Goal: Communication & Community: Answer question/provide support

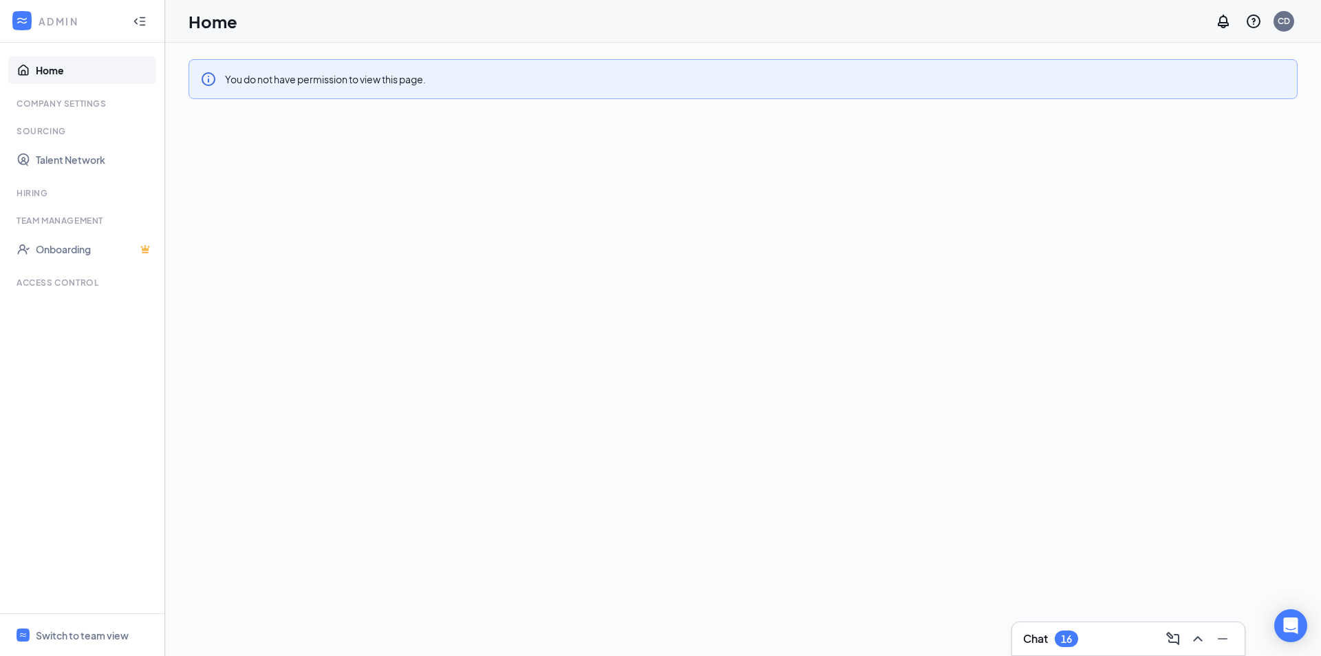
click at [134, 24] on icon "Collapse" at bounding box center [140, 21] width 14 height 14
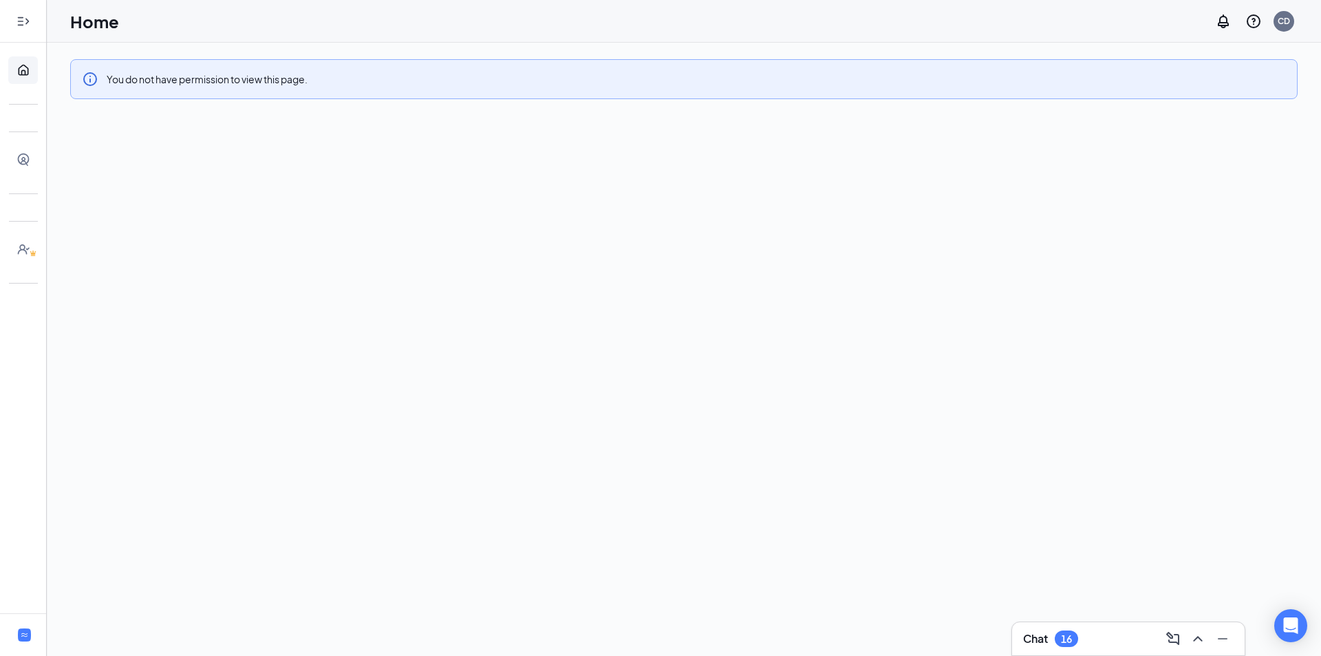
click at [14, 14] on div at bounding box center [24, 22] width 28 height 28
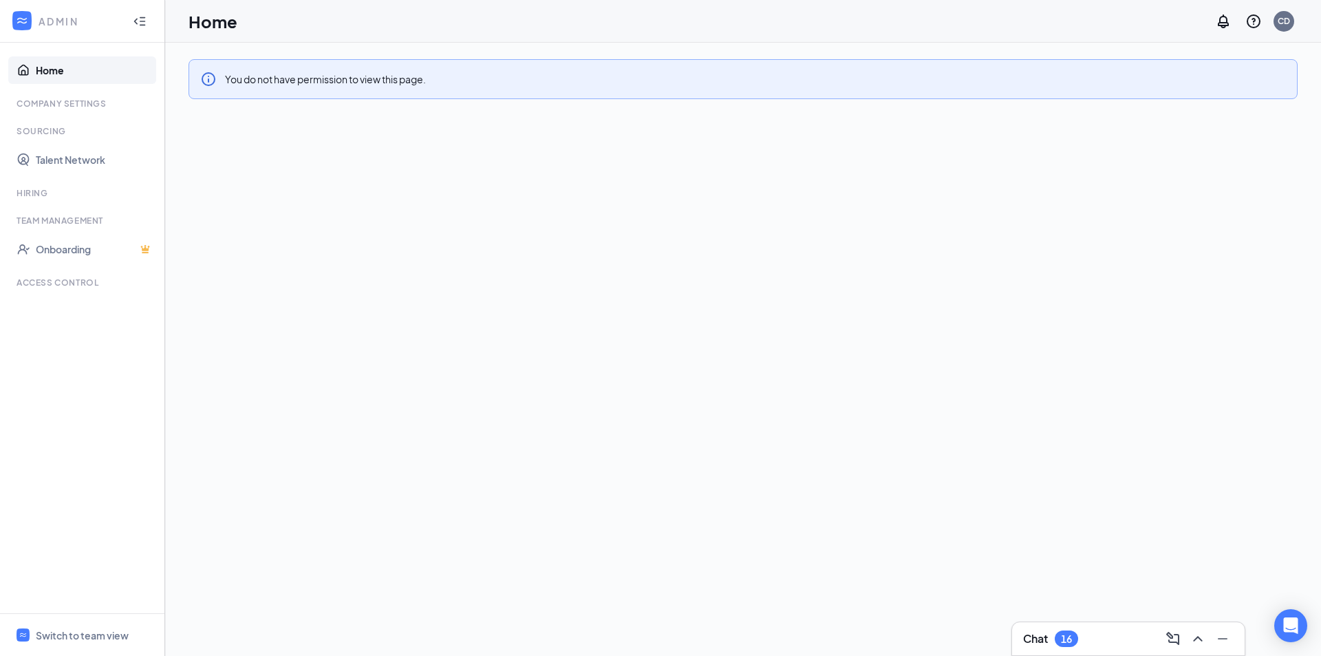
click at [21, 23] on icon "WorkstreamLogo" at bounding box center [22, 21] width 14 height 14
click at [1282, 28] on div "CD" at bounding box center [1284, 21] width 21 height 21
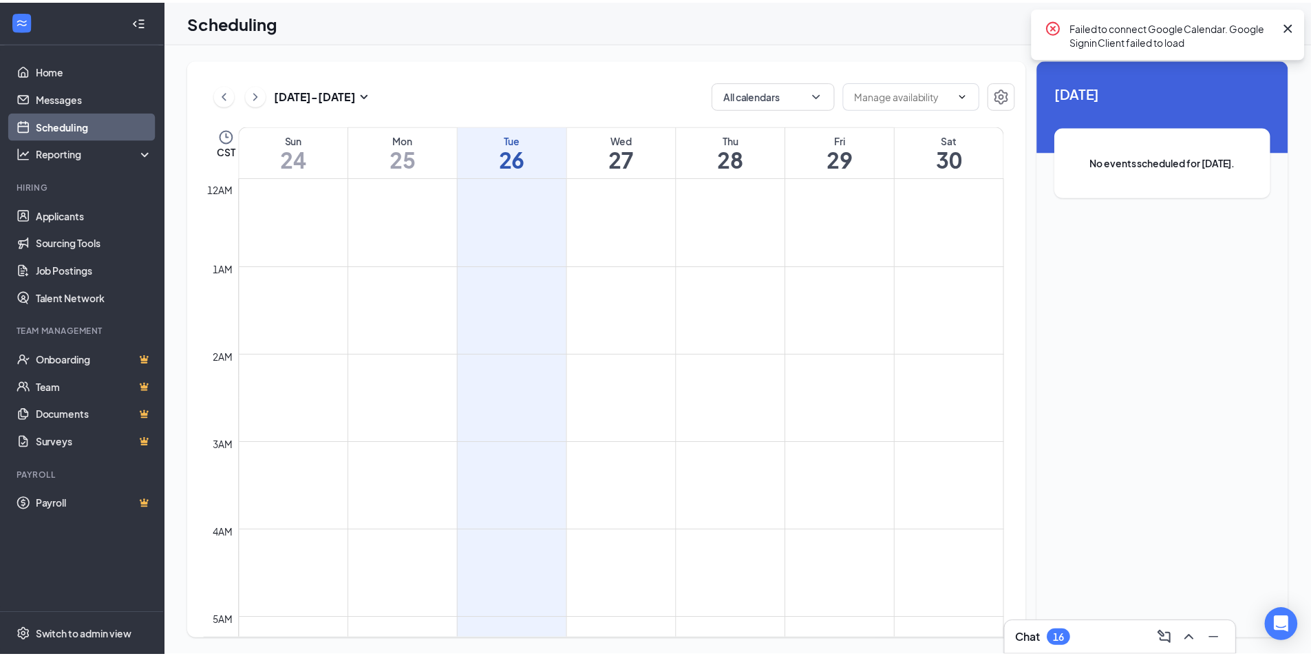
scroll to position [676, 0]
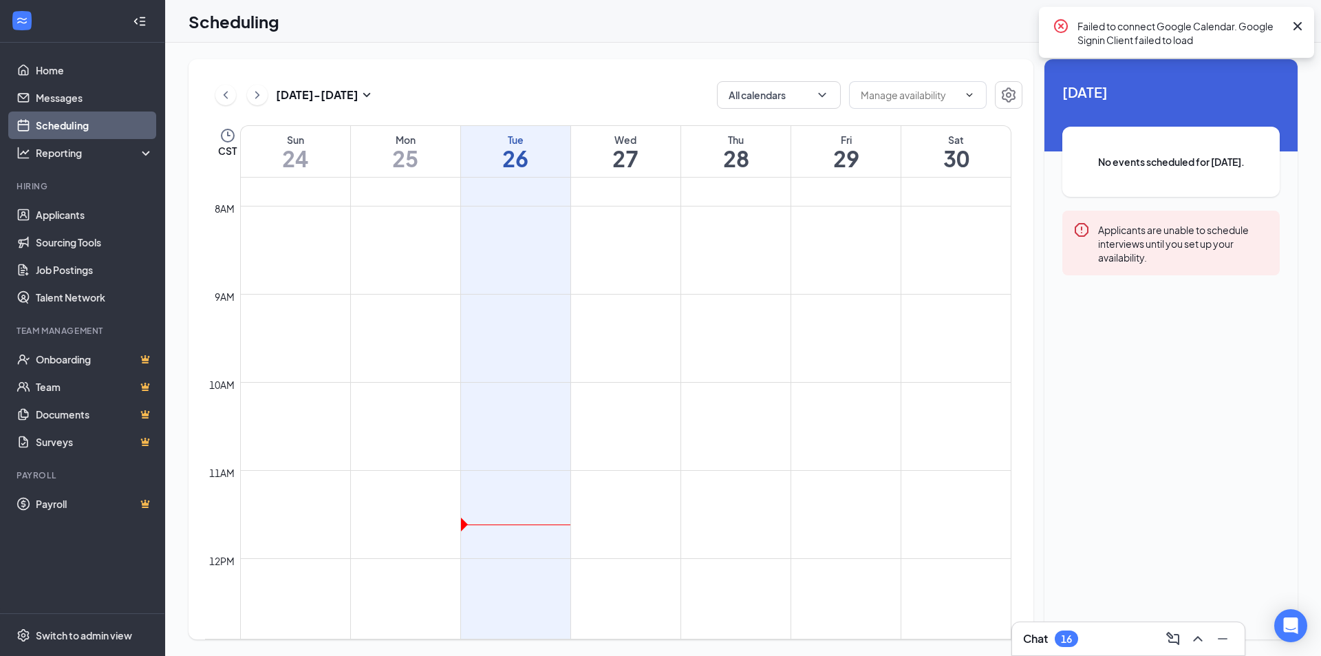
click at [1296, 23] on icon "Cross" at bounding box center [1298, 26] width 17 height 17
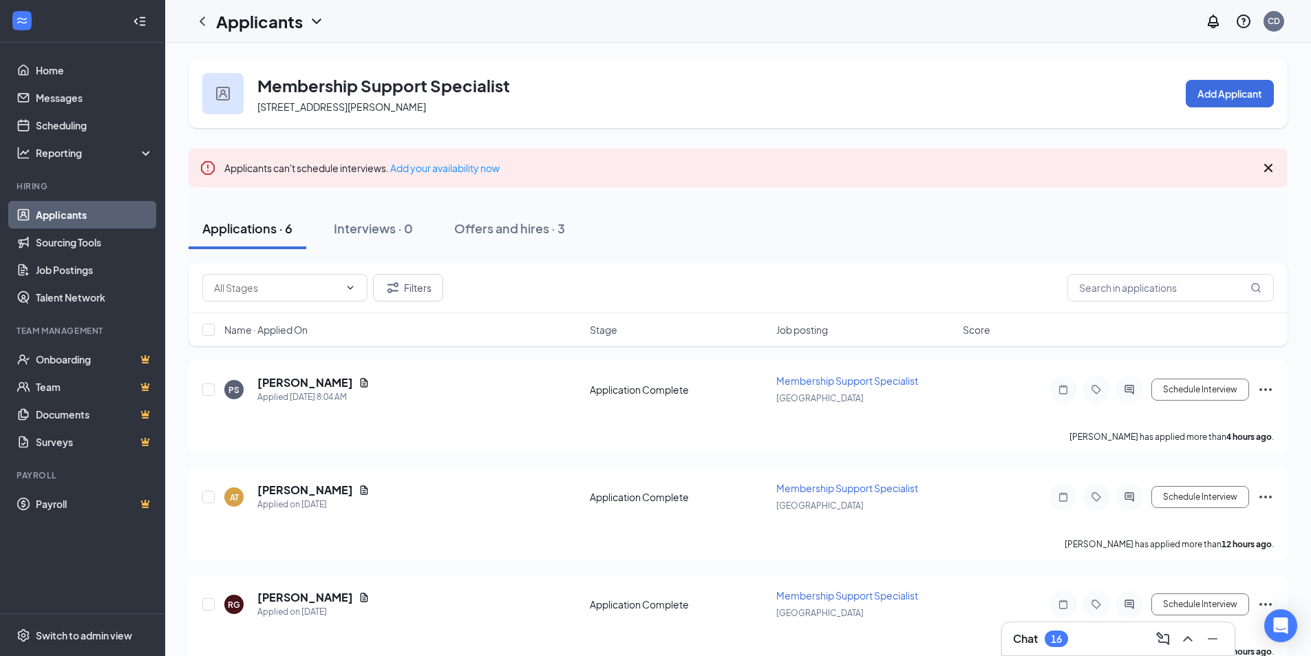
click at [659, 233] on div "Applications · 6 Interviews · 0 Offers and hires · 3" at bounding box center [738, 228] width 1099 height 41
click at [639, 231] on div "Applications · 6 Interviews · 0 Offers and hires · 3" at bounding box center [738, 228] width 1099 height 41
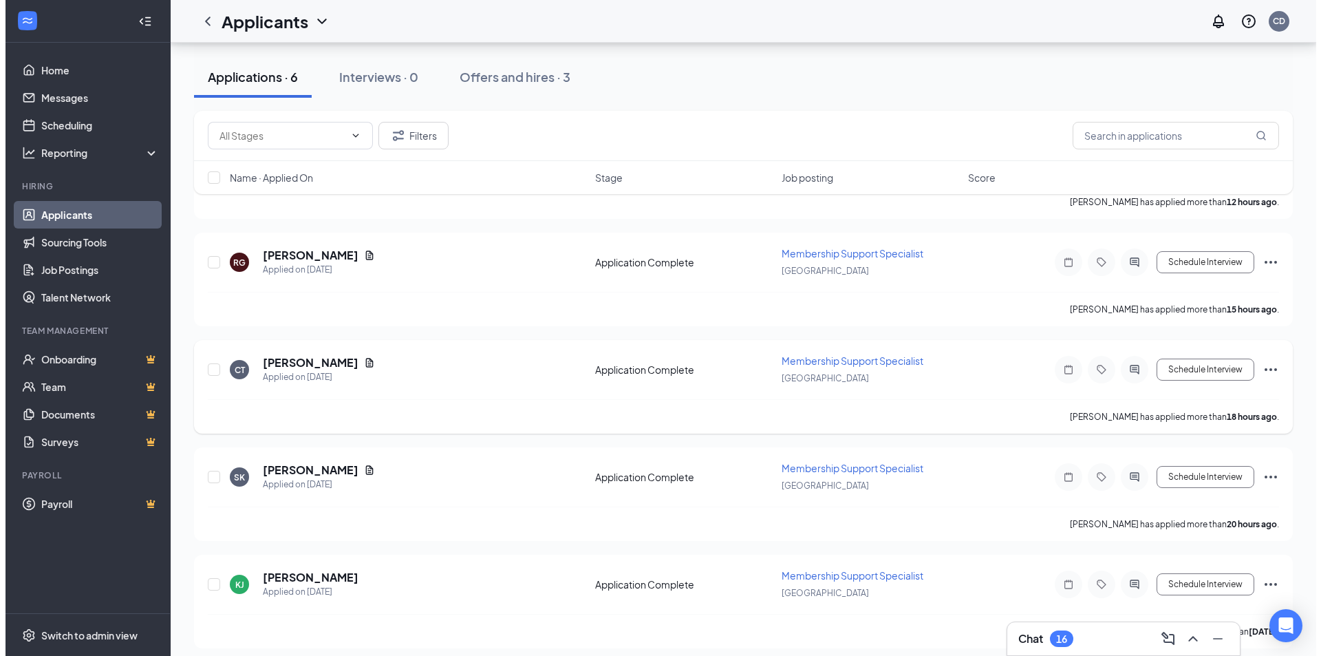
scroll to position [351, 0]
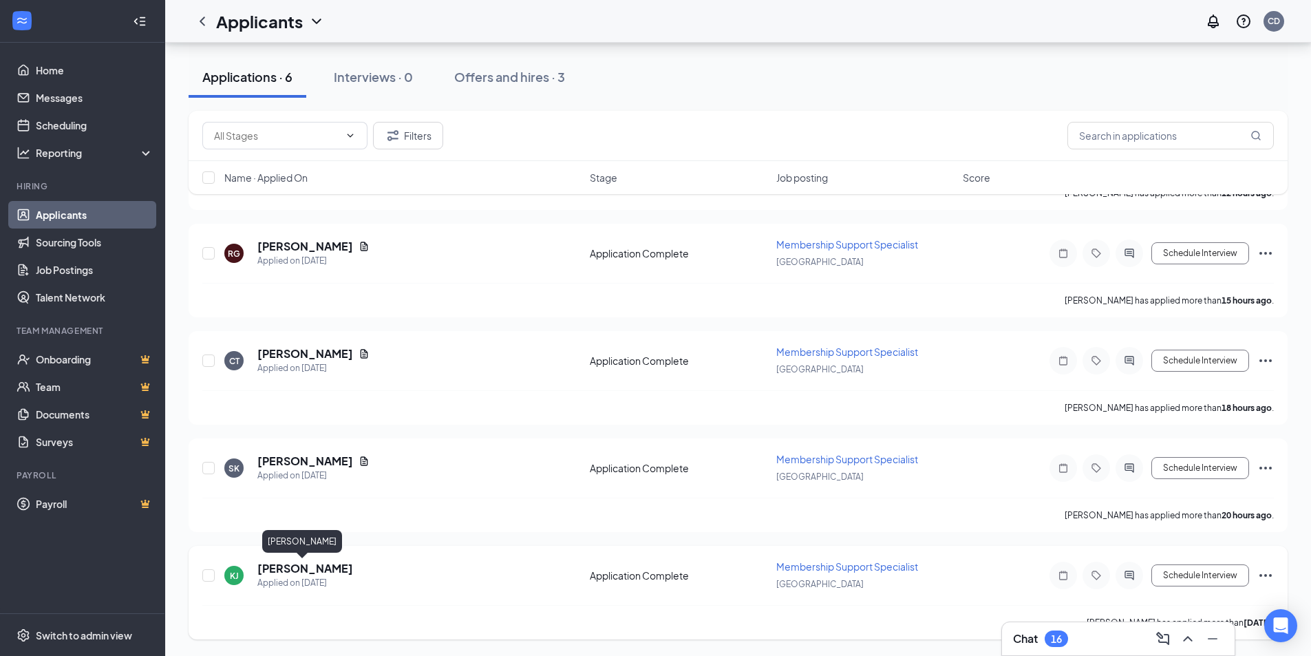
click at [310, 568] on h5 "[PERSON_NAME]" at bounding box center [305, 568] width 96 height 15
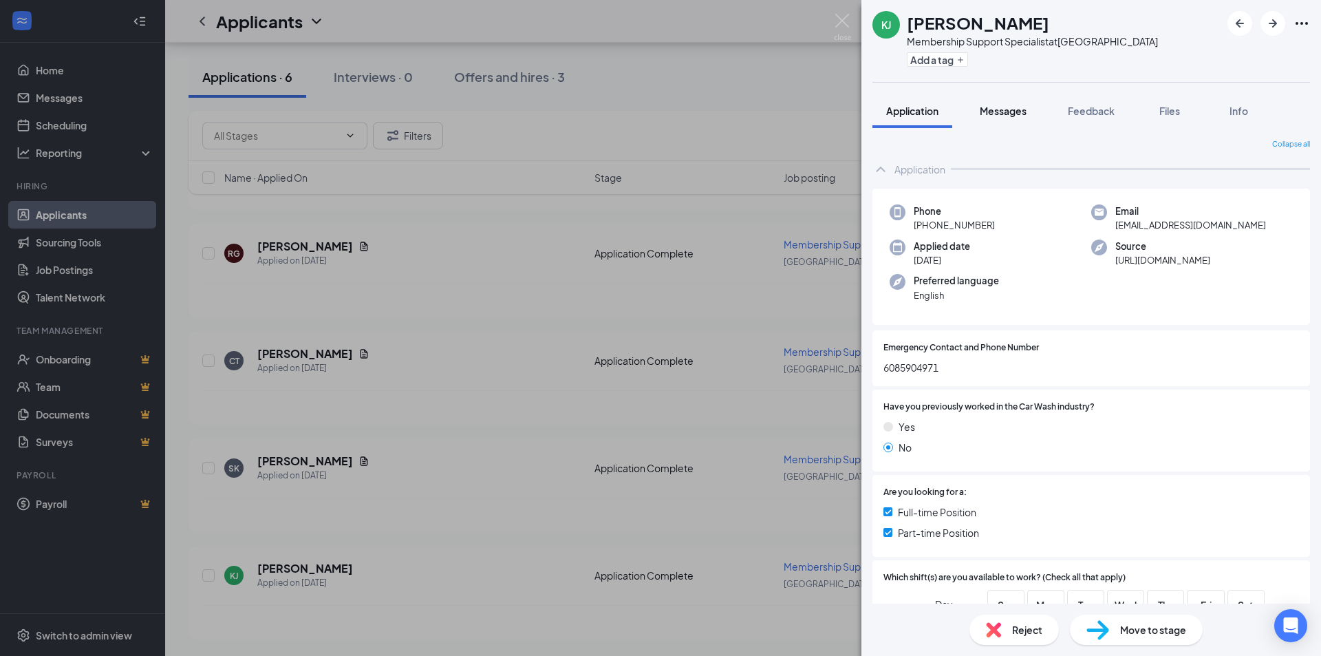
click at [1023, 114] on span "Messages" at bounding box center [1003, 111] width 47 height 12
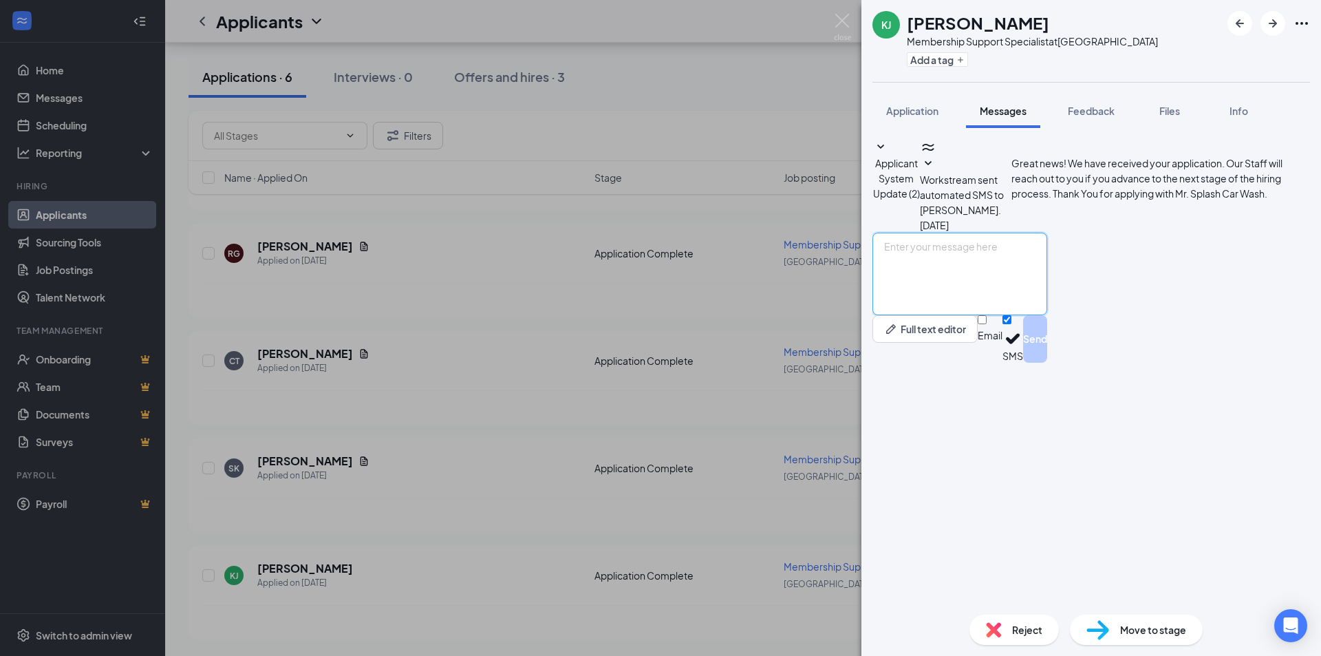
click at [994, 315] on textarea at bounding box center [960, 274] width 175 height 83
click at [1004, 315] on textarea "Hey Keegan, I am Courtney the GM at Mr. Splash at 2904 Milton ave- I wanted to …" at bounding box center [960, 274] width 175 height 83
drag, startPoint x: 963, startPoint y: 537, endPoint x: 1014, endPoint y: 510, distance: 57.3
click at [872, 480] on div "Applicant System Update (2) Workstream sent automated SMS to Keegan Jensen. Aug…" at bounding box center [1092, 366] width 460 height 476
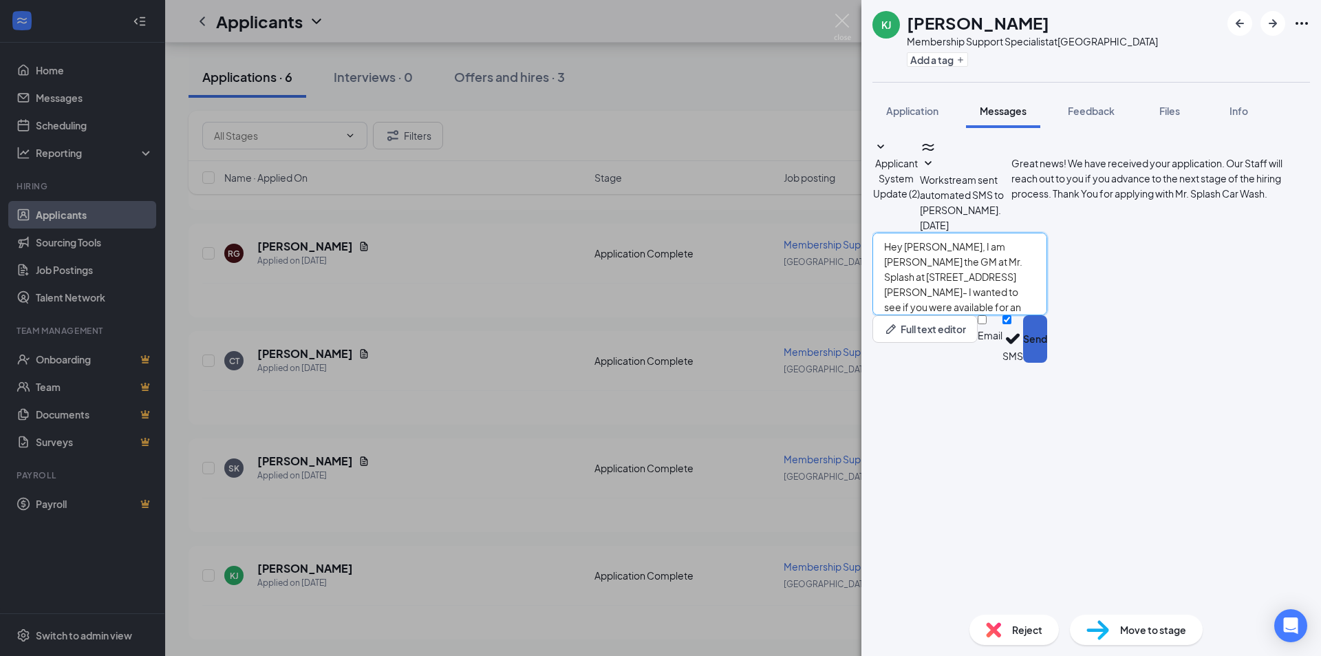
type textarea "Hey [PERSON_NAME], I am [PERSON_NAME] the GM at Mr. Splash at [STREET_ADDRESS][…"
click at [1047, 363] on button "Send" at bounding box center [1035, 338] width 24 height 47
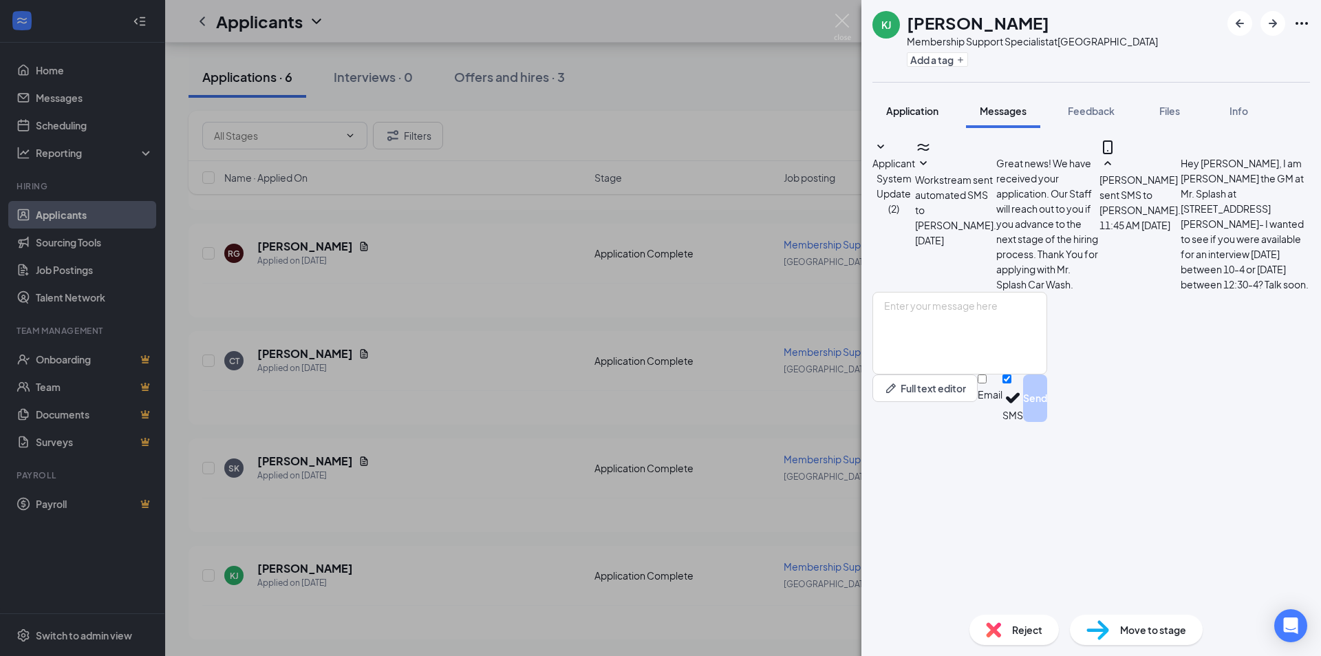
drag, startPoint x: 901, startPoint y: 105, endPoint x: 925, endPoint y: 121, distance: 29.2
click at [901, 105] on span "Application" at bounding box center [912, 111] width 52 height 12
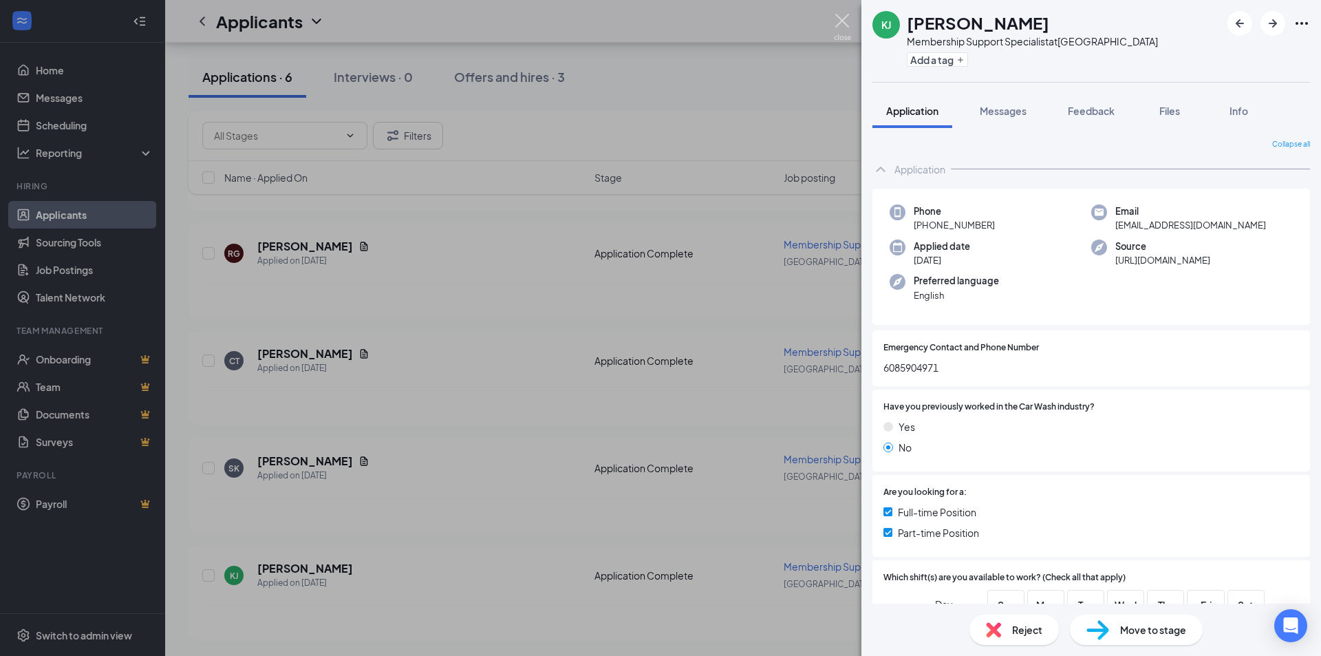
click at [836, 23] on img at bounding box center [842, 27] width 17 height 27
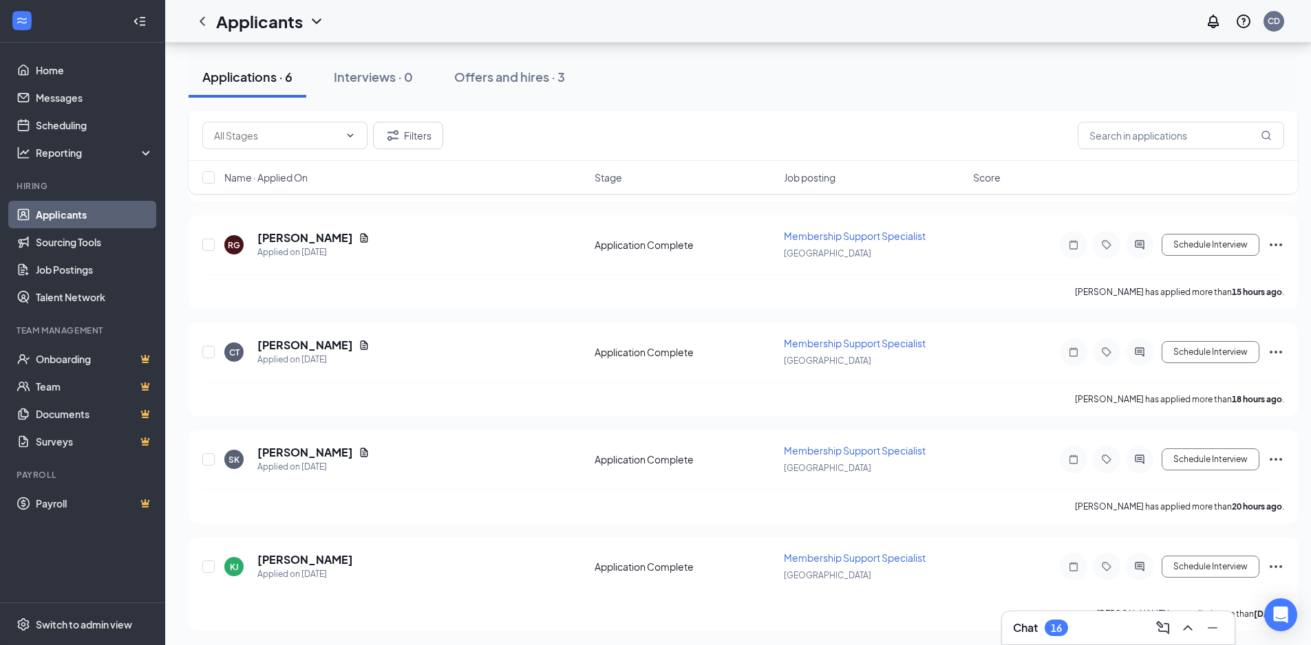
scroll to position [361, 0]
click at [314, 453] on h5 "[PERSON_NAME]" at bounding box center [305, 450] width 96 height 15
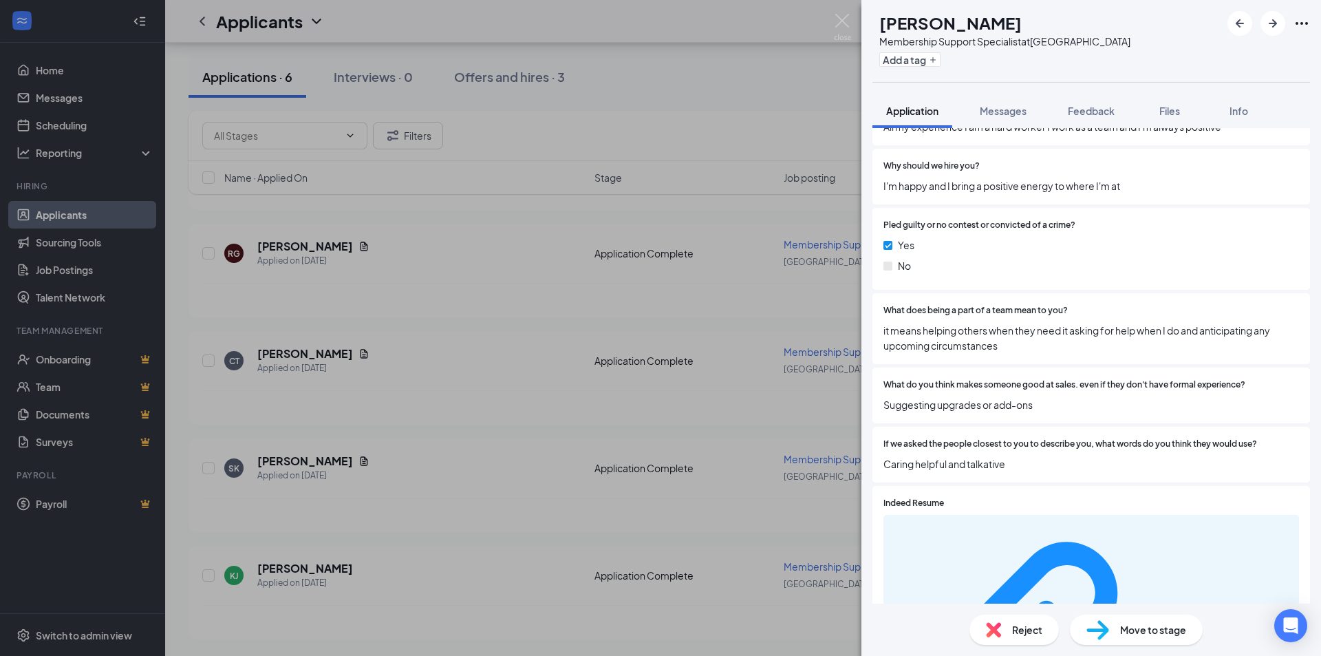
scroll to position [1561, 0]
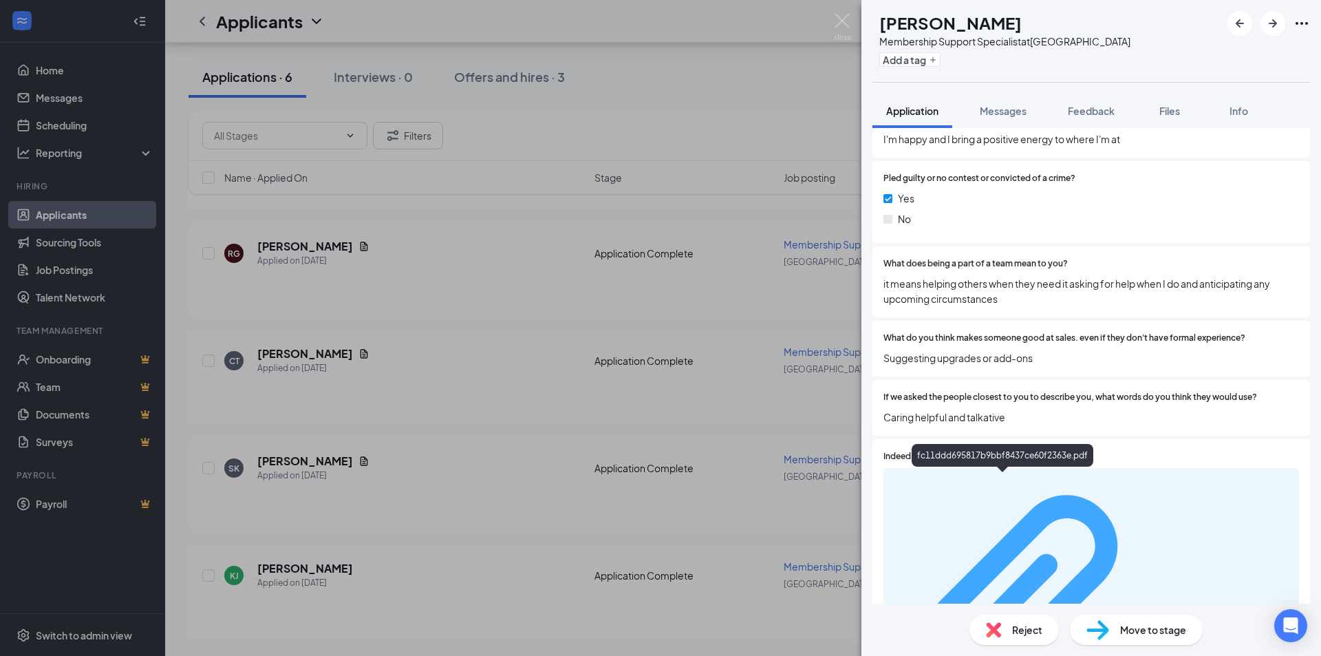
click at [1161, 603] on div "fc11ddd695817b9bbf8437ce60f2363e.pdf" at bounding box center [1226, 608] width 130 height 11
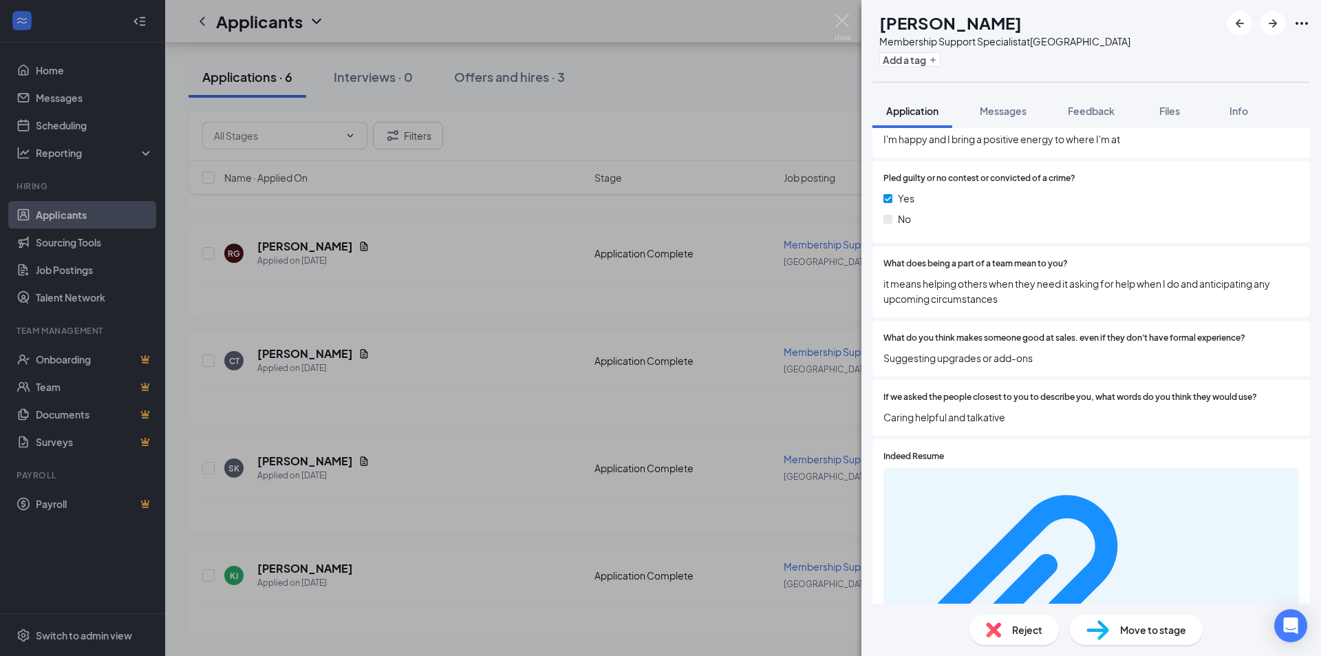
scroll to position [1555, 0]
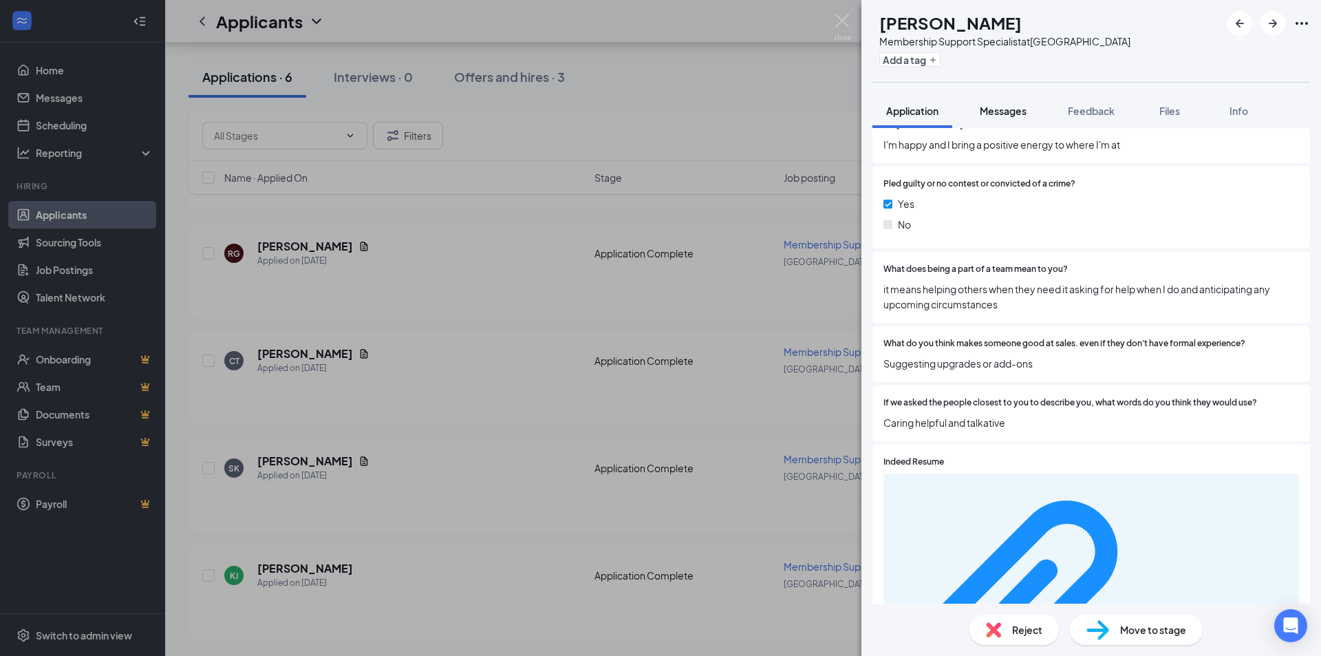
click at [995, 109] on span "Messages" at bounding box center [1003, 111] width 47 height 12
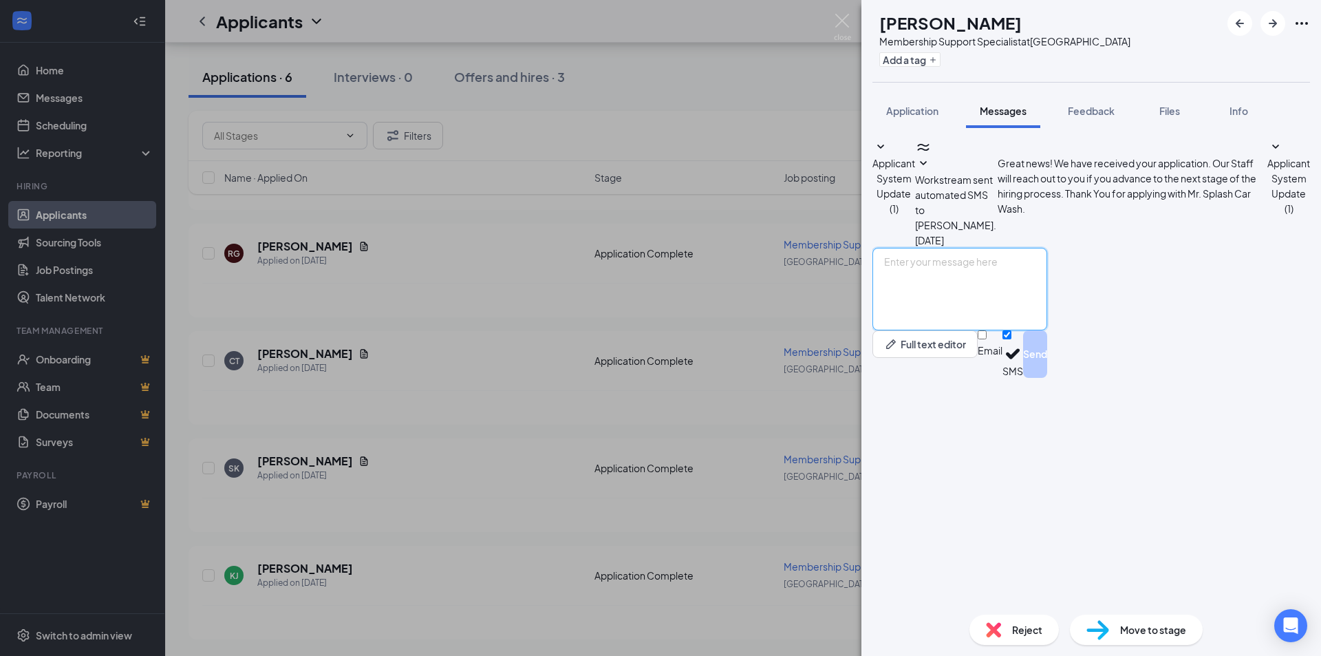
click at [979, 330] on textarea at bounding box center [960, 289] width 175 height 83
paste textarea "Hey [PERSON_NAME], I am [PERSON_NAME] the GM at Mr. Splash at [STREET_ADDRESS][…"
click at [961, 330] on textarea "Hey [PERSON_NAME], I am [PERSON_NAME] the GM at Mr. Splash at [STREET_ADDRESS][…" at bounding box center [960, 289] width 175 height 83
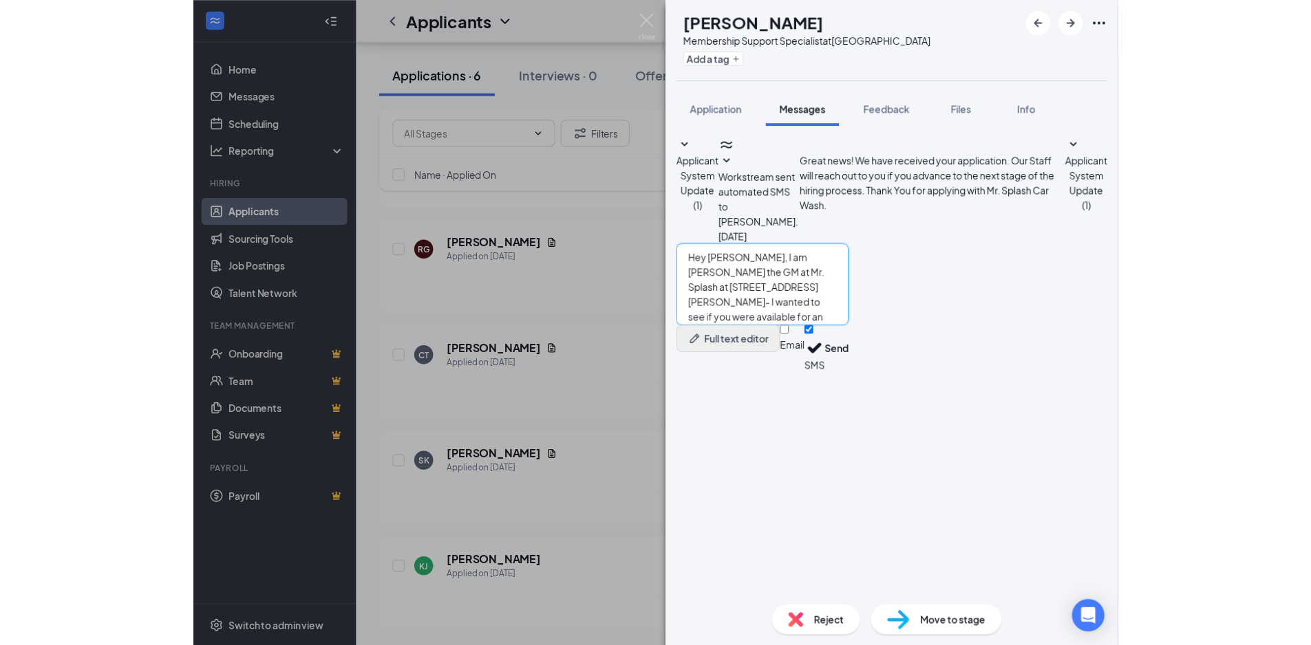
scroll to position [351, 0]
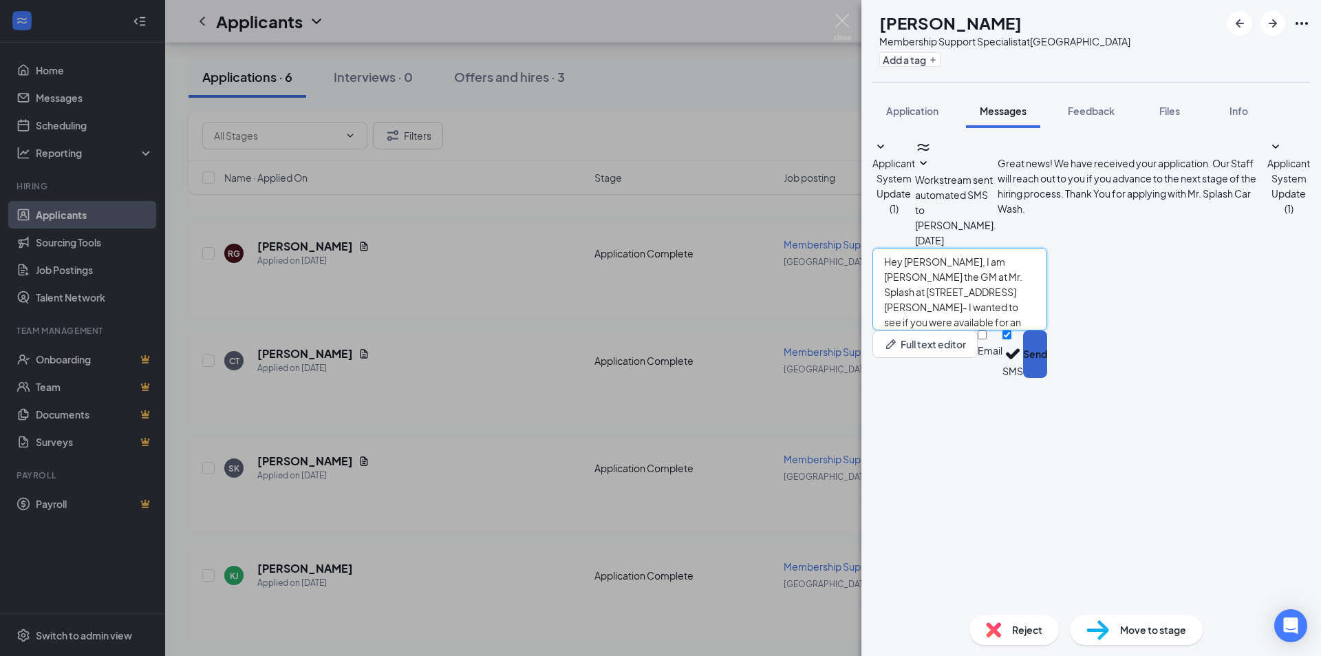
type textarea "Hey Staci, I am Courtney the GM at Mr. Splash at 2904 Milton ave- I wanted to s…"
click at [1047, 378] on button "Send" at bounding box center [1035, 353] width 24 height 47
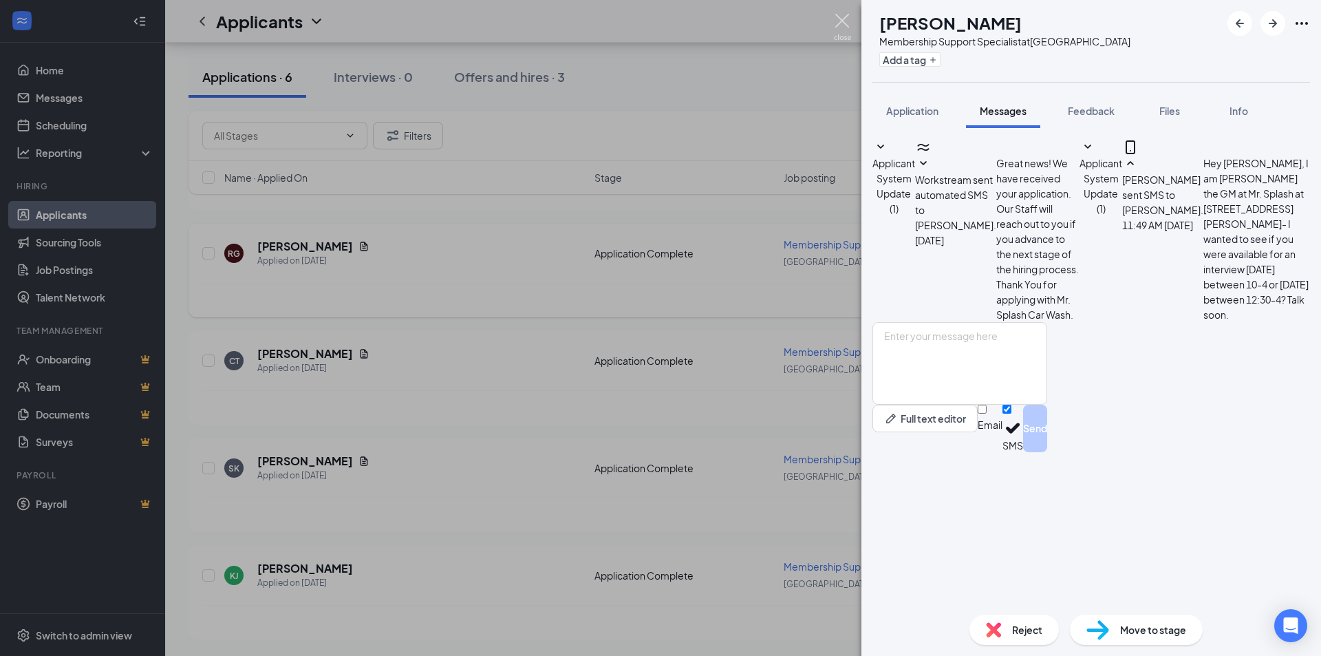
drag, startPoint x: 842, startPoint y: 20, endPoint x: 581, endPoint y: 281, distance: 369.3
click at [840, 22] on img at bounding box center [842, 27] width 17 height 27
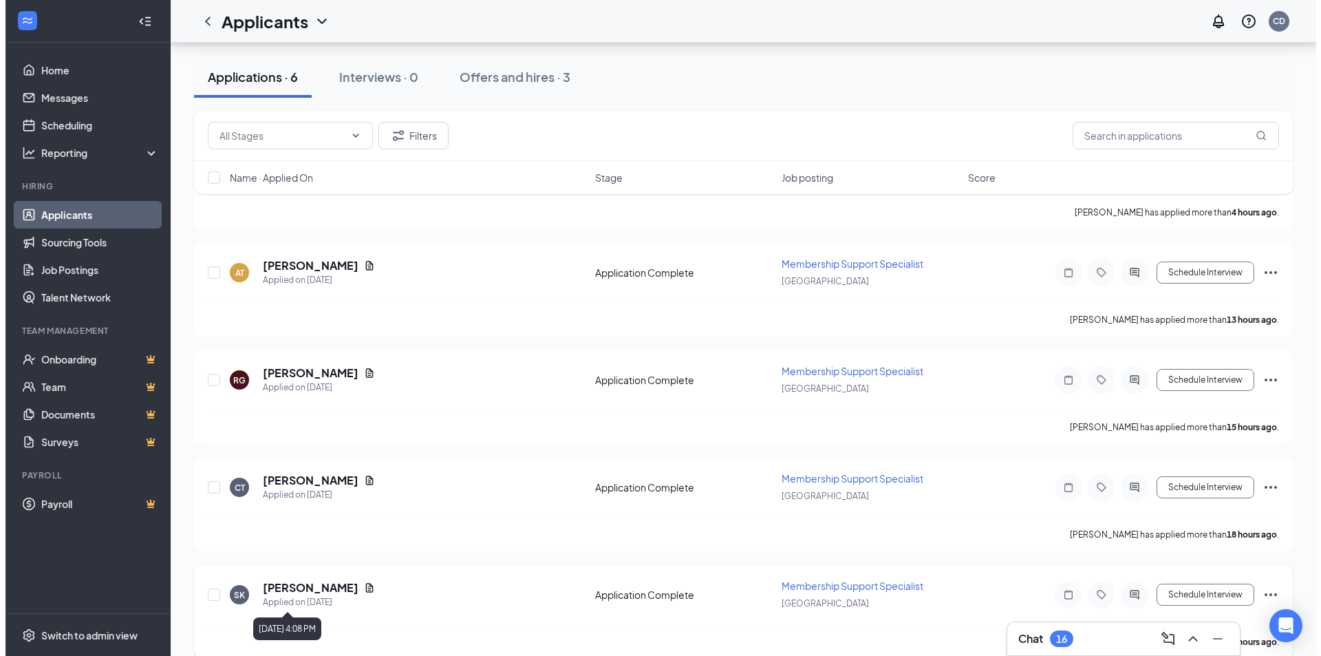
scroll to position [213, 0]
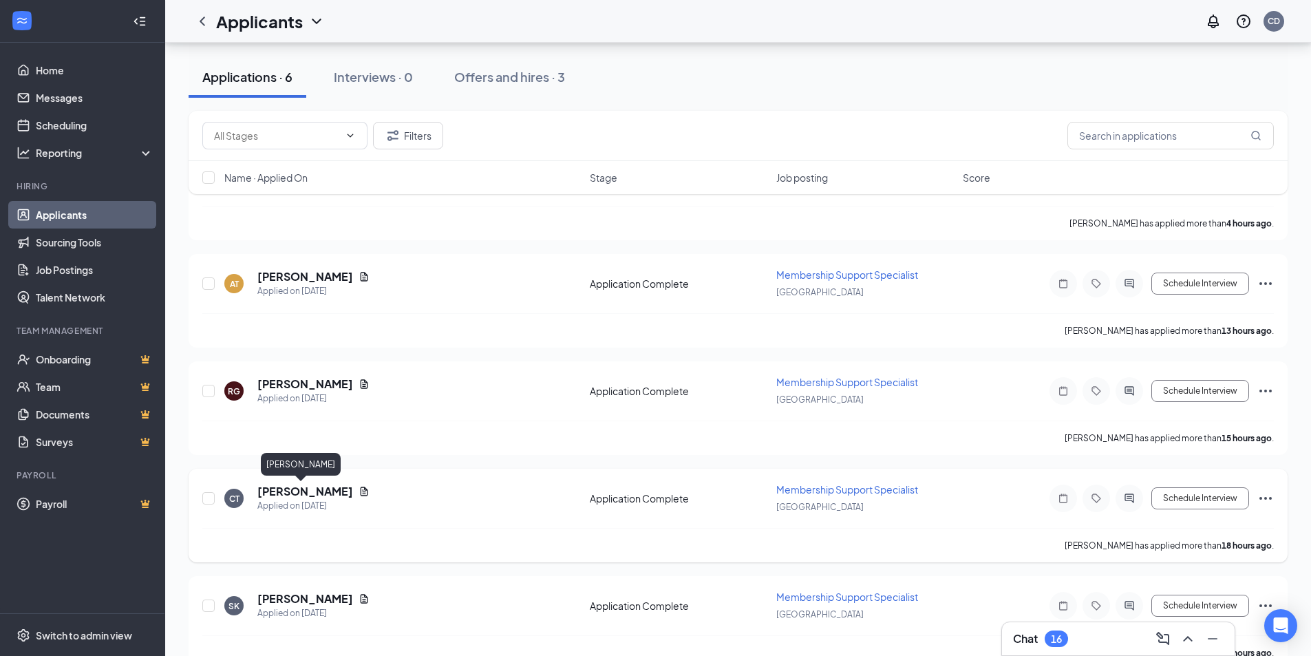
click at [292, 492] on h5 "[PERSON_NAME]" at bounding box center [305, 491] width 96 height 15
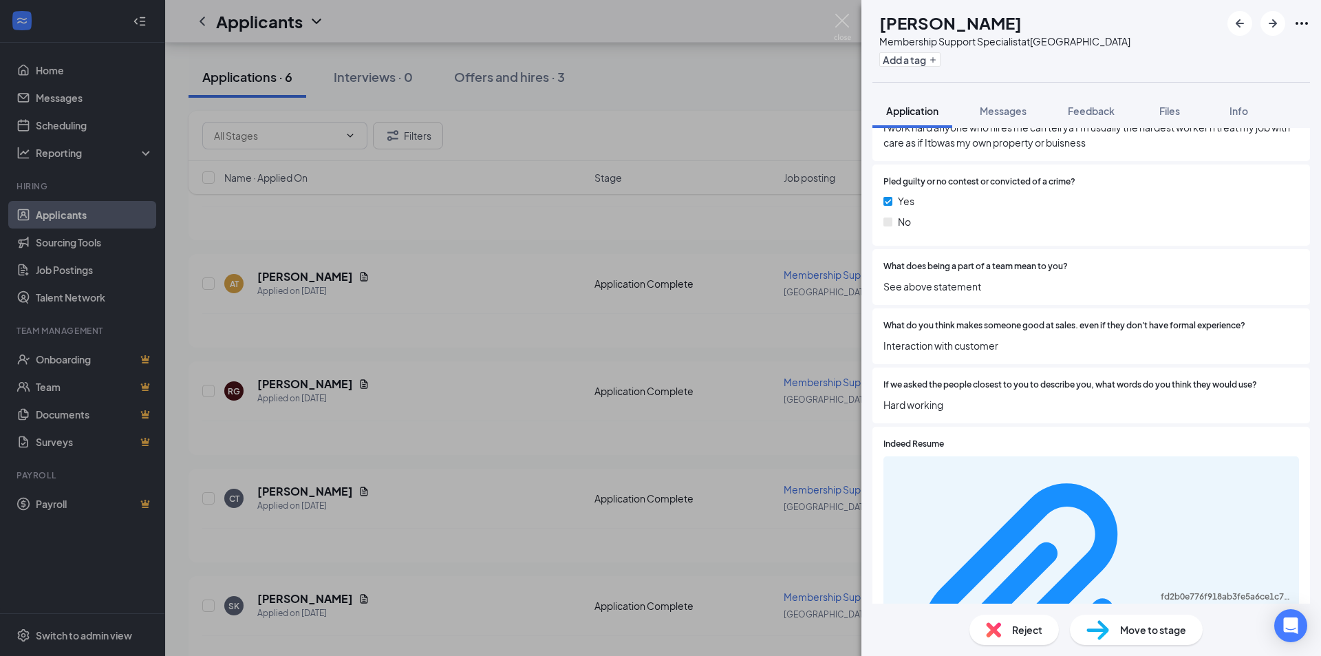
scroll to position [1590, 0]
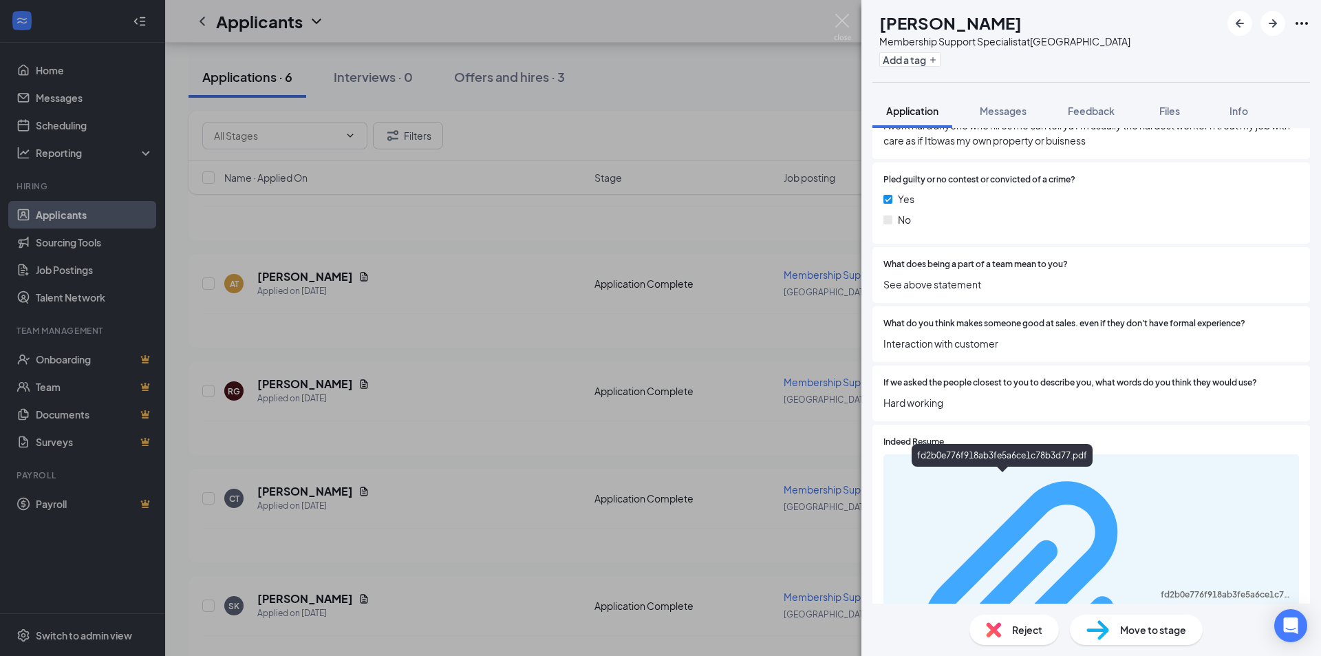
click at [1161, 589] on div "fd2b0e776f918ab3fe5a6ce1c78b3d77.pdf" at bounding box center [1226, 594] width 130 height 11
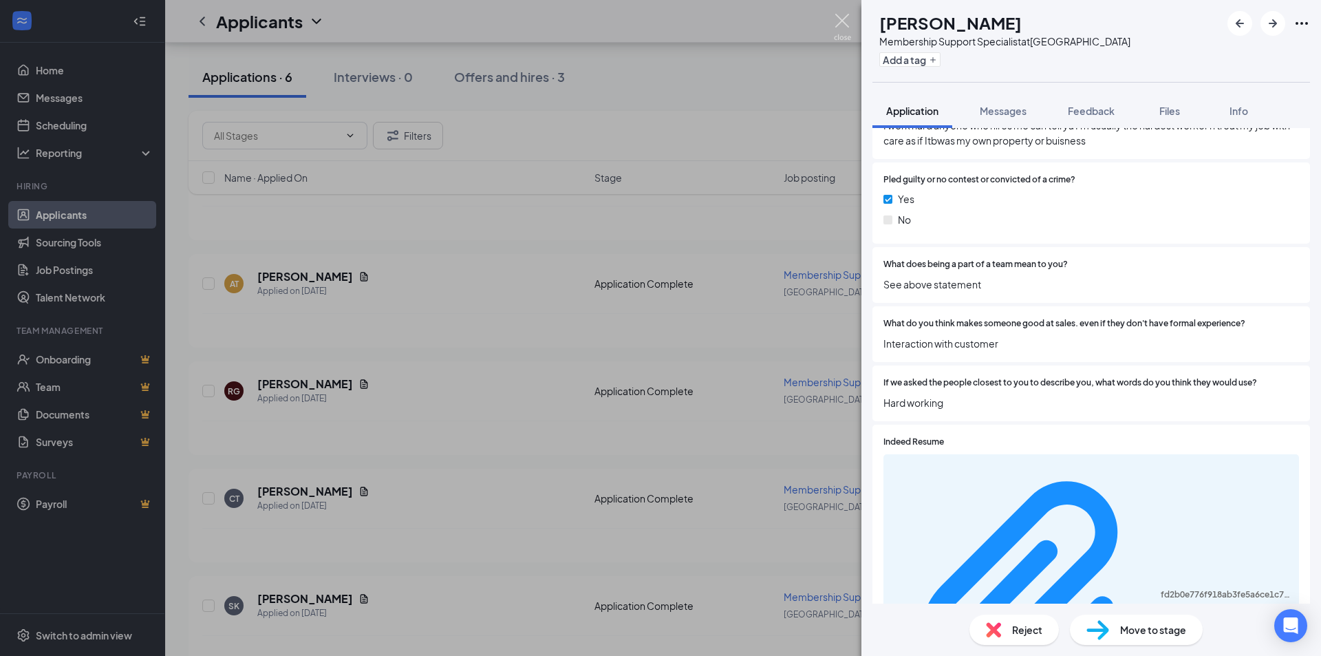
scroll to position [1584, 0]
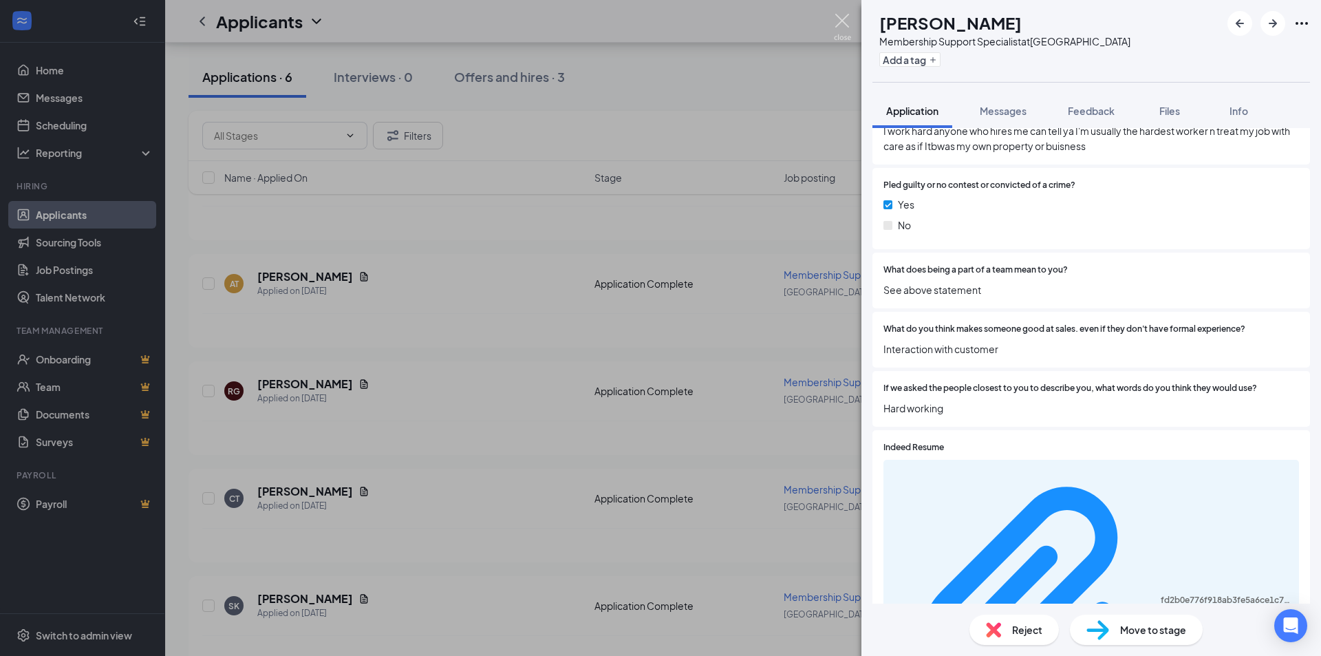
click at [840, 18] on img at bounding box center [842, 27] width 17 height 27
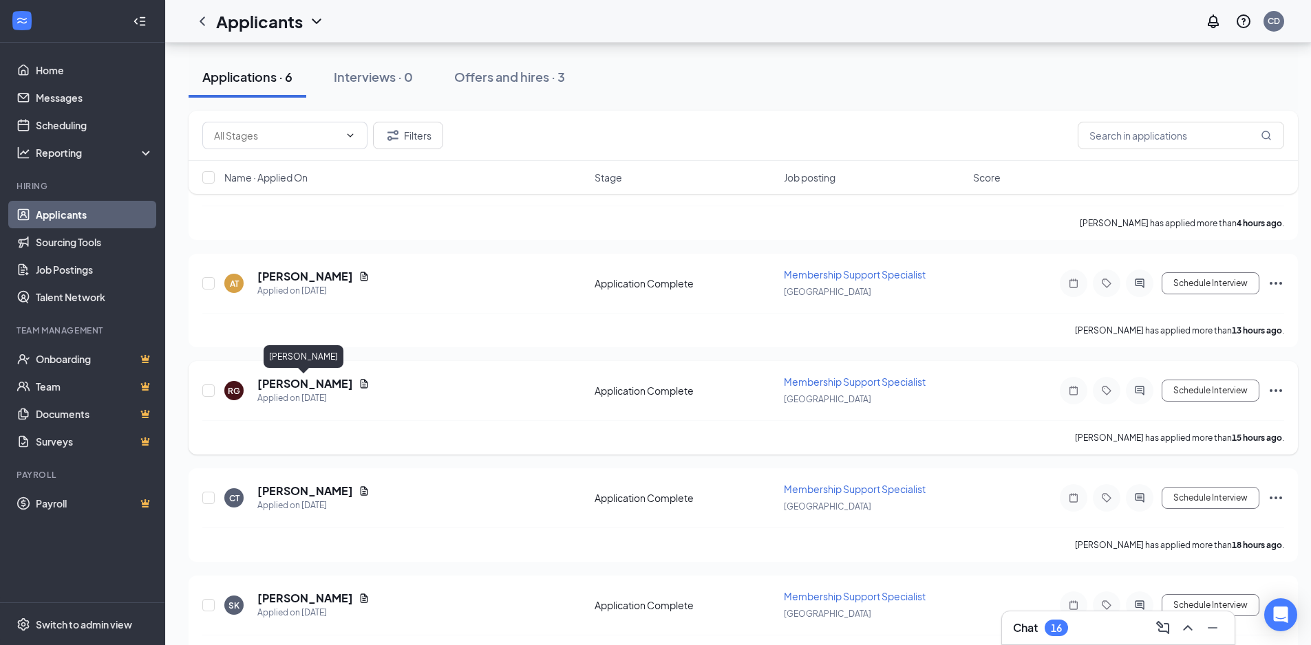
click at [320, 385] on h5 "[PERSON_NAME]" at bounding box center [305, 383] width 96 height 15
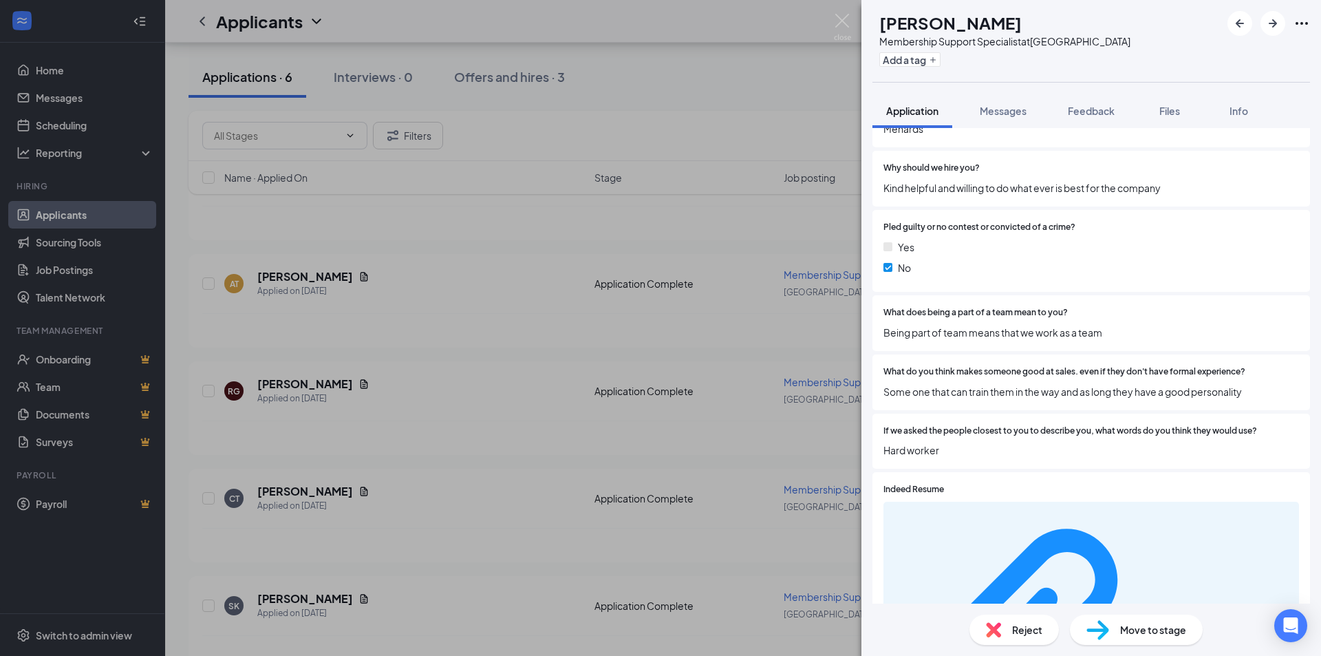
scroll to position [1458, 0]
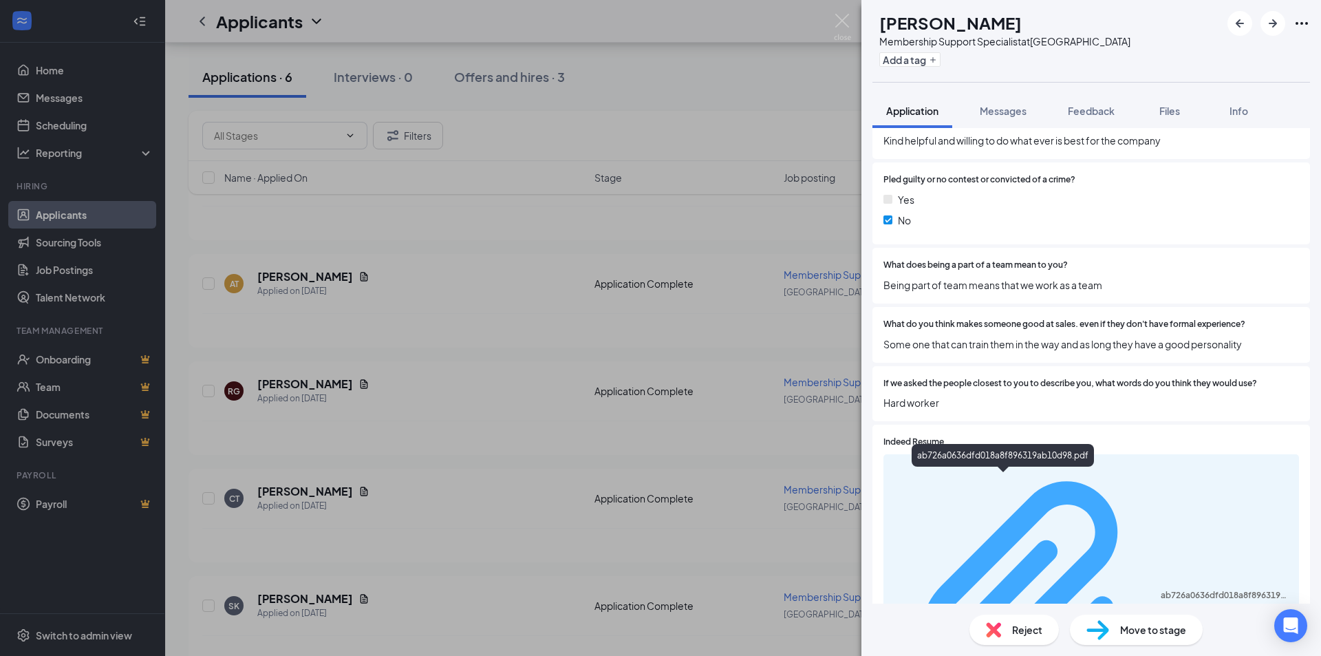
click at [1161, 590] on div "ab726a0636dfd018a8f896319ab10d98.pdf" at bounding box center [1226, 595] width 130 height 11
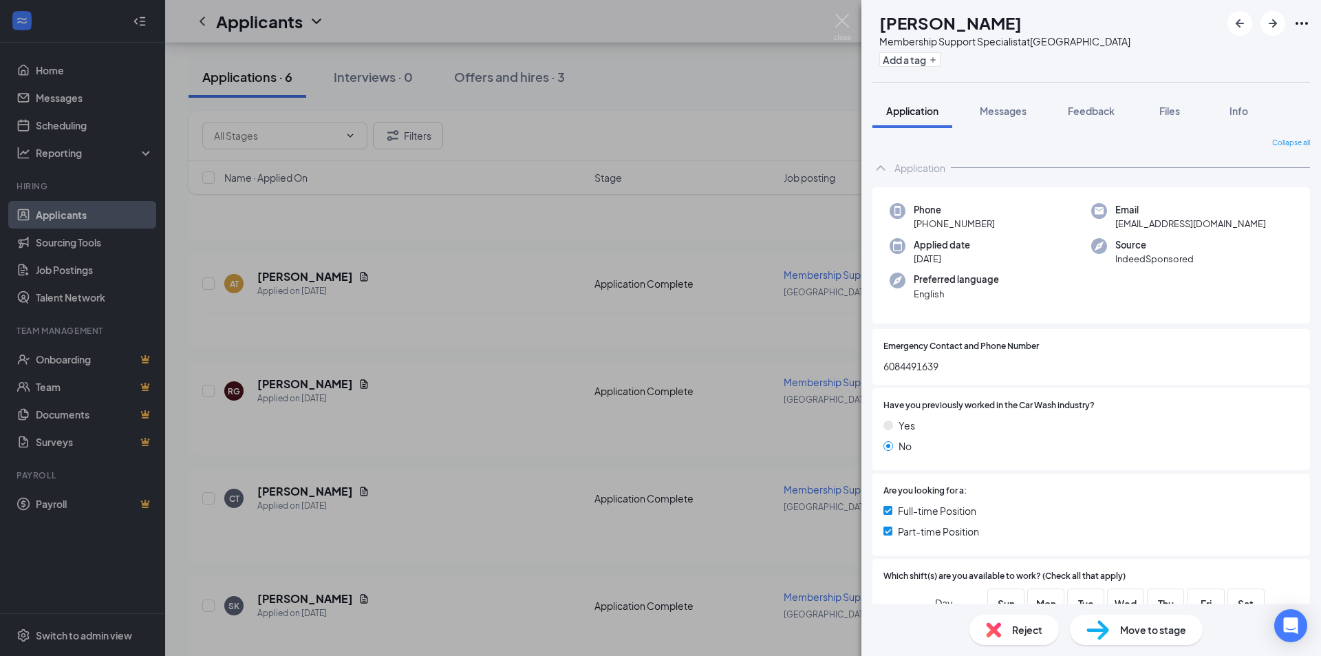
scroll to position [0, 0]
drag, startPoint x: 842, startPoint y: 23, endPoint x: 340, endPoint y: 273, distance: 561.0
click at [842, 23] on img at bounding box center [842, 27] width 17 height 27
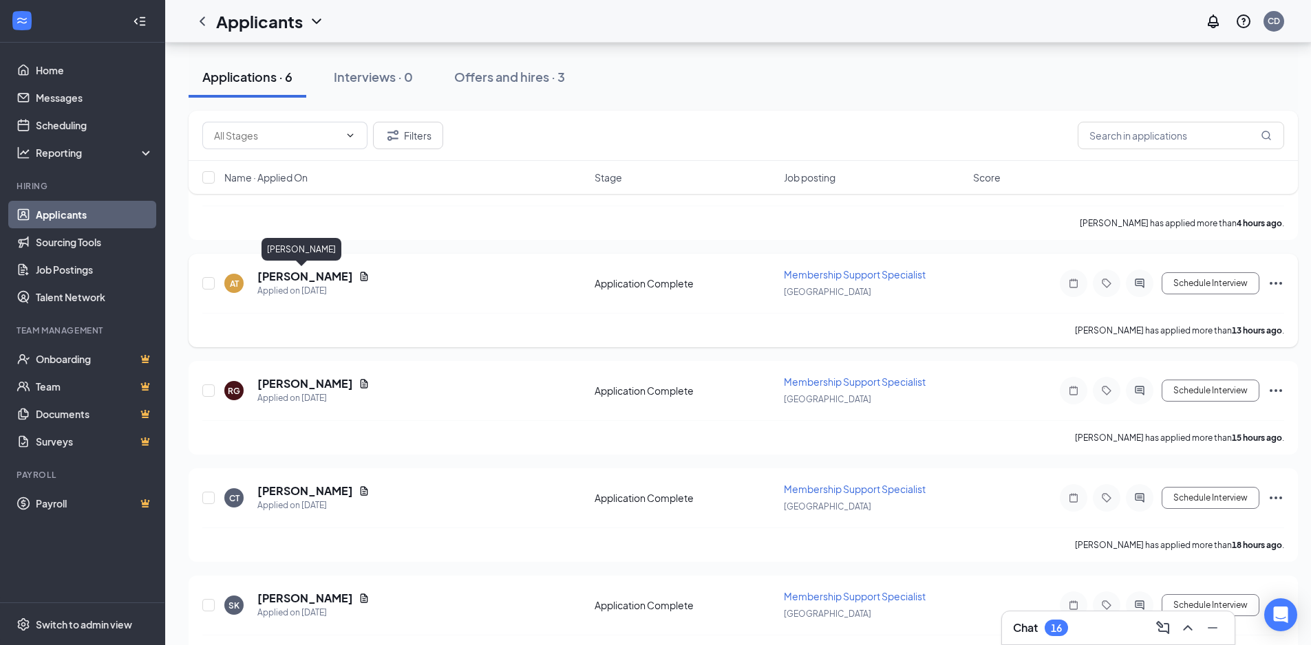
click at [275, 275] on h5 "[PERSON_NAME]" at bounding box center [305, 276] width 96 height 15
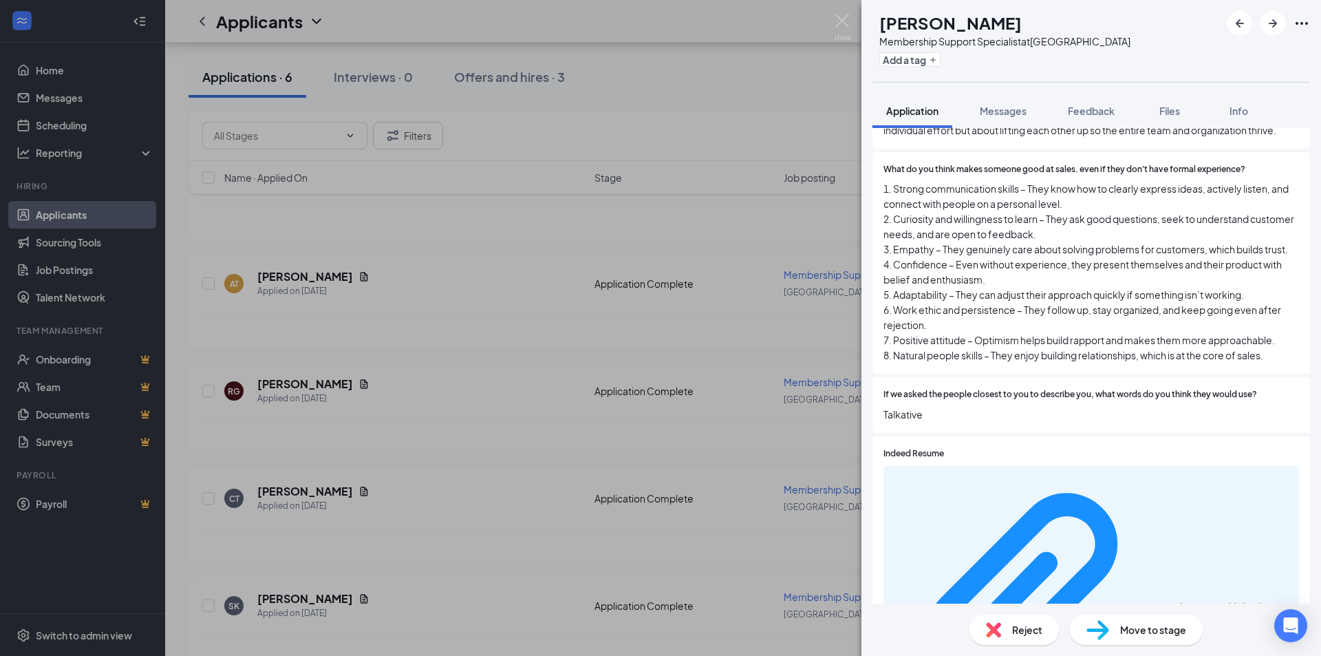
scroll to position [1790, 0]
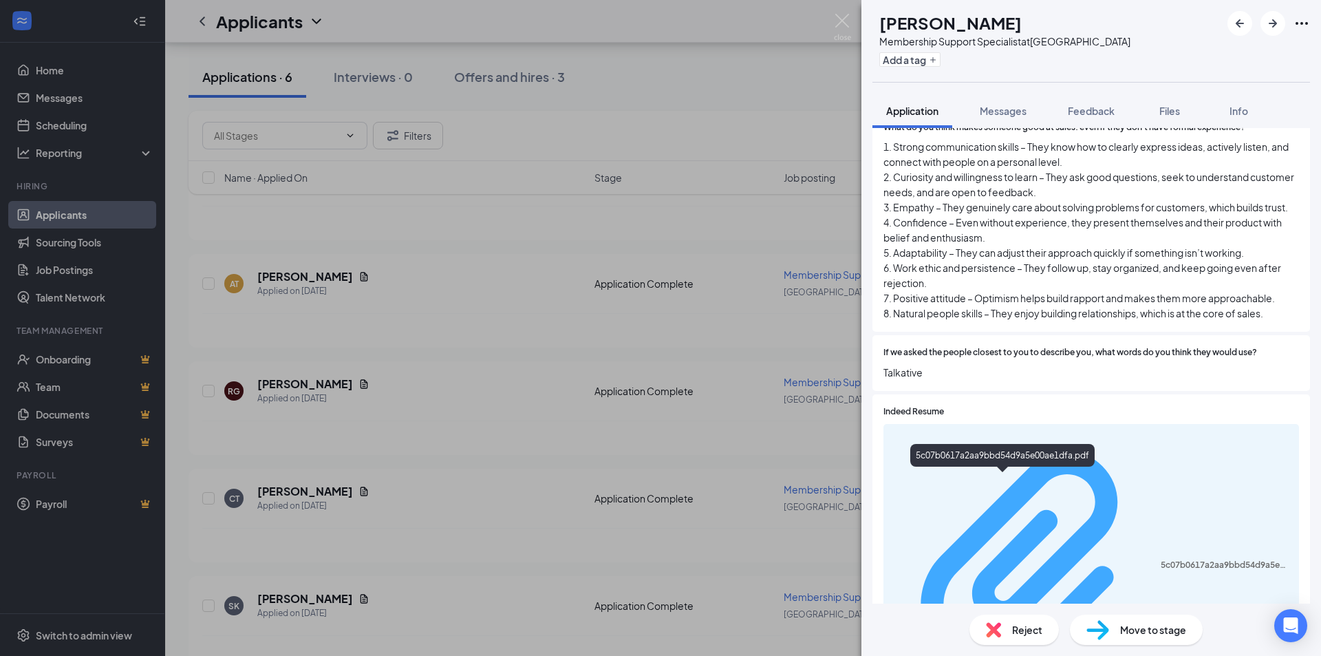
click at [1161, 559] on div "5c07b0617a2aa9bbd54d9a5e00ae1dfa.pdf" at bounding box center [1226, 564] width 130 height 11
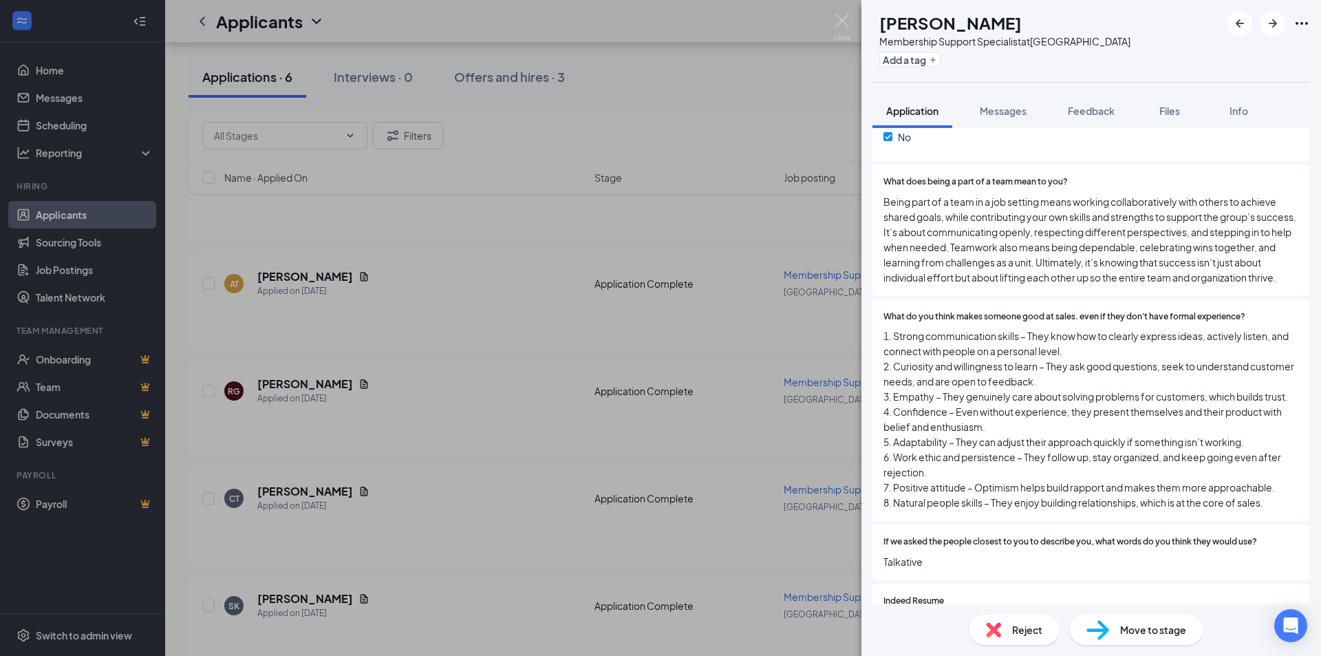
scroll to position [1371, 0]
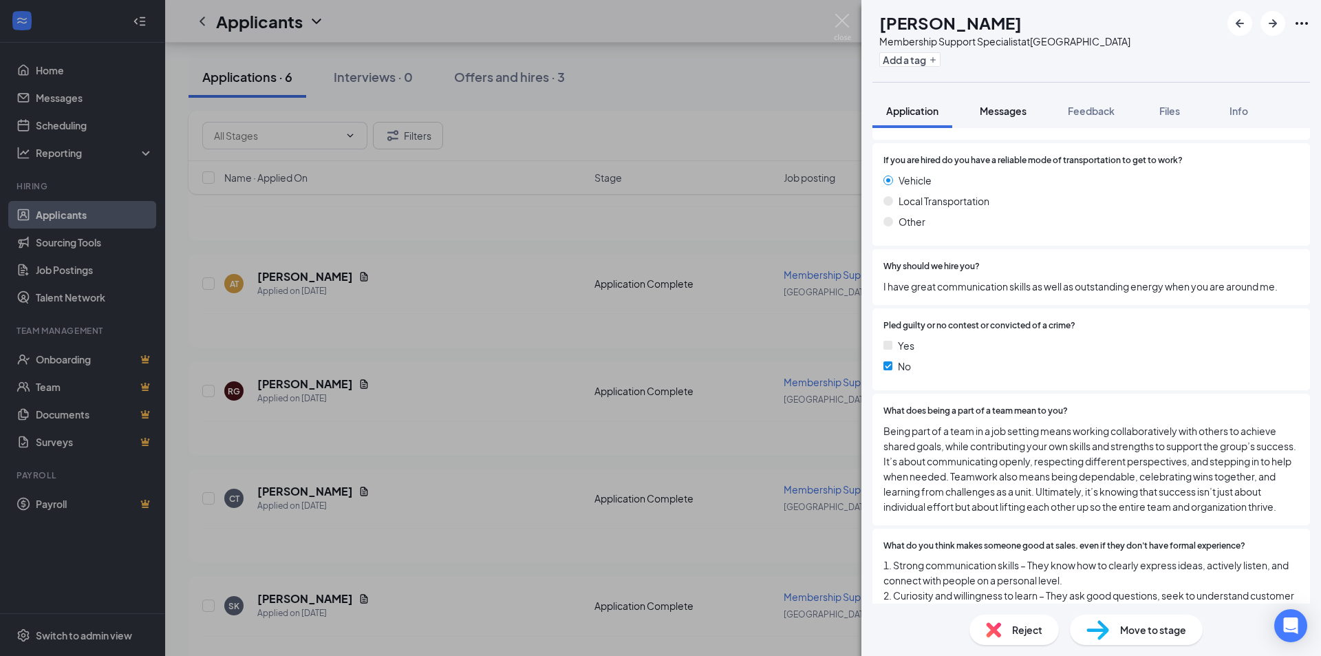
click at [1005, 116] on span "Messages" at bounding box center [1003, 111] width 47 height 12
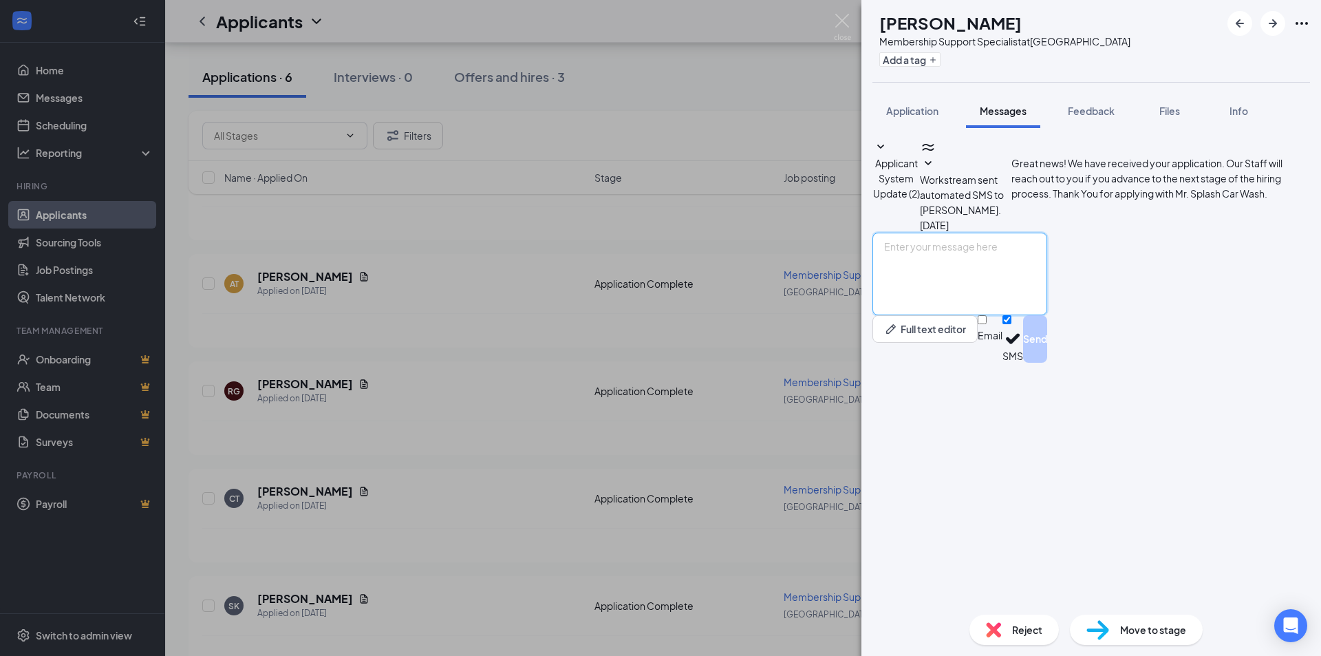
click at [998, 315] on textarea at bounding box center [960, 274] width 175 height 83
paste textarea "Hey [PERSON_NAME], I am [PERSON_NAME] the GM at Mr. Splash at [STREET_ADDRESS][…"
drag, startPoint x: 960, startPoint y: 487, endPoint x: 1068, endPoint y: 502, distance: 109.1
click at [961, 315] on textarea "Hey [PERSON_NAME], I am [PERSON_NAME] the GM at Mr. Splash at [STREET_ADDRESS][…" at bounding box center [960, 274] width 175 height 83
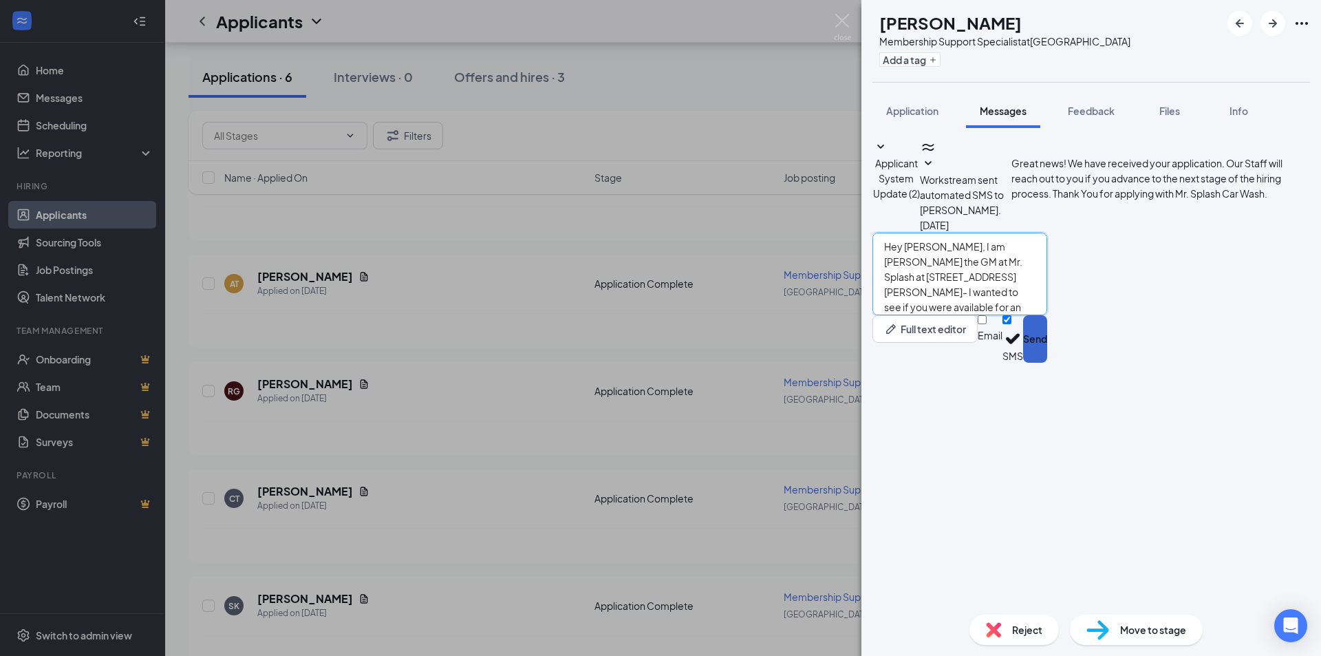
type textarea "Hey [PERSON_NAME], I am [PERSON_NAME] the GM at Mr. Splash at [STREET_ADDRESS][…"
click at [1047, 363] on button "Send" at bounding box center [1035, 338] width 24 height 47
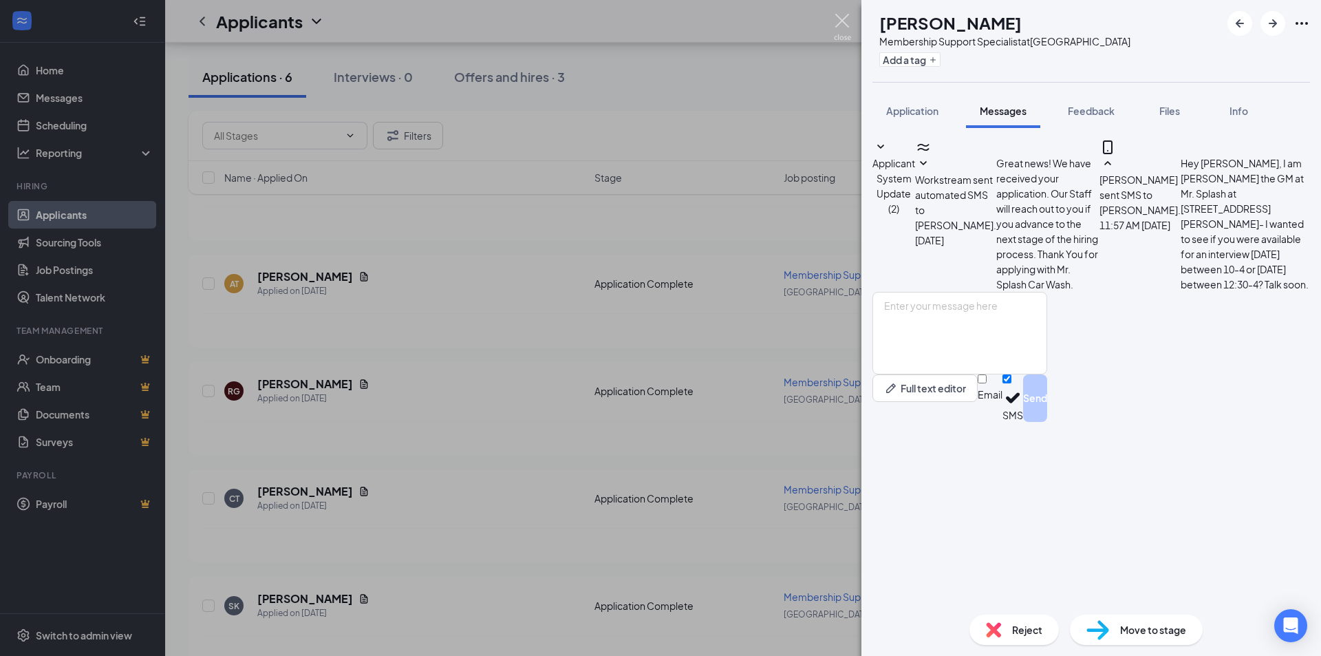
click at [837, 21] on img at bounding box center [842, 27] width 17 height 27
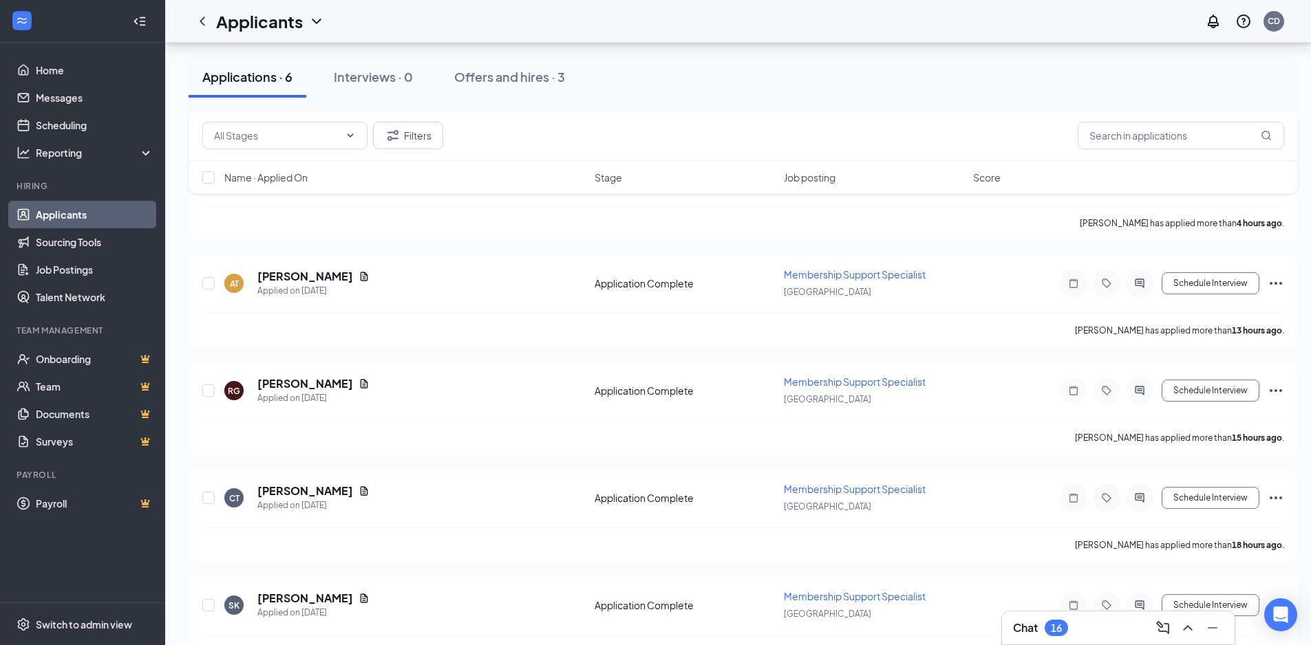
click at [1104, 633] on div "Chat 16" at bounding box center [1118, 628] width 211 height 22
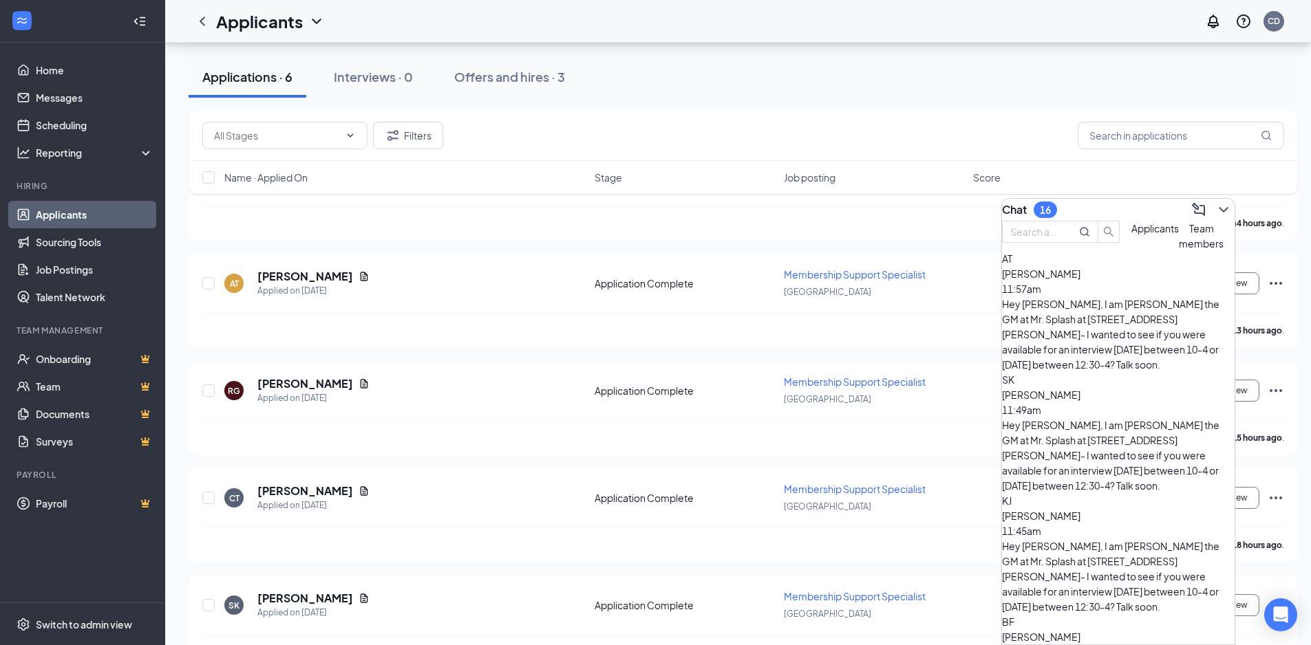
click at [1043, 115] on div "Filters" at bounding box center [743, 136] width 1109 height 50
click at [1217, 204] on icon "ChevronDown" at bounding box center [1223, 210] width 17 height 17
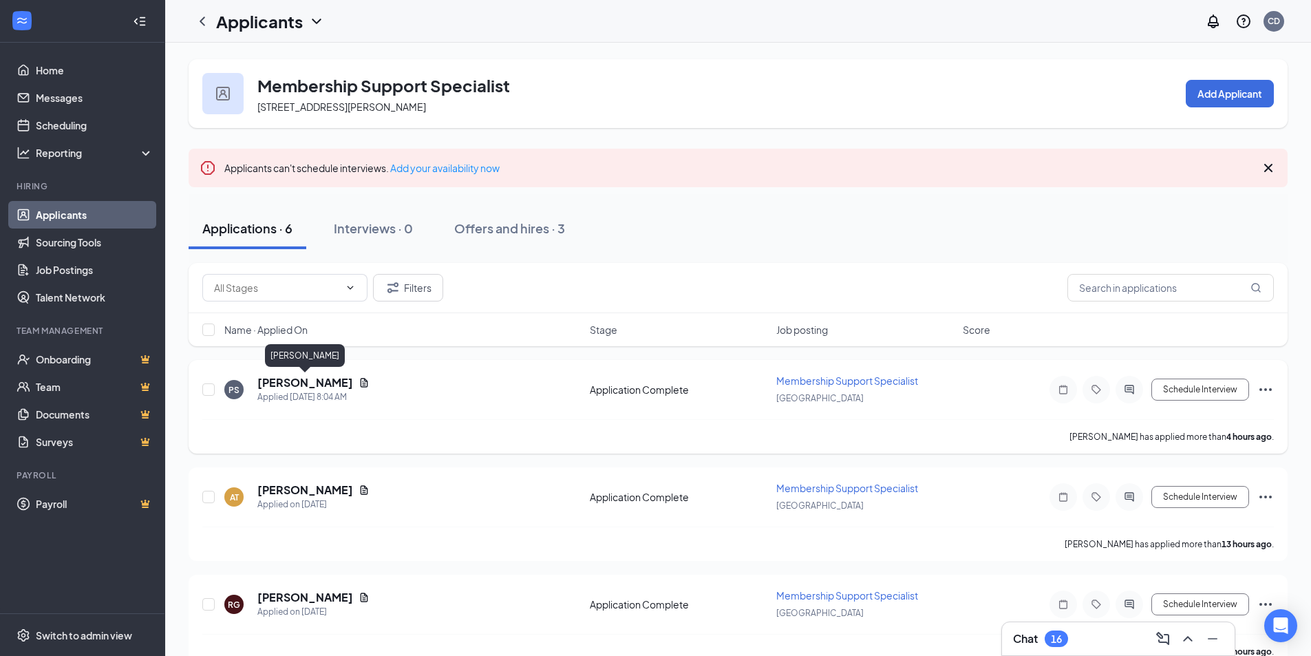
click at [281, 382] on h5 "[PERSON_NAME]" at bounding box center [305, 382] width 96 height 15
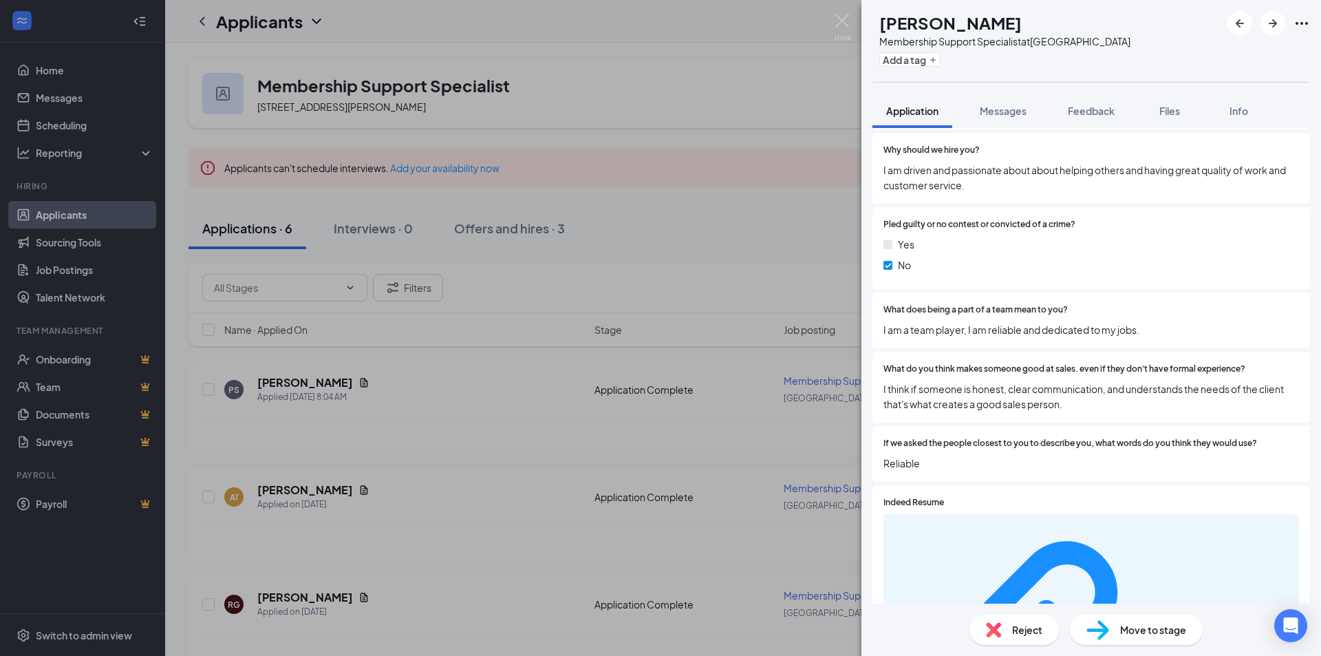
scroll to position [1561, 0]
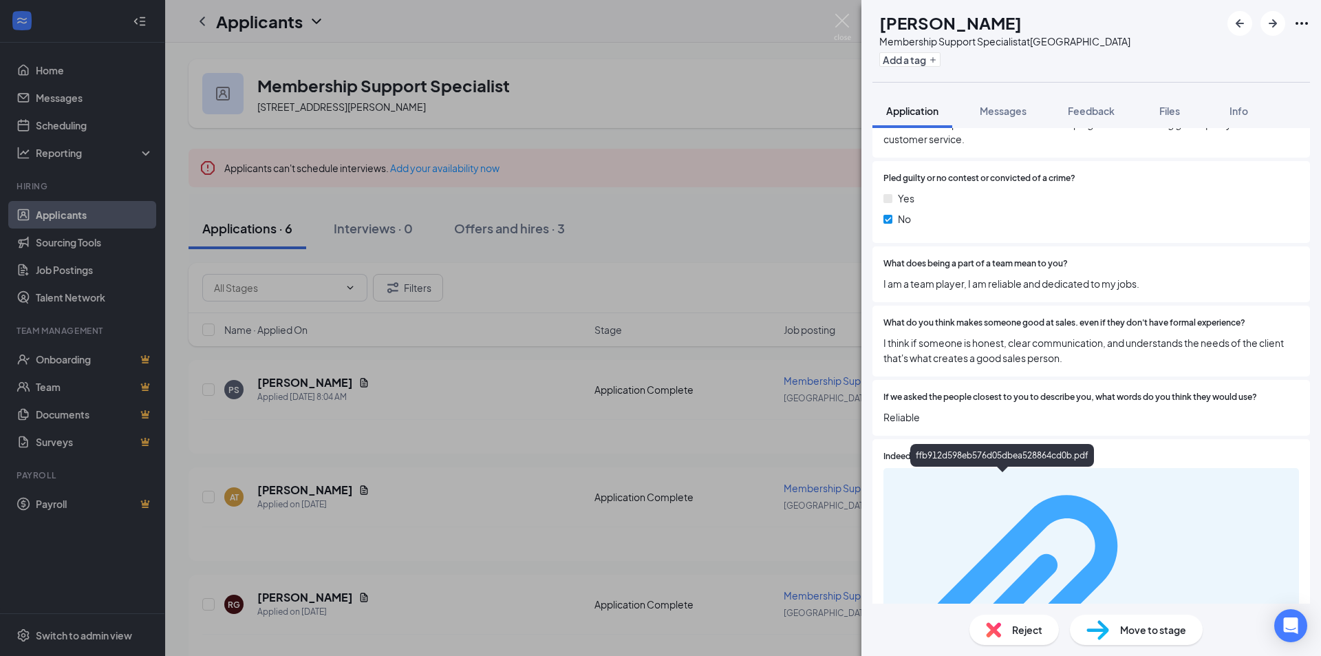
click at [1161, 603] on div "ffb912d598eb576d05dbea528864cd0b.pdf" at bounding box center [1226, 608] width 130 height 11
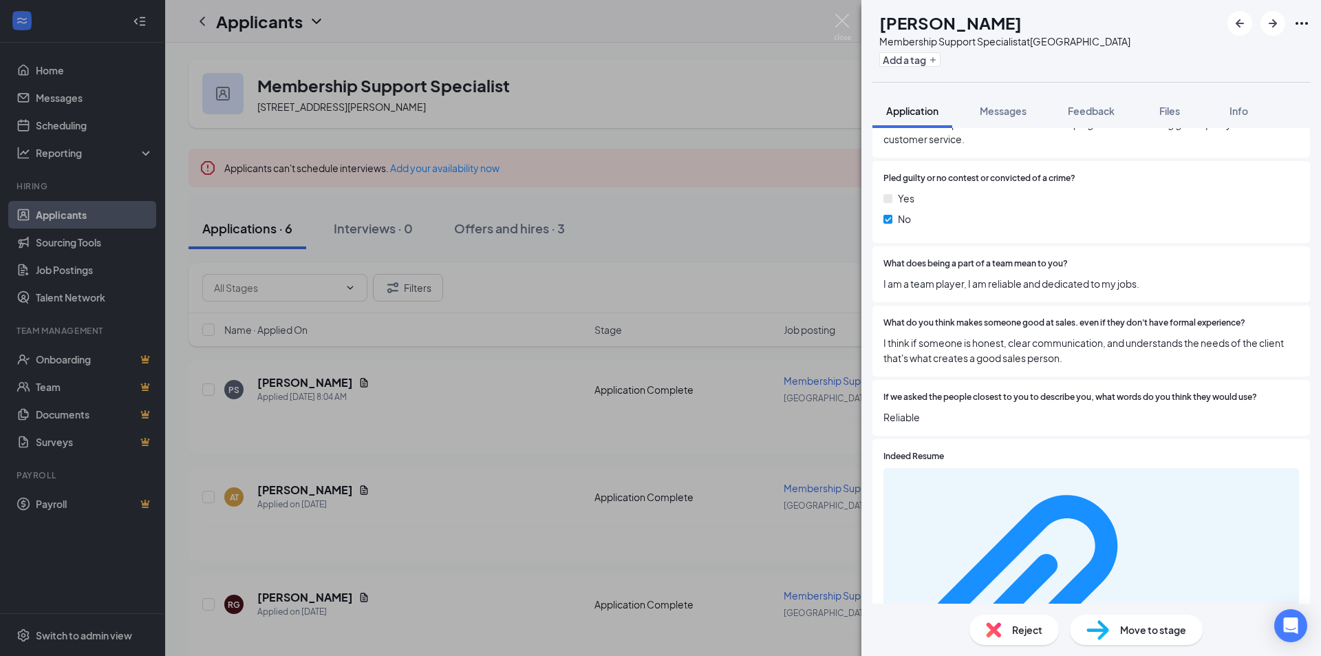
scroll to position [1555, 0]
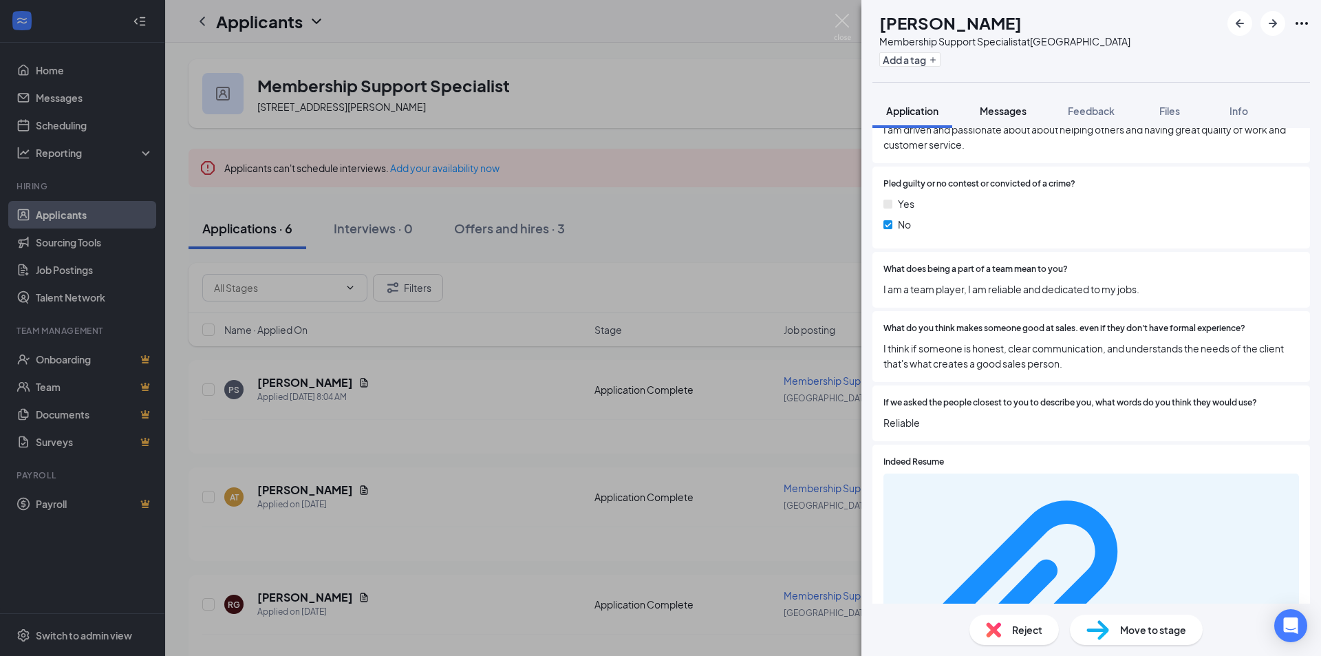
click at [1005, 111] on span "Messages" at bounding box center [1003, 111] width 47 height 12
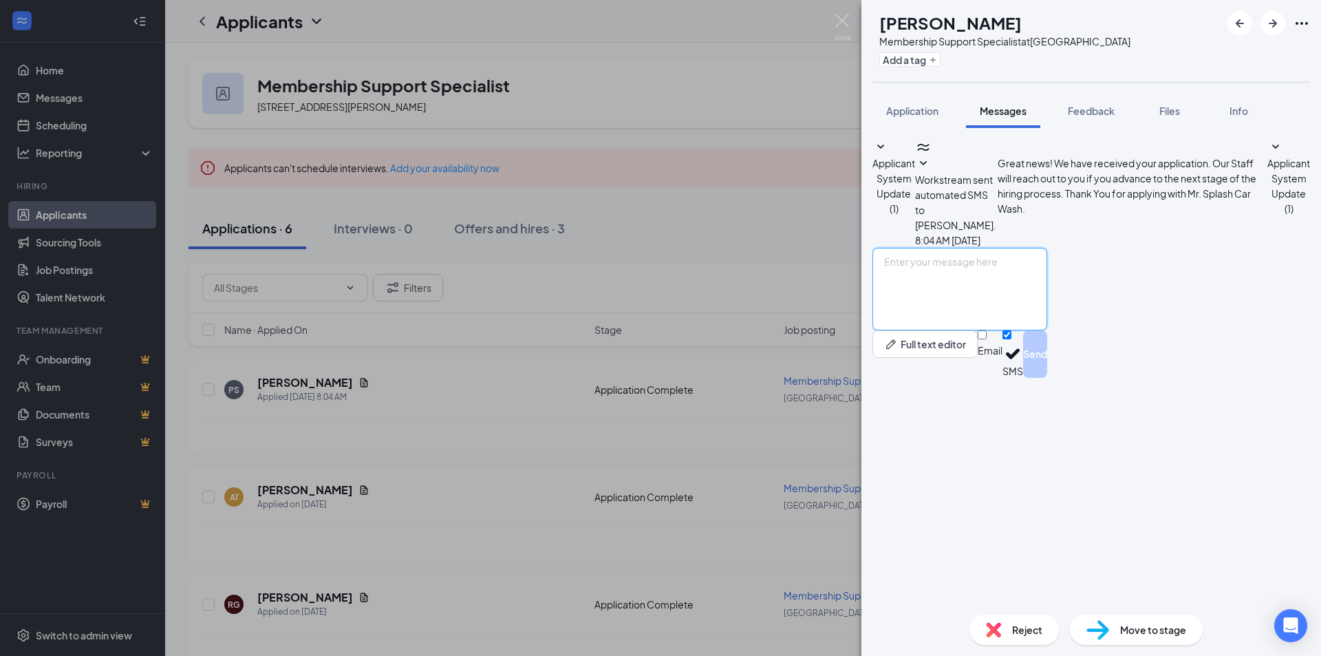
click at [983, 330] on textarea at bounding box center [960, 289] width 175 height 83
paste textarea "Hey [PERSON_NAME], I am [PERSON_NAME] the GM at Mr. Splash at [STREET_ADDRESS][…"
click at [962, 330] on textarea "Hey [PERSON_NAME], I am [PERSON_NAME] the GM at Mr. Splash at [STREET_ADDRESS][…" at bounding box center [960, 289] width 175 height 83
type textarea "Hey [PERSON_NAME], I am [PERSON_NAME] the GM at Mr. Splash at [STREET_ADDRESS][…"
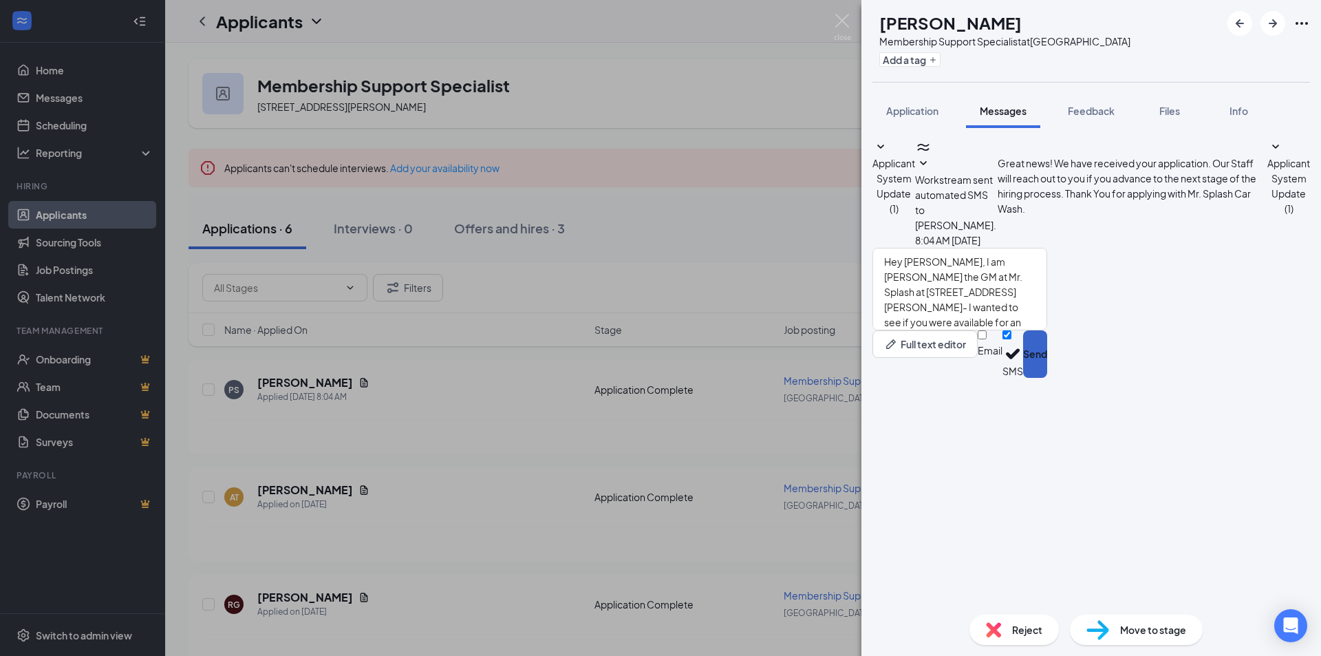
click at [1047, 378] on button "Send" at bounding box center [1035, 353] width 24 height 47
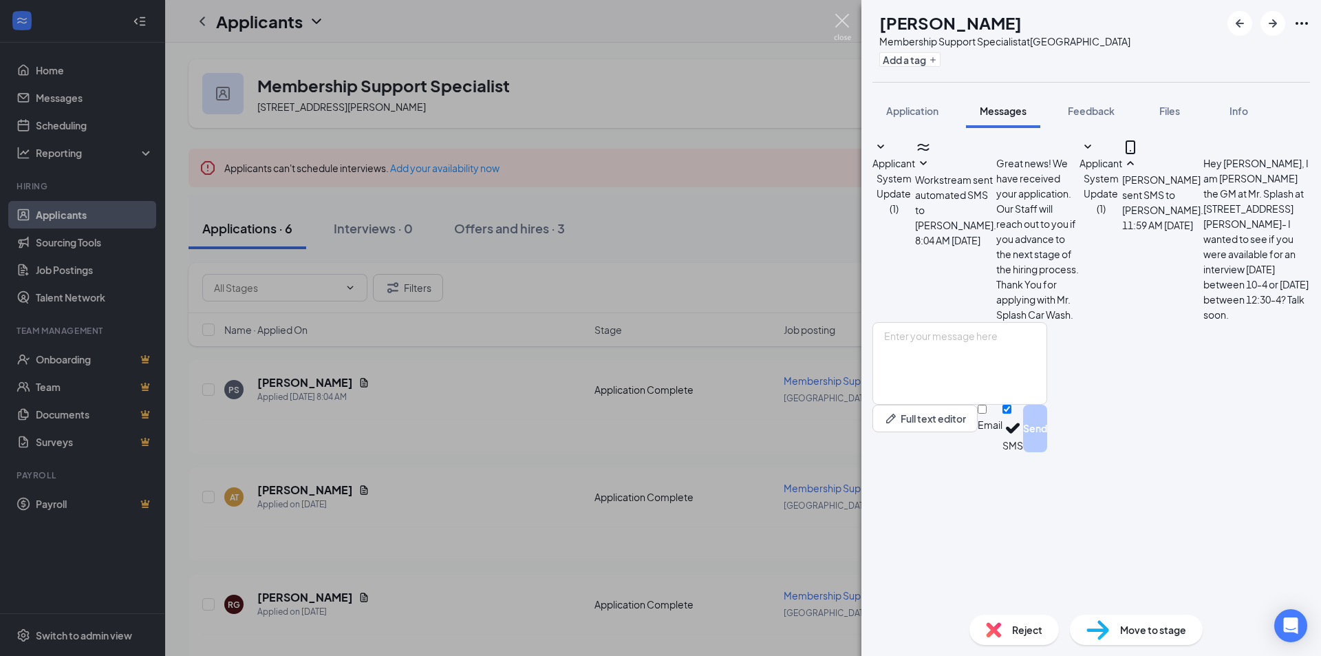
click at [838, 23] on img at bounding box center [842, 27] width 17 height 27
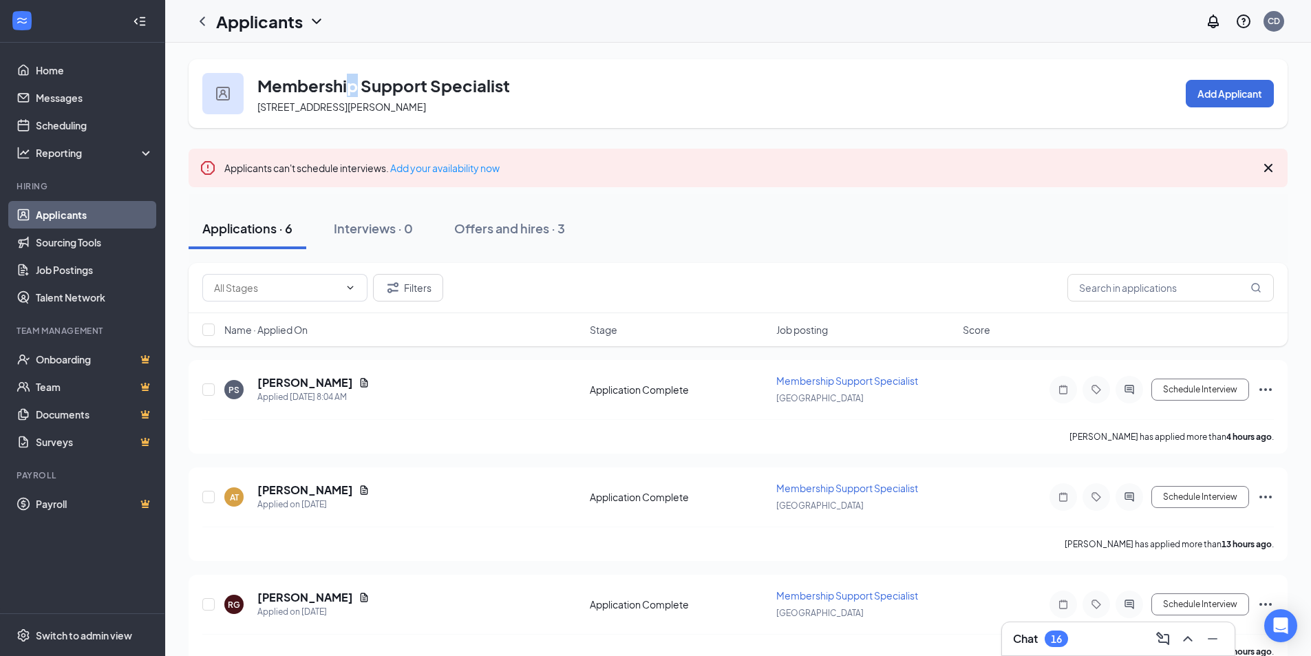
click at [348, 91] on h3 "Membership Support Specialist" at bounding box center [383, 85] width 253 height 23
click at [319, 32] on div "Applicants" at bounding box center [270, 21] width 109 height 23
click at [480, 41] on div "Applicants CD" at bounding box center [738, 21] width 1146 height 43
click at [356, 81] on h3 "Membership Support Specialist" at bounding box center [383, 85] width 253 height 23
click at [203, 18] on icon "ChevronLeft" at bounding box center [203, 21] width 6 height 9
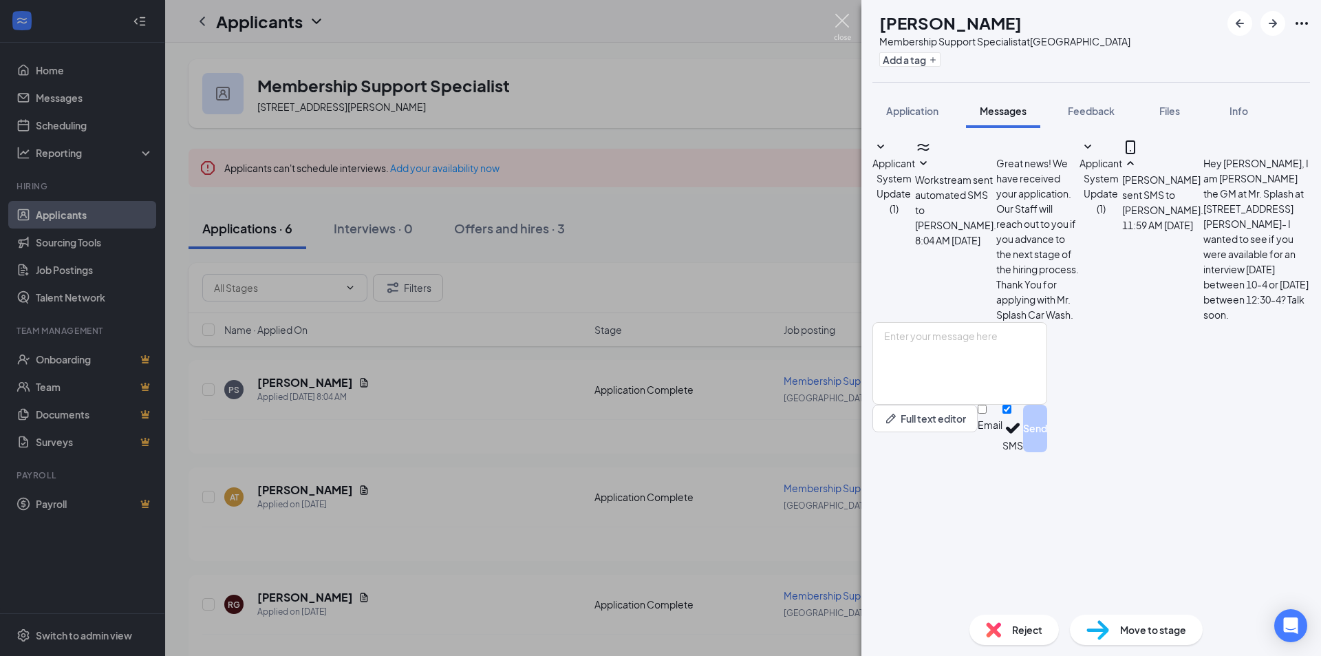
click at [844, 19] on img at bounding box center [842, 27] width 17 height 27
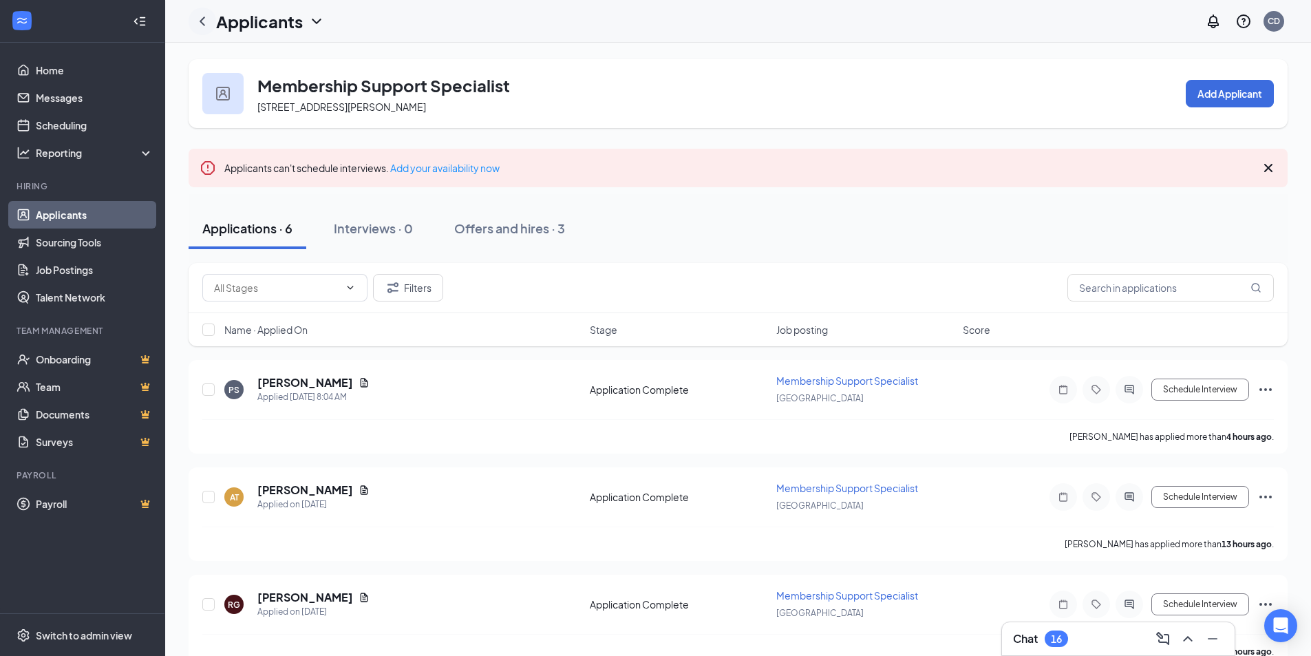
click at [196, 14] on icon "ChevronLeft" at bounding box center [202, 21] width 17 height 17
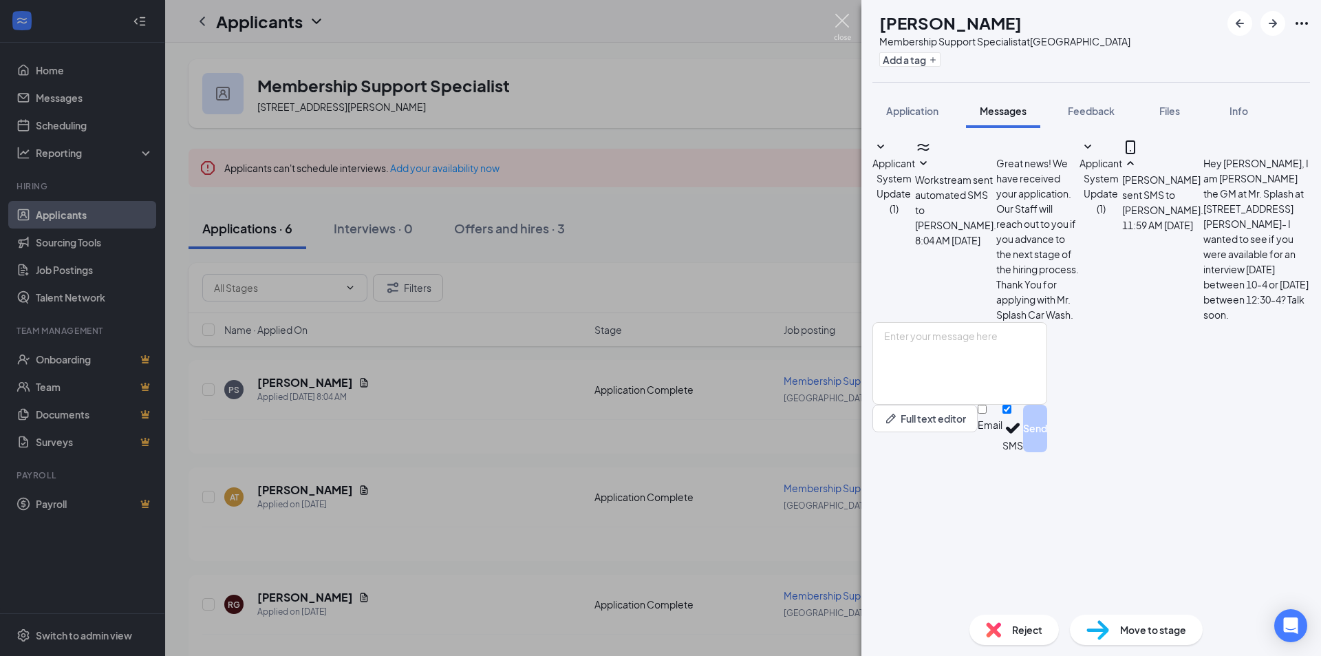
drag, startPoint x: 841, startPoint y: 25, endPoint x: 641, endPoint y: 91, distance: 210.9
click at [841, 24] on img at bounding box center [842, 27] width 17 height 27
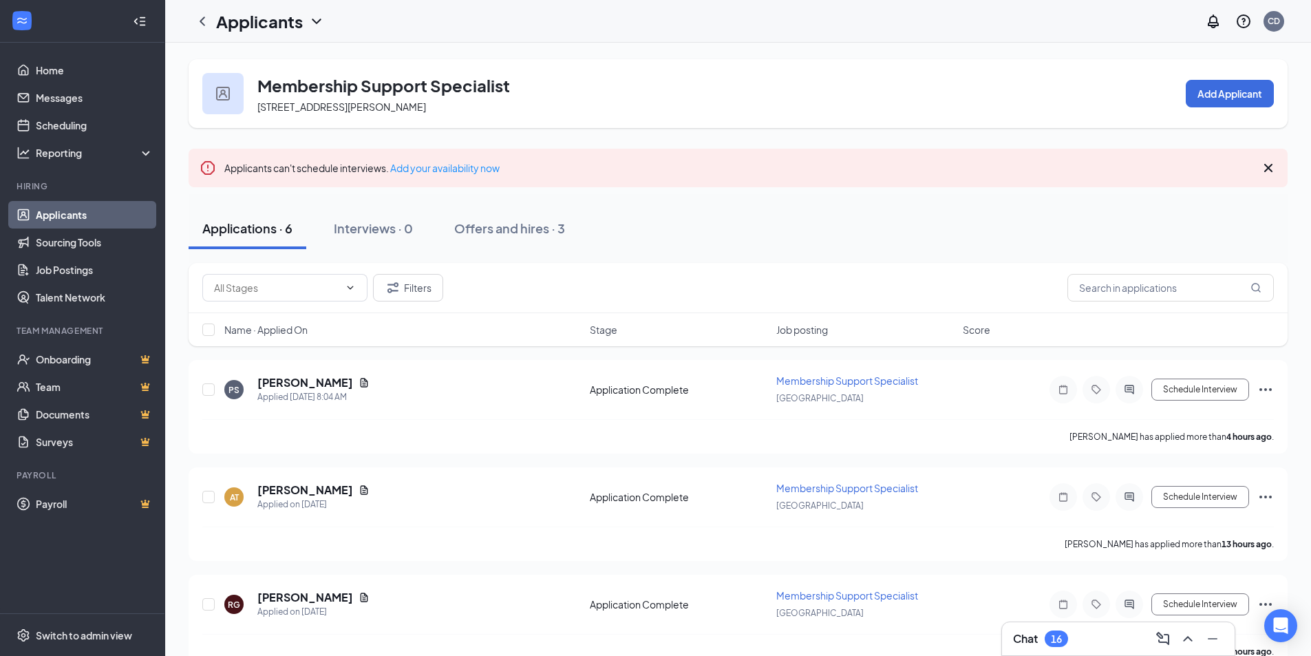
click at [96, 206] on link "Applicants" at bounding box center [95, 215] width 118 height 28
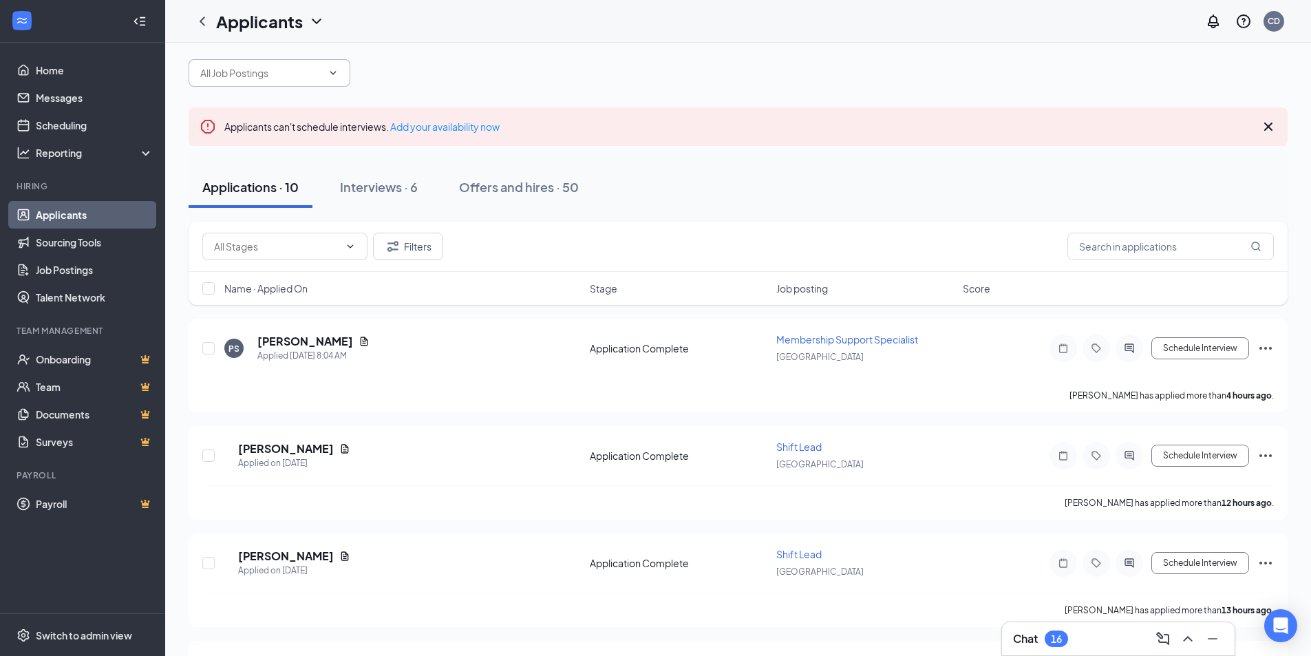
click at [322, 81] on input "text" at bounding box center [261, 72] width 122 height 15
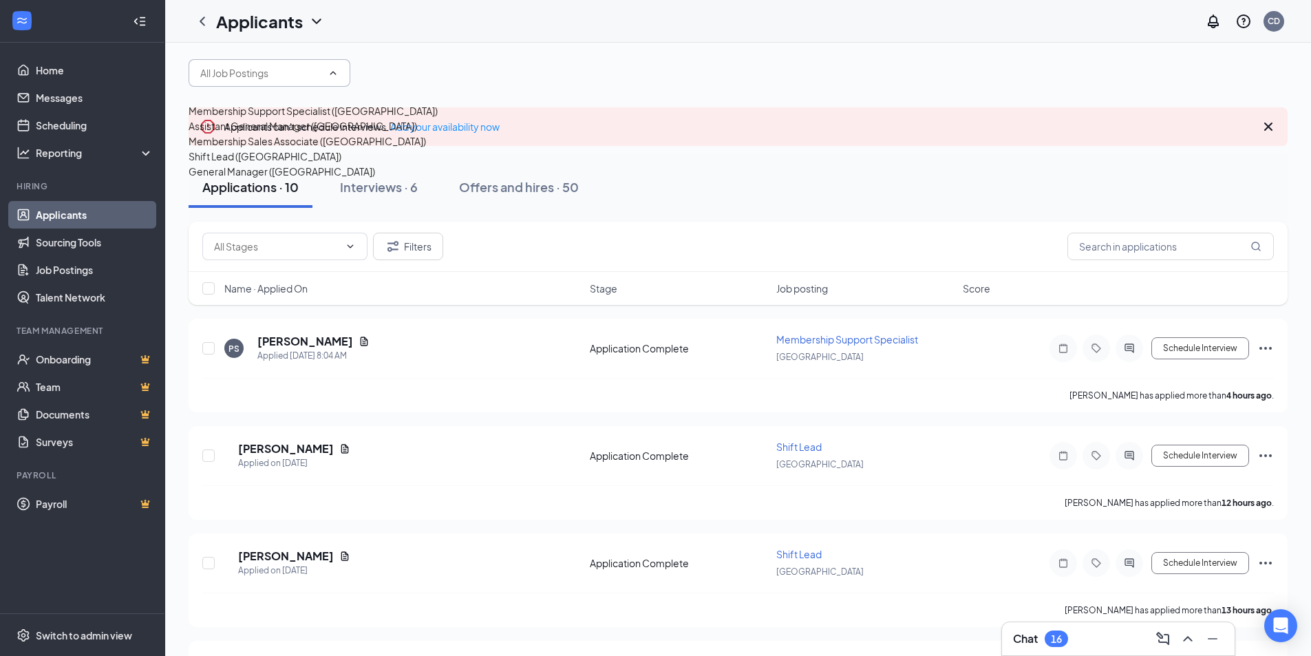
click at [272, 164] on div "Shift Lead (Janesville)" at bounding box center [265, 156] width 153 height 15
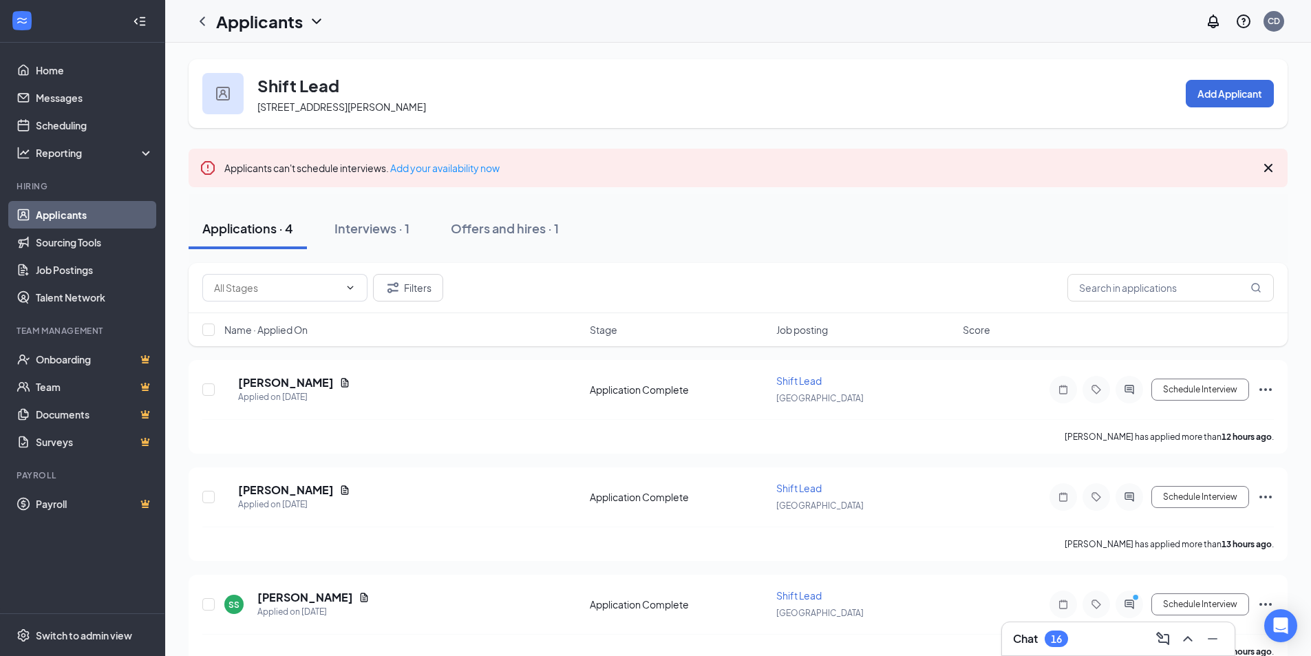
click at [1124, 637] on div "Chat 16" at bounding box center [1118, 639] width 211 height 22
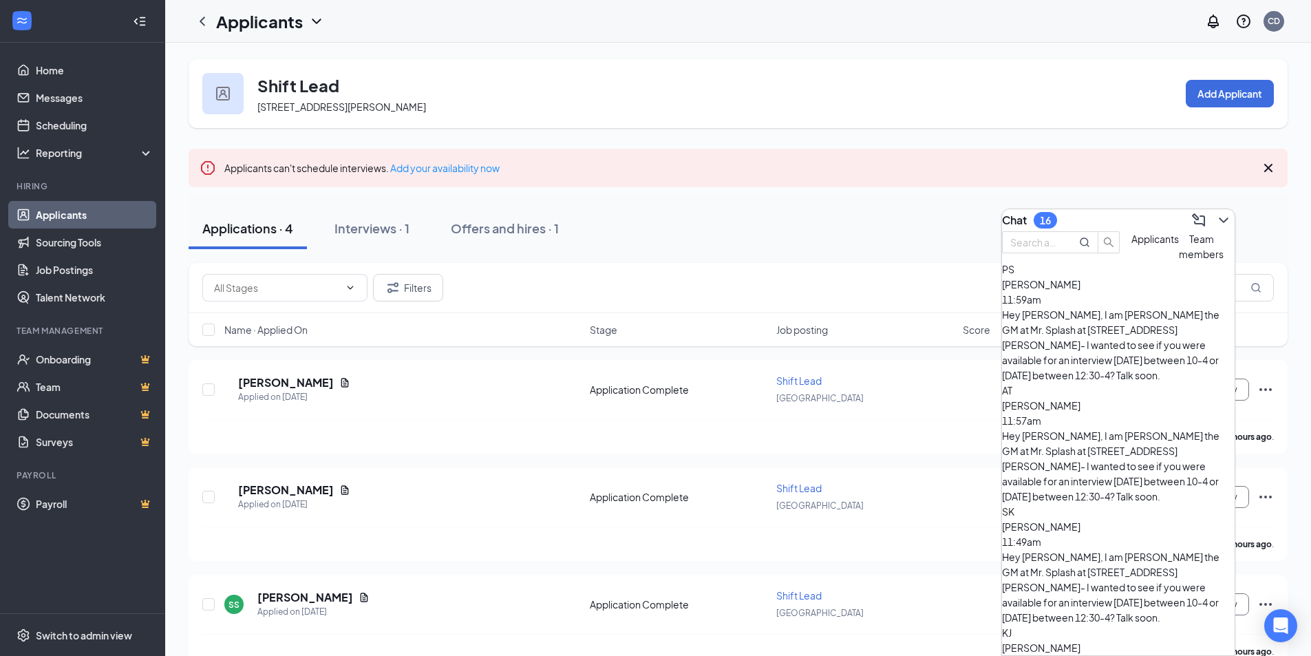
drag, startPoint x: 1109, startPoint y: 211, endPoint x: 1113, endPoint y: 218, distance: 8.6
click at [1110, 211] on div "Chat 16" at bounding box center [1118, 220] width 233 height 22
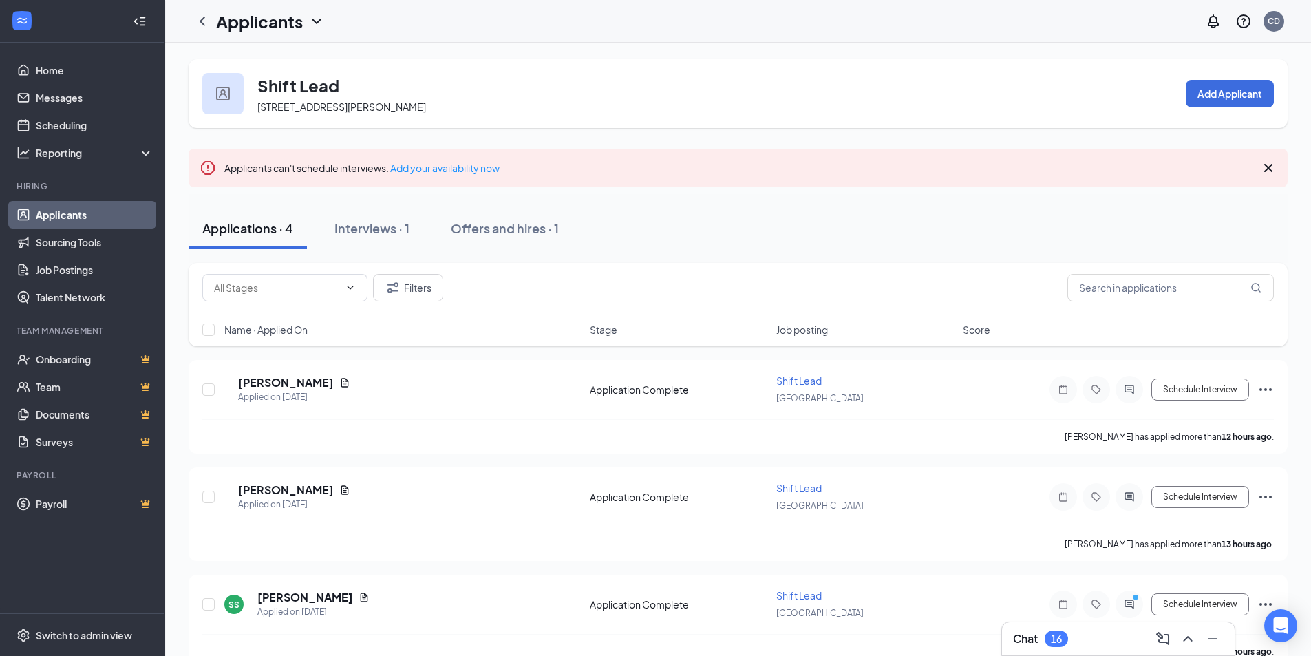
click at [75, 215] on link "Applicants" at bounding box center [95, 215] width 118 height 28
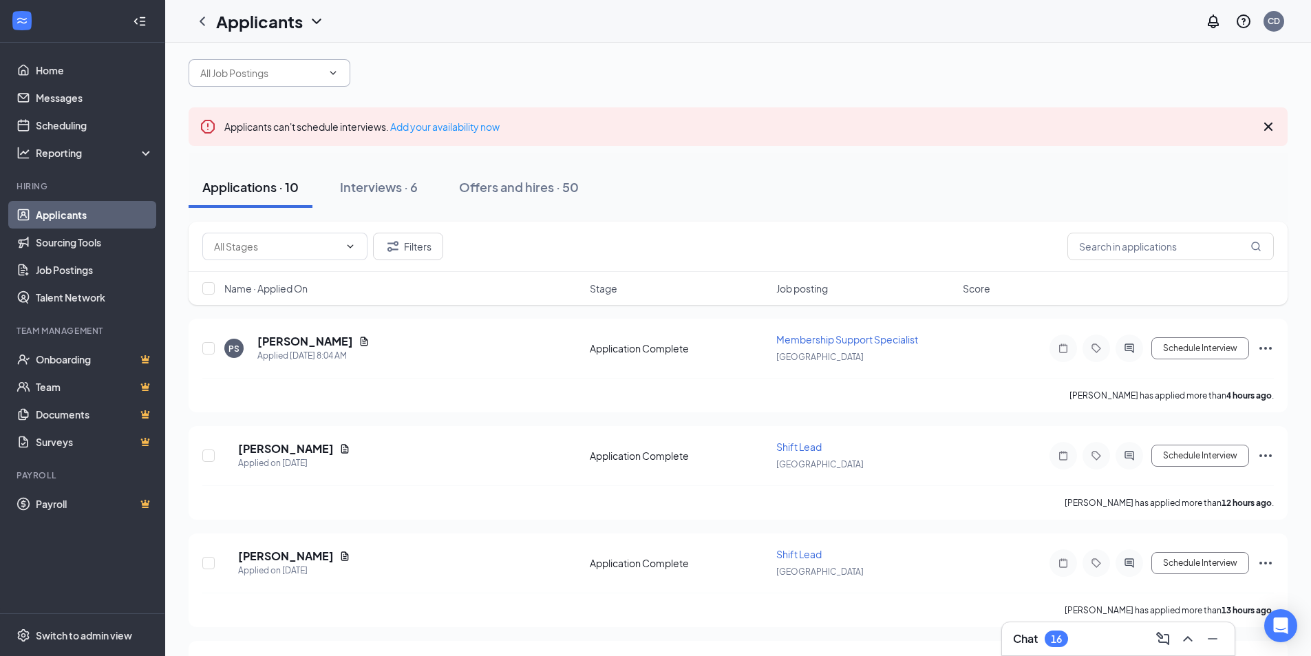
click at [279, 81] on input "text" at bounding box center [261, 72] width 122 height 15
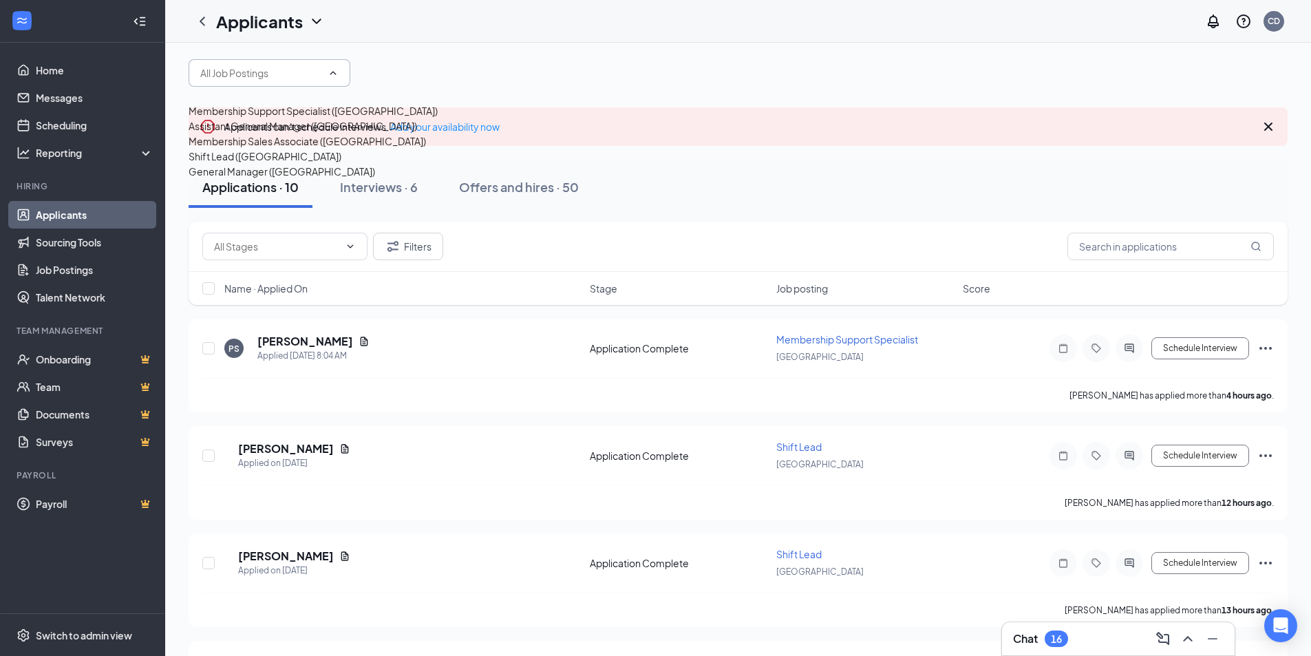
click at [301, 118] on div "Membership Support Specialist (Janesville)" at bounding box center [313, 110] width 249 height 15
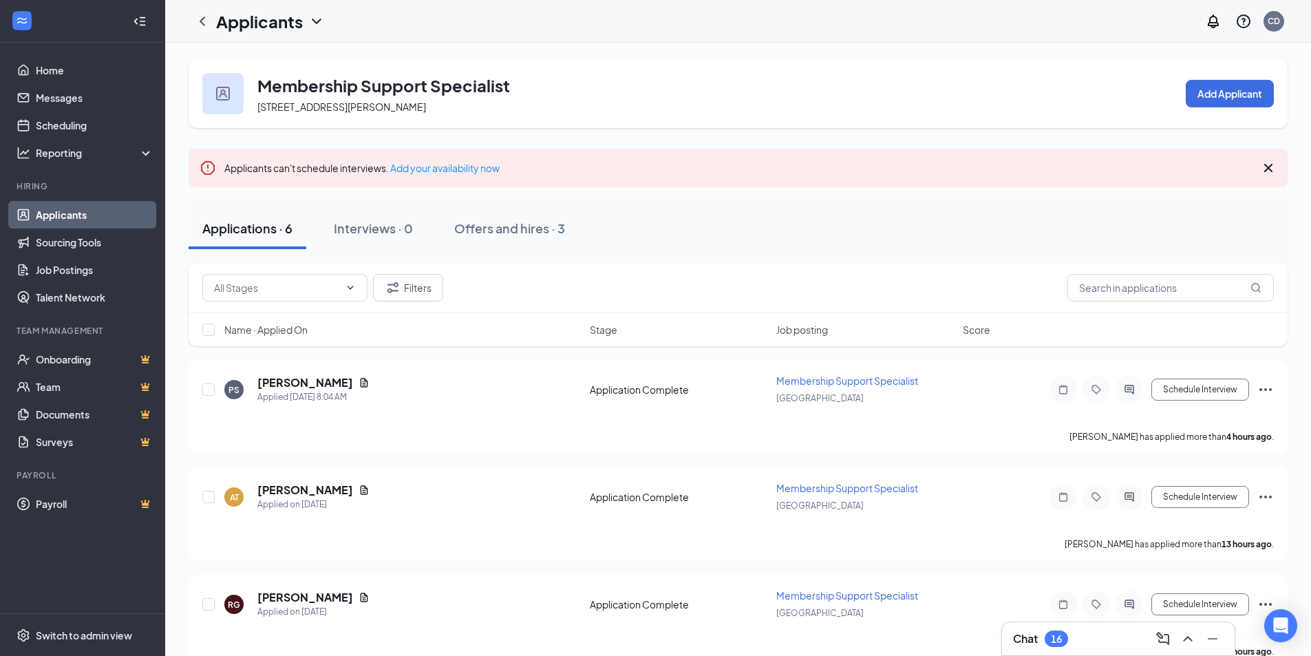
click at [747, 234] on div "Applications · 6 Interviews · 0 Offers and hires · 3" at bounding box center [738, 228] width 1099 height 41
click at [1115, 636] on div "Chat 16" at bounding box center [1118, 639] width 211 height 22
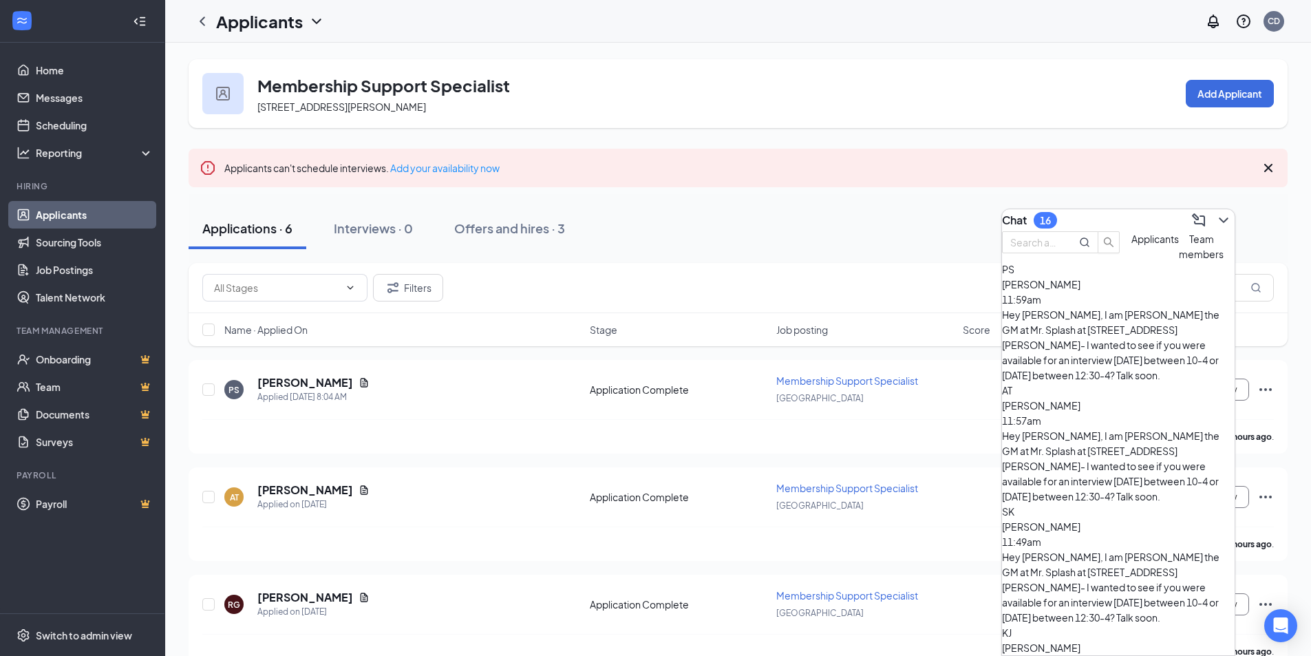
click at [1117, 213] on div "Chat 16" at bounding box center [1118, 220] width 233 height 22
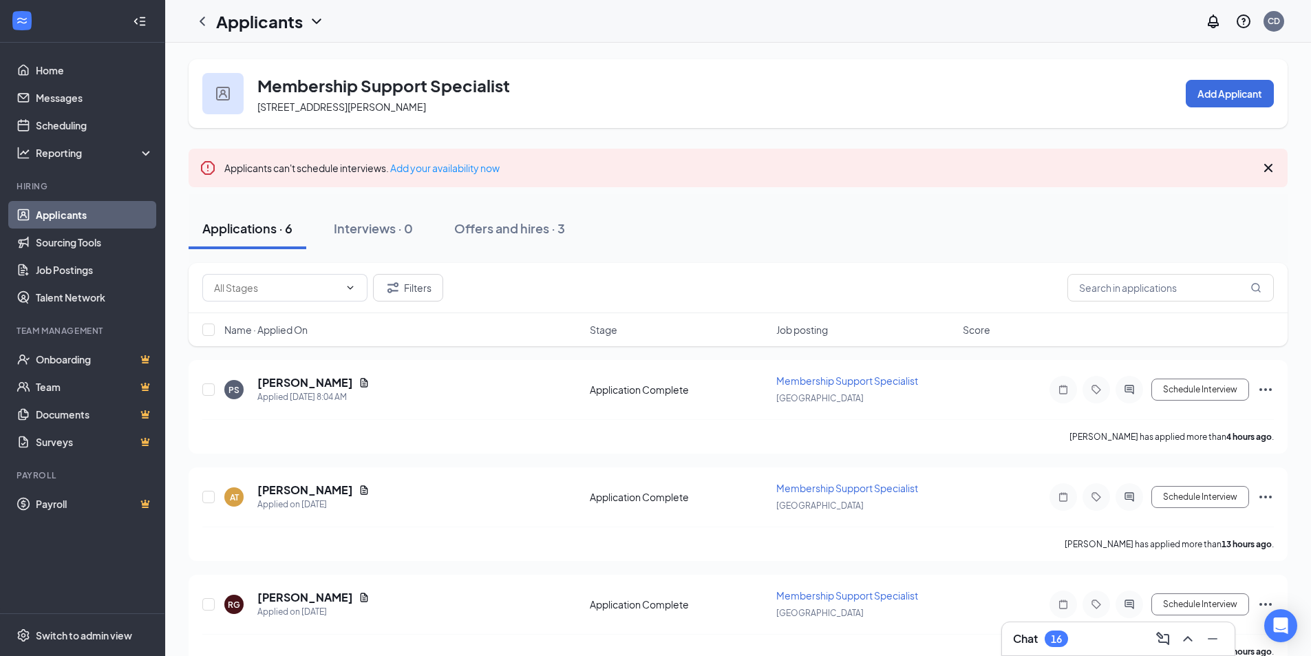
click at [742, 226] on div "Applications · 6 Interviews · 0 Offers and hires · 3" at bounding box center [738, 228] width 1099 height 41
click at [604, 236] on div "Applications · 6 Interviews · 0 Offers and hires · 3" at bounding box center [738, 228] width 1099 height 41
click at [551, 295] on div "Filters" at bounding box center [737, 288] width 1071 height 28
click at [1098, 643] on div "Chat 17" at bounding box center [1118, 639] width 211 height 22
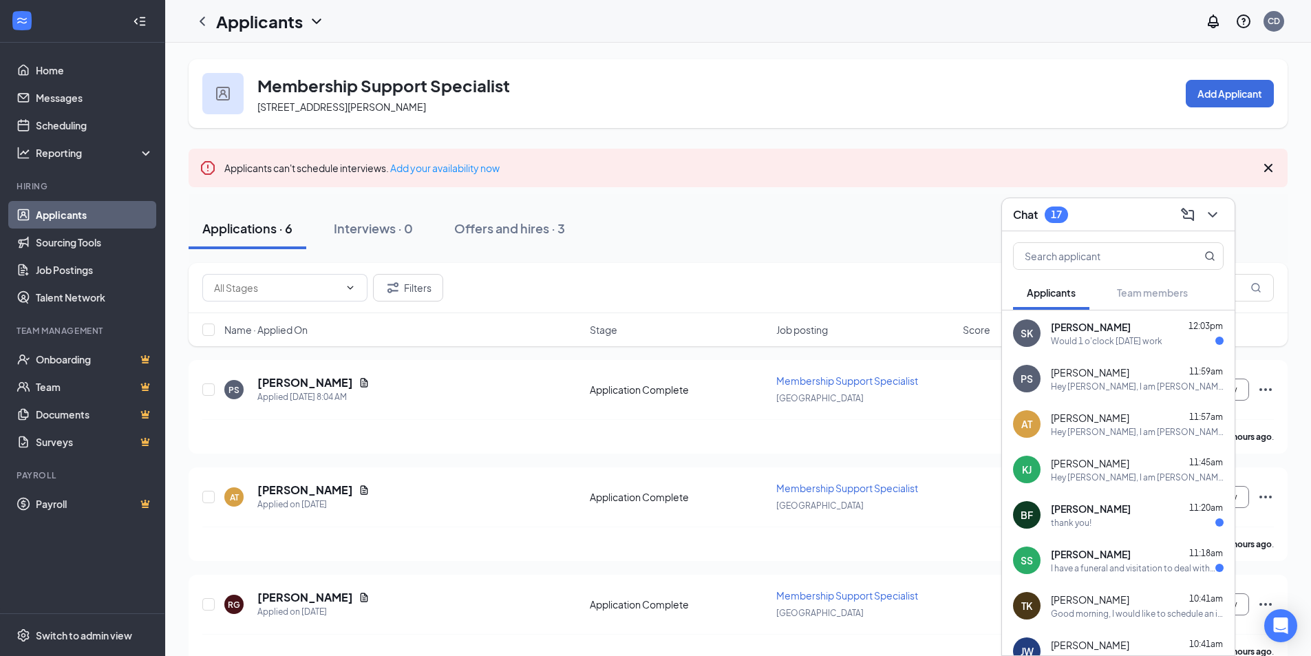
click at [1112, 328] on div "Staci Kaioula 12:03pm" at bounding box center [1137, 327] width 173 height 14
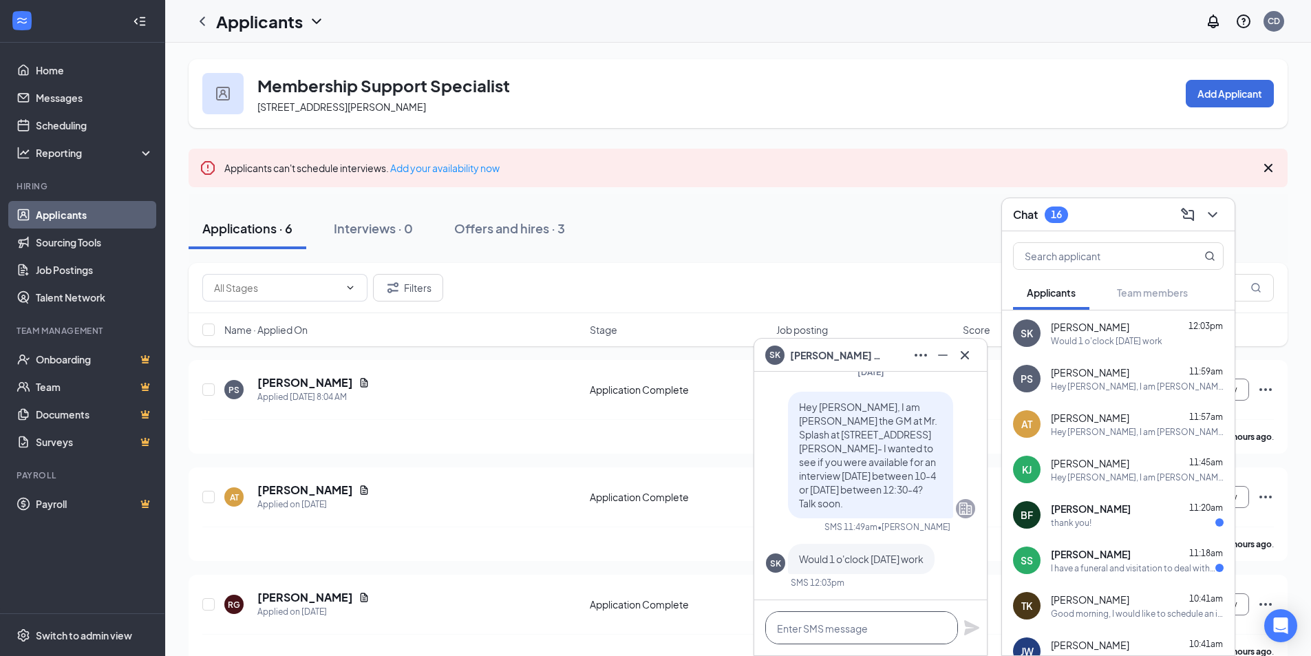
click at [909, 630] on textarea at bounding box center [861, 627] width 193 height 33
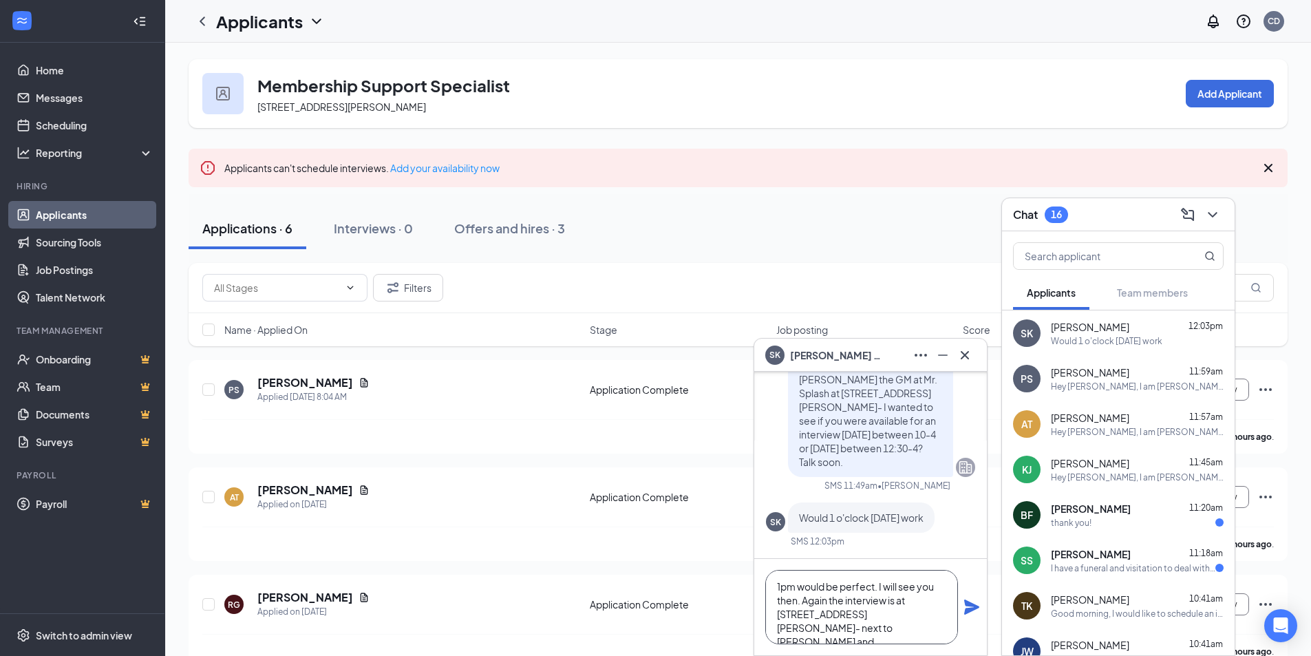
click at [925, 612] on textarea "1pm would be perfect. I will see you then. Again the interview is at 2904 Milto…" at bounding box center [861, 607] width 193 height 74
drag, startPoint x: 923, startPoint y: 615, endPoint x: 851, endPoint y: 597, distance: 74.3
click at [851, 596] on textarea "1pm would be perfect. I will see you then. Again the interview is at 2904 Milto…" at bounding box center [861, 607] width 193 height 74
click at [934, 611] on textarea "1pm would be perfect. I will see you then. Again the interview is at 2904 Milto…" at bounding box center [861, 607] width 193 height 74
click at [841, 600] on textarea "1pm would be perfect. I will see you then. Again the interview is at 2904 Milto…" at bounding box center [861, 607] width 193 height 74
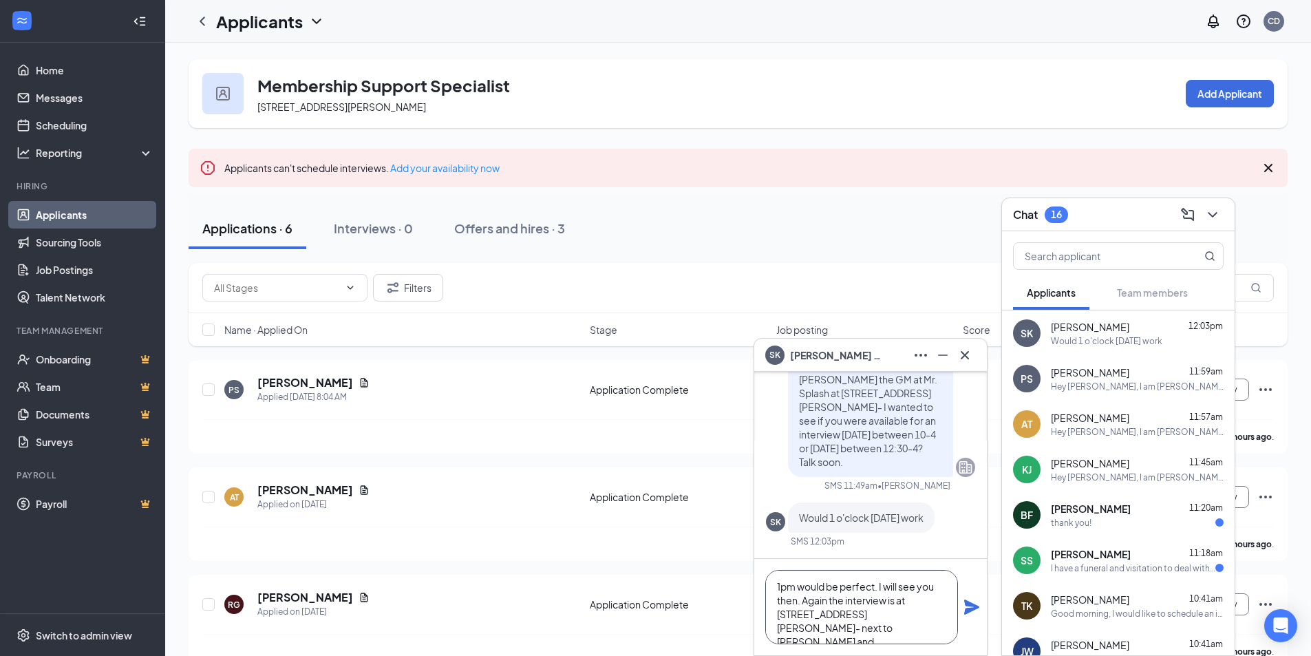
click at [794, 629] on textarea "1pm would be perfect. I will see you then. Again the interview is at 2904 Milto…" at bounding box center [861, 607] width 193 height 74
drag, startPoint x: 896, startPoint y: 629, endPoint x: 769, endPoint y: 587, distance: 134.0
click at [769, 587] on textarea "1pm would be perfect. I will see you then. Again the interview is at 2904 Milto…" at bounding box center [861, 607] width 193 height 74
type textarea "1pm would be perfect. I will see you then. Again the interview is at 2904 Milto…"
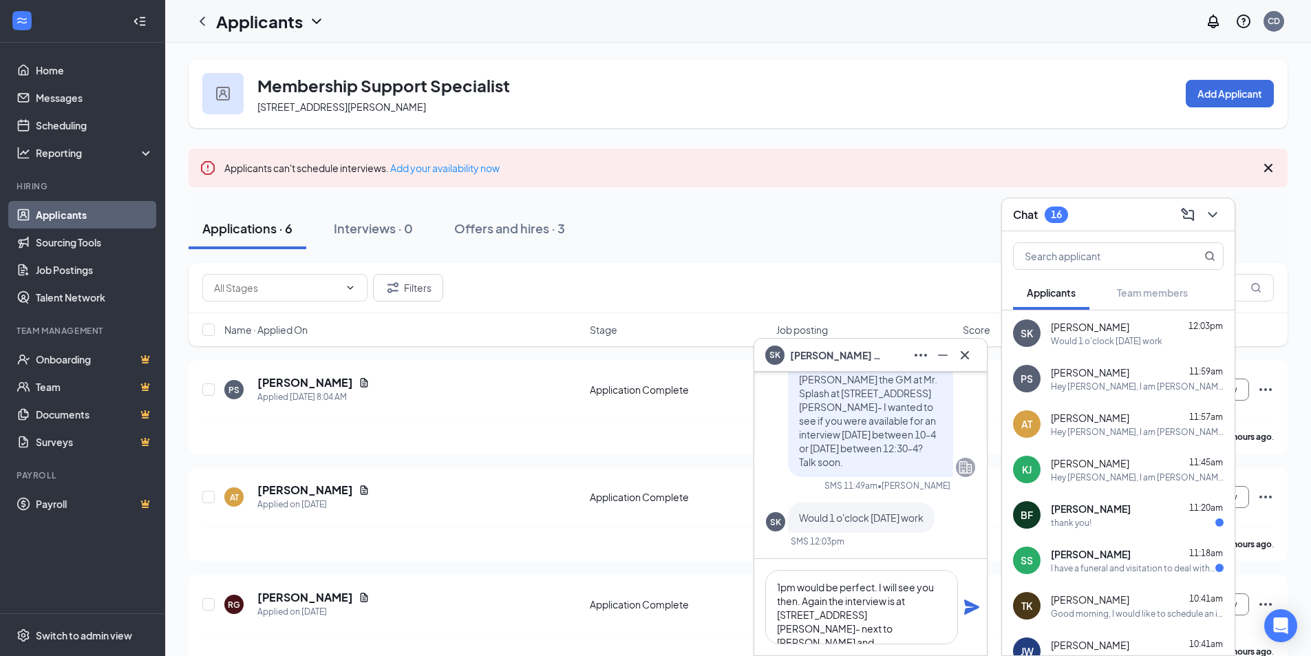
click at [971, 609] on icon "Plane" at bounding box center [971, 606] width 15 height 15
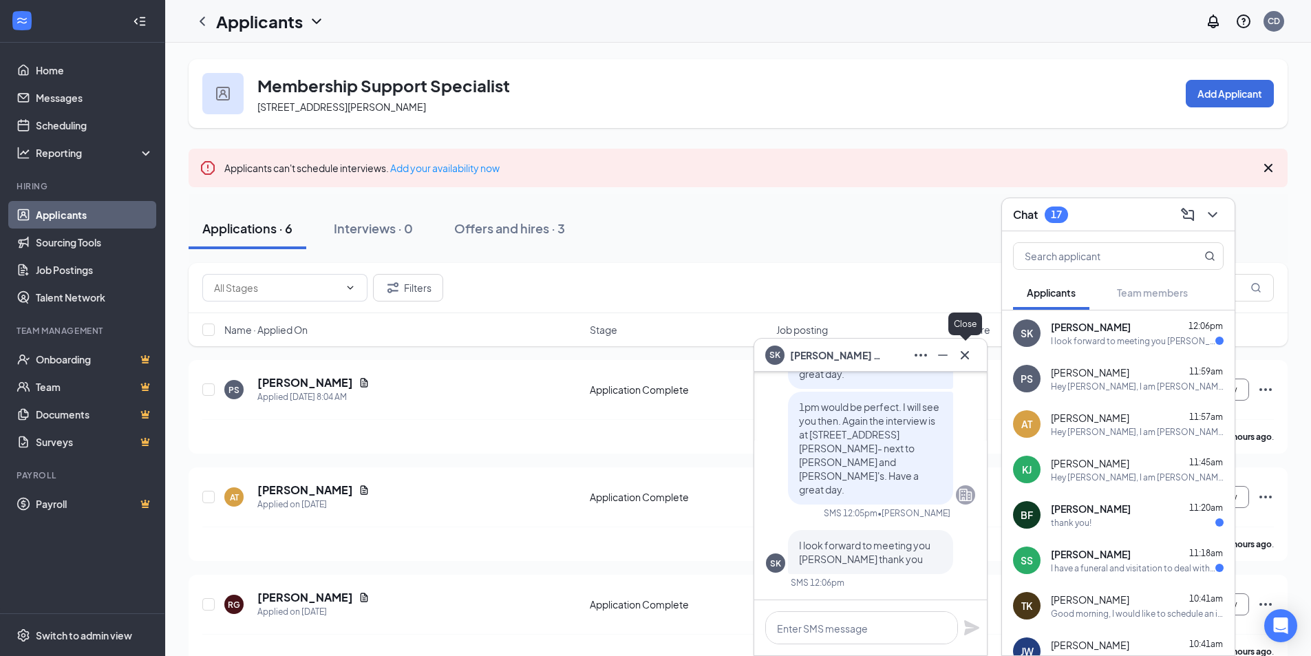
drag, startPoint x: 968, startPoint y: 354, endPoint x: 965, endPoint y: 362, distance: 8.9
click at [965, 360] on icon "Cross" at bounding box center [965, 355] width 17 height 17
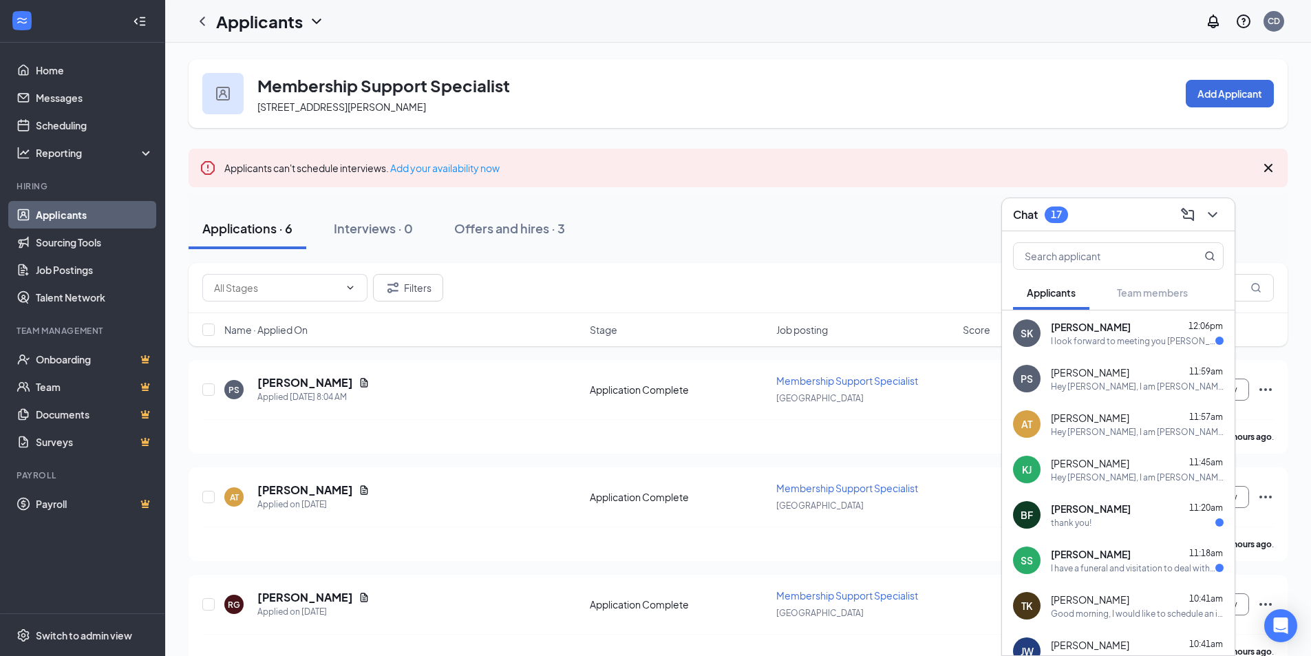
click at [1087, 372] on span "[PERSON_NAME]" at bounding box center [1090, 372] width 78 height 14
click at [1099, 336] on div "I look forward to meeting you [PERSON_NAME] thank you" at bounding box center [1133, 341] width 164 height 12
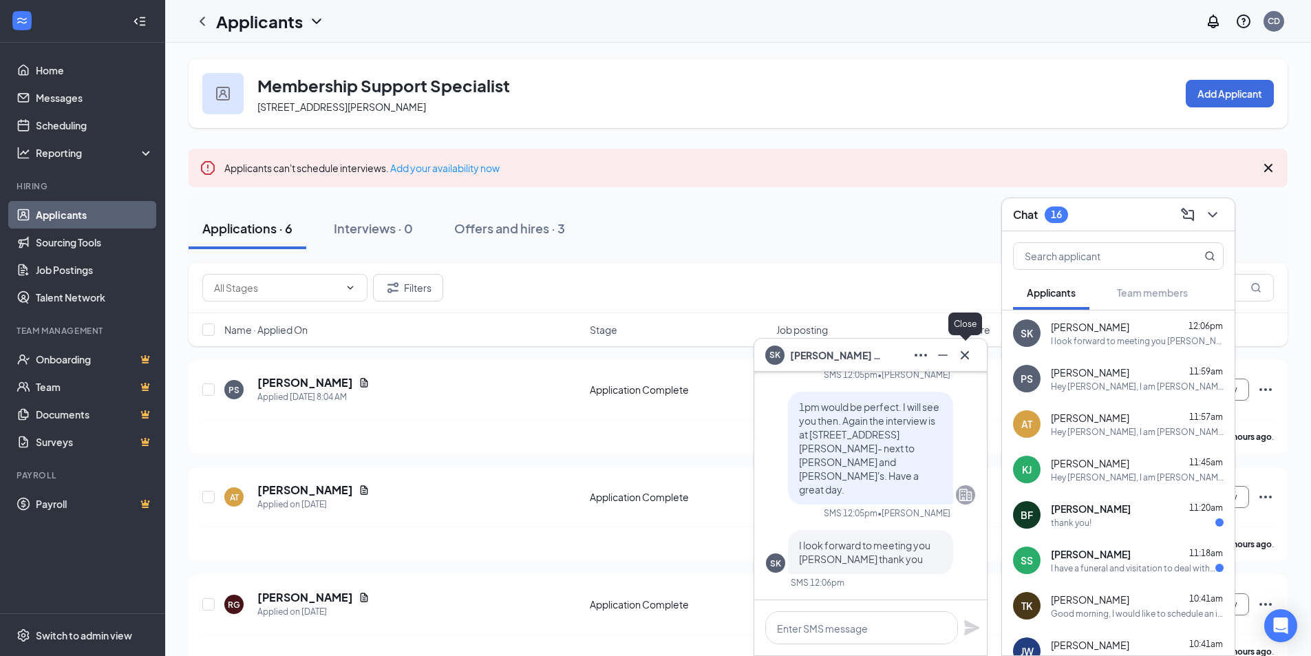
click at [965, 351] on icon "Cross" at bounding box center [965, 355] width 17 height 17
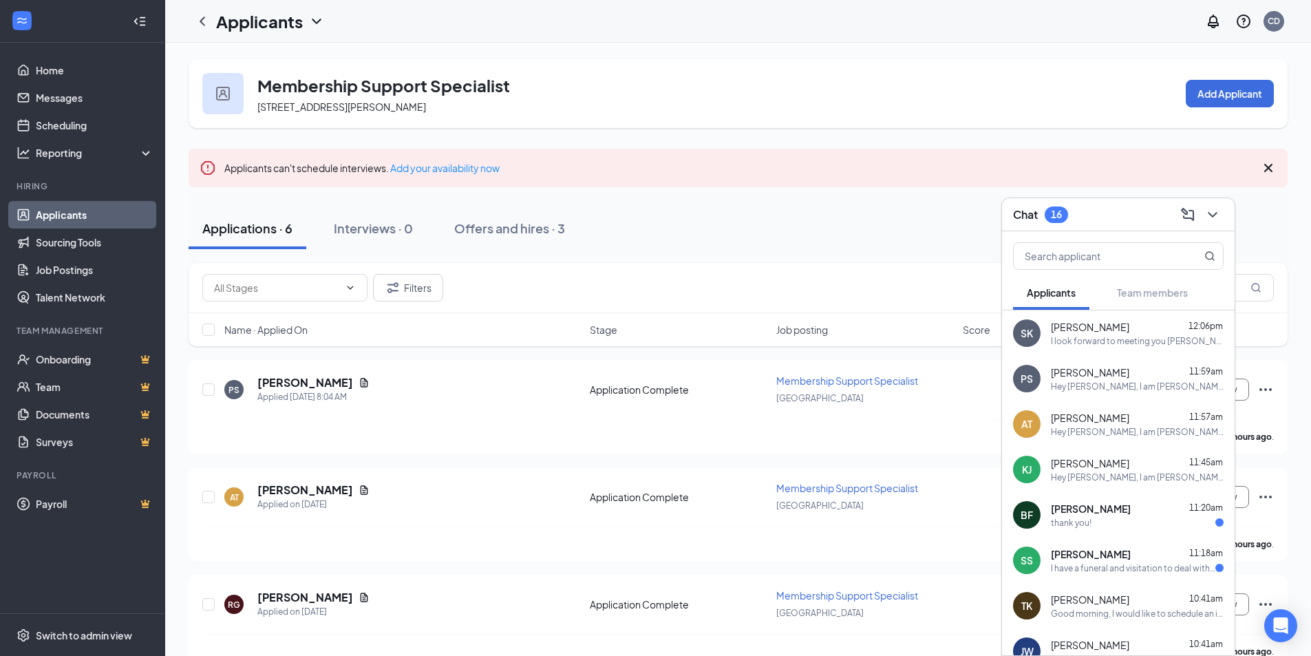
click at [1124, 520] on div "thank you!" at bounding box center [1137, 523] width 173 height 12
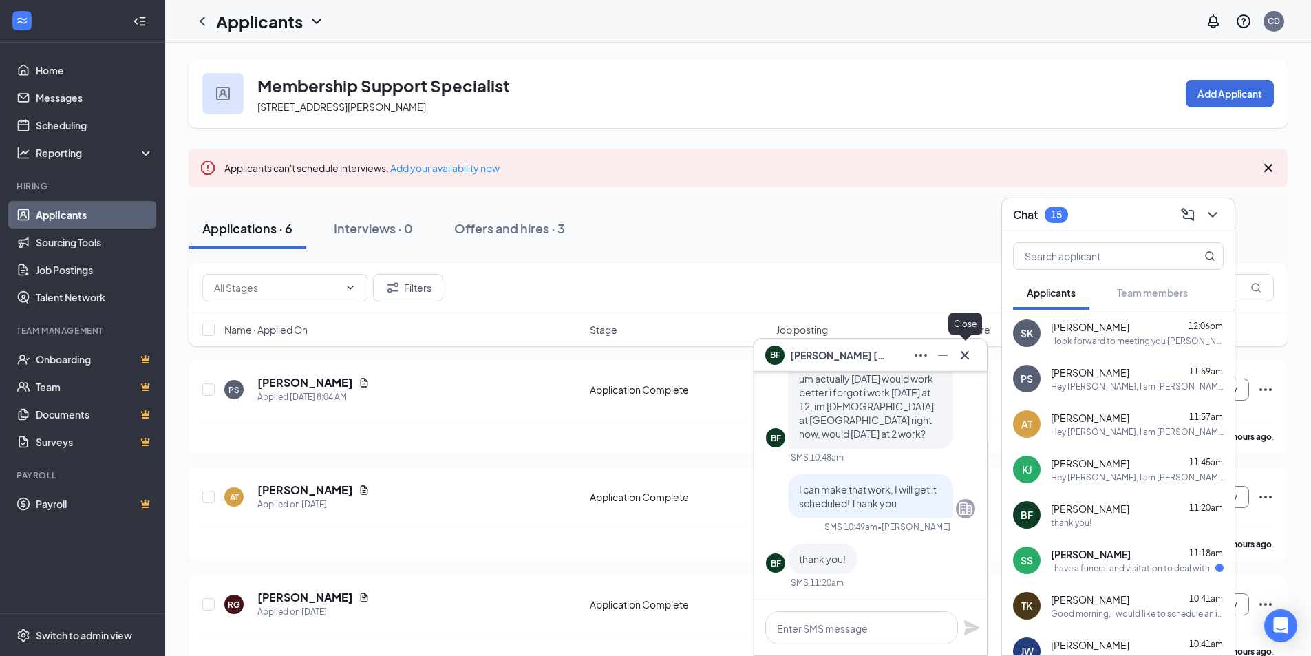
click at [967, 355] on icon "Cross" at bounding box center [965, 355] width 17 height 17
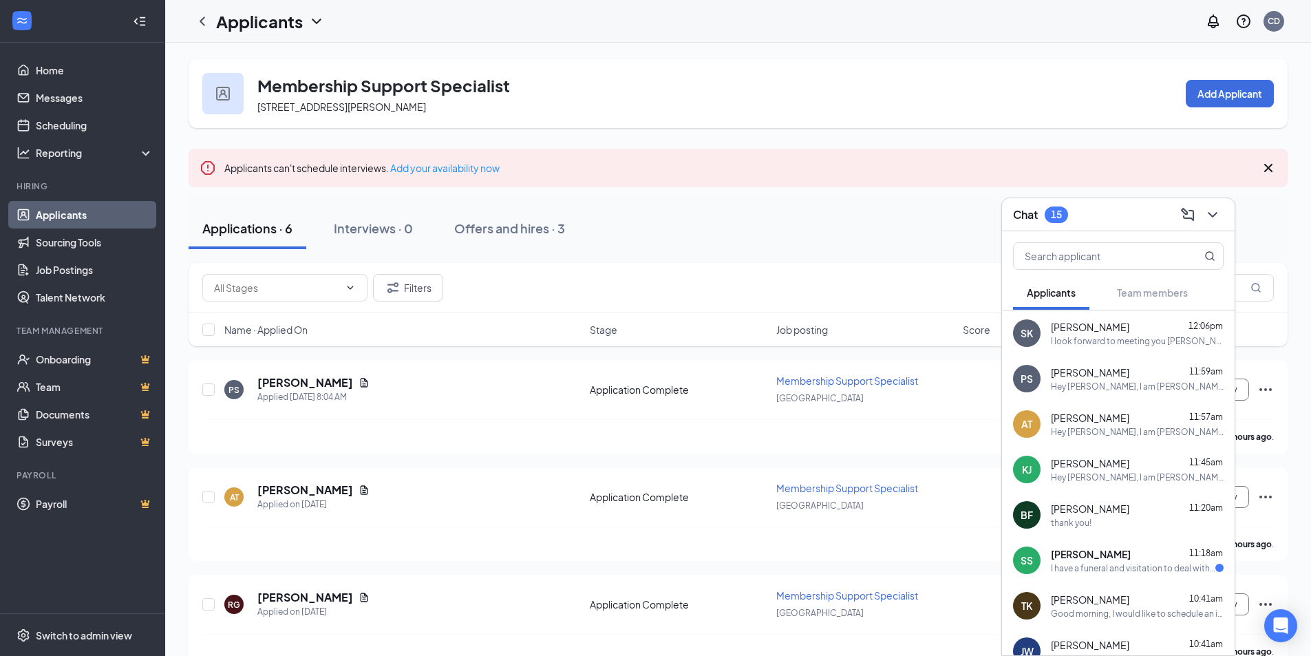
click at [1080, 561] on div "Sean Simonson 11:18am I have a funeral and visitation to deal with today/tomorr…" at bounding box center [1137, 560] width 173 height 27
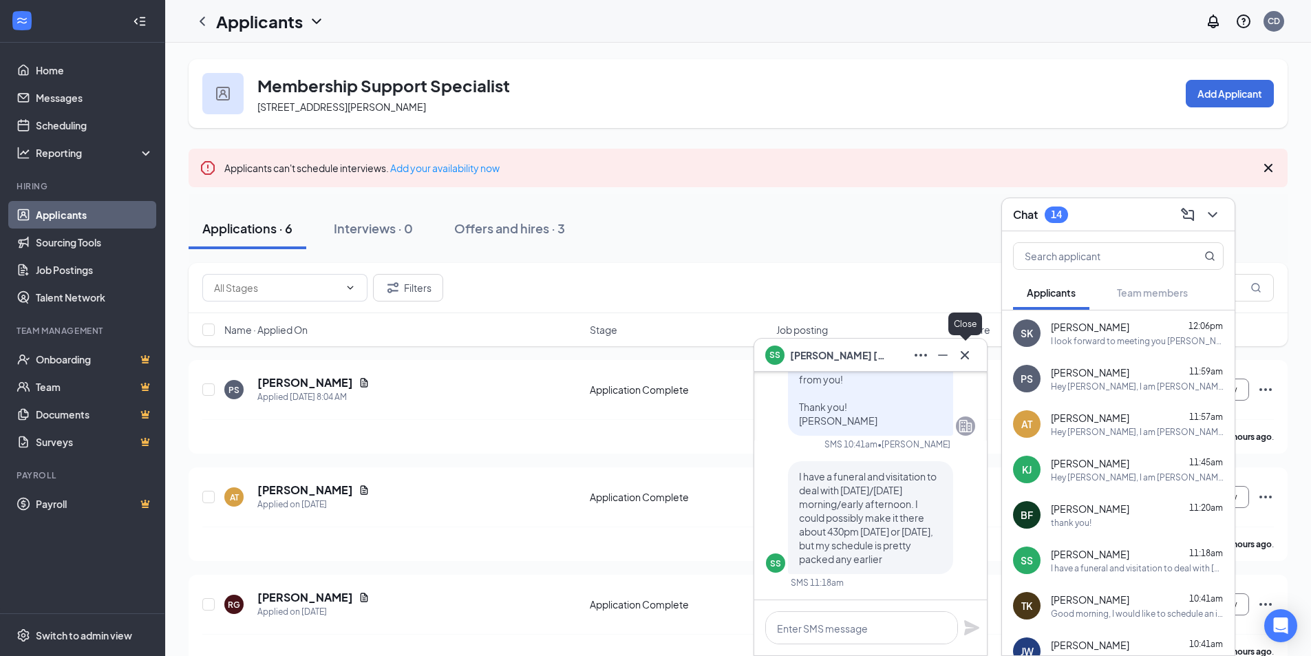
click at [972, 359] on icon "Cross" at bounding box center [965, 355] width 17 height 17
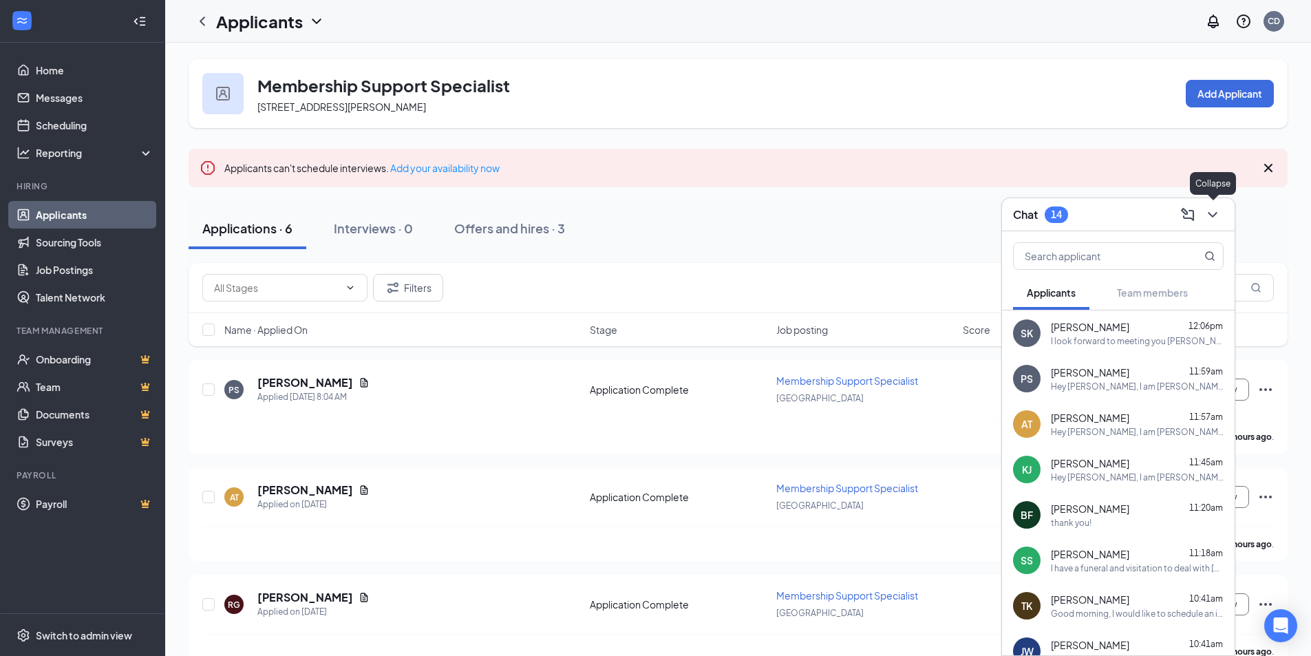
drag, startPoint x: 1213, startPoint y: 214, endPoint x: 1063, endPoint y: 290, distance: 168.0
click at [1214, 214] on icon "ChevronDown" at bounding box center [1212, 214] width 17 height 17
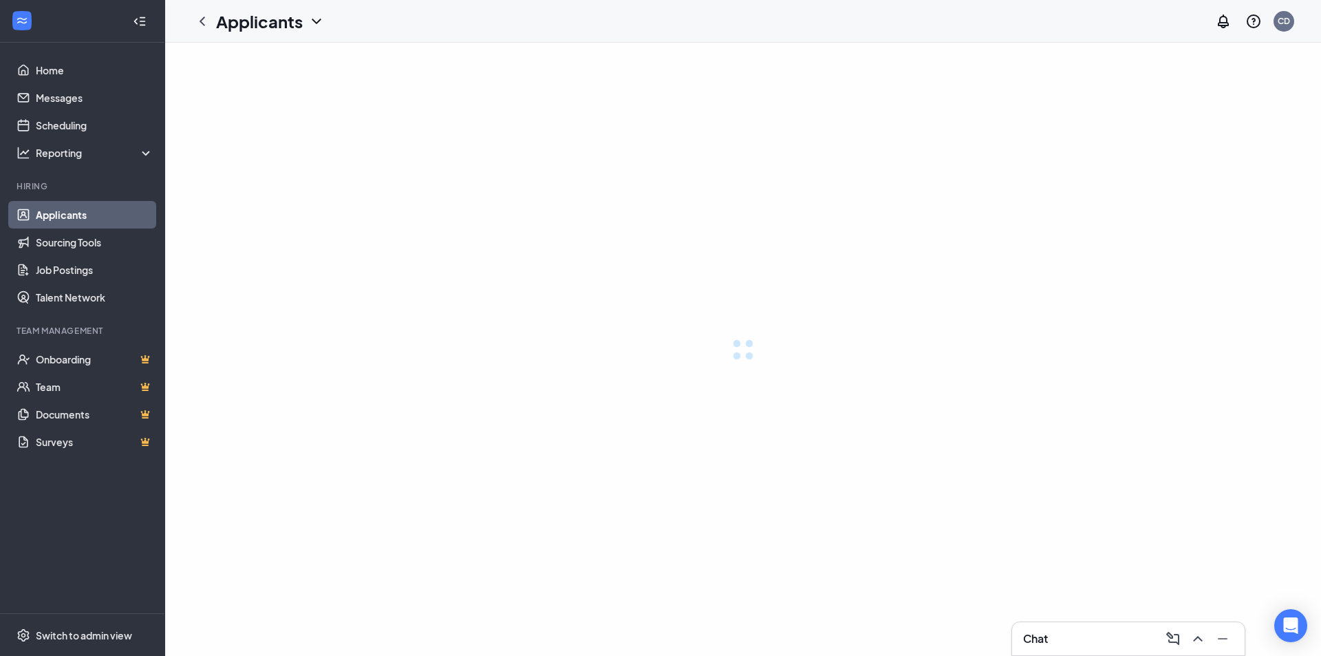
click at [1119, 639] on div "Chat" at bounding box center [1128, 639] width 211 height 22
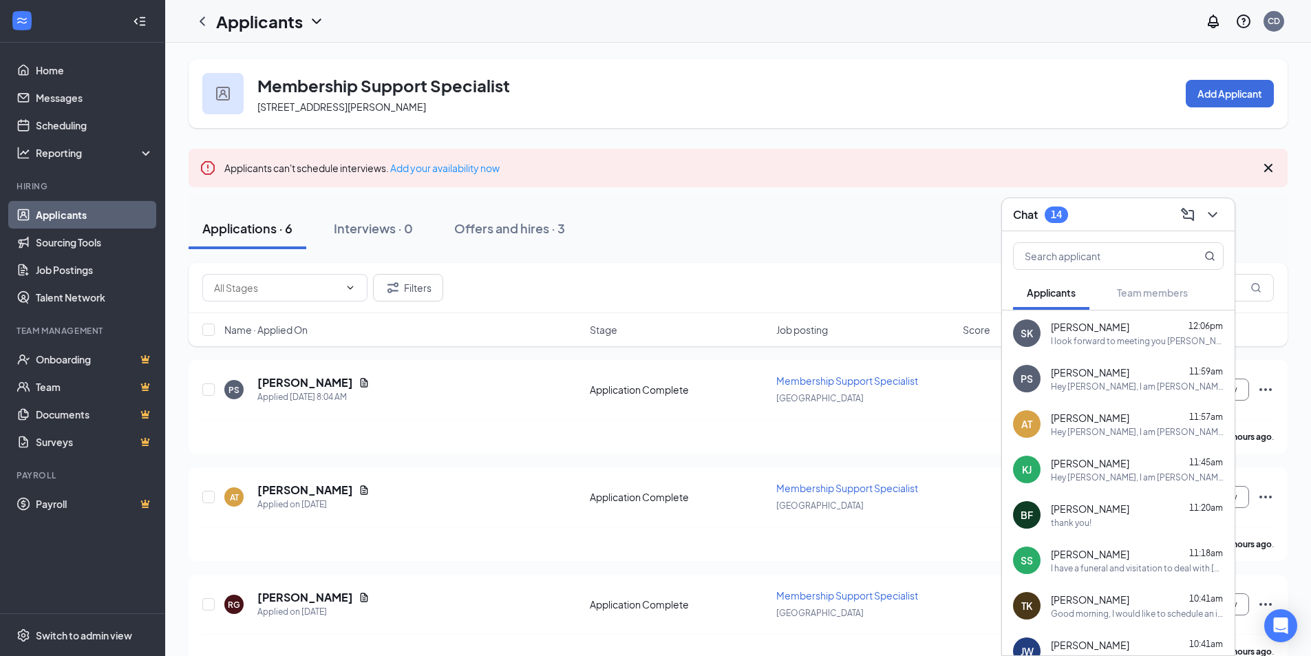
click at [1108, 215] on div "Chat 14" at bounding box center [1118, 214] width 211 height 21
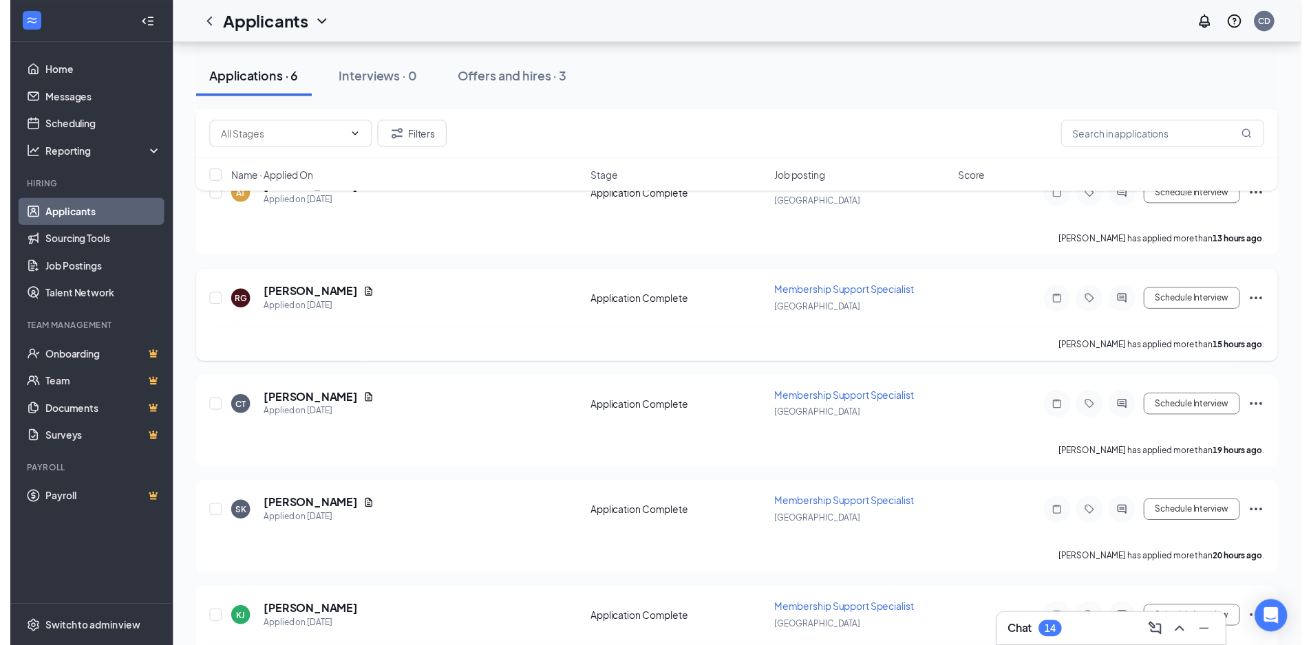
scroll to position [344, 0]
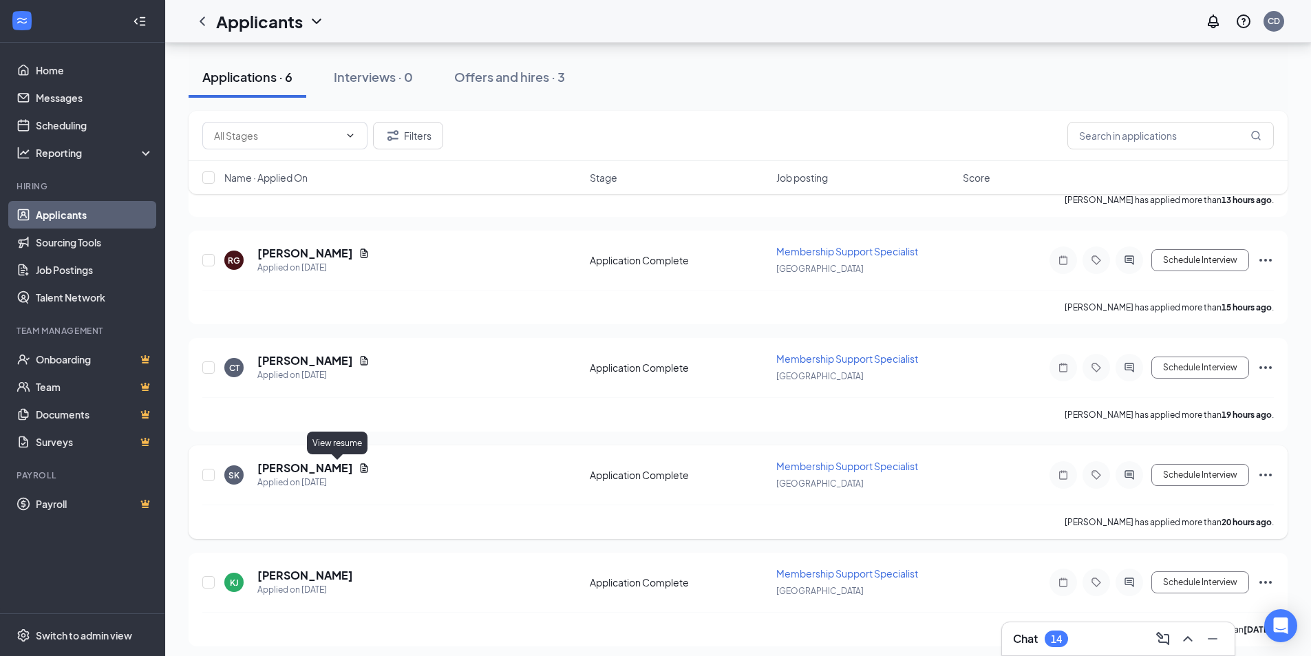
click at [359, 466] on icon "Document" at bounding box center [364, 467] width 11 height 11
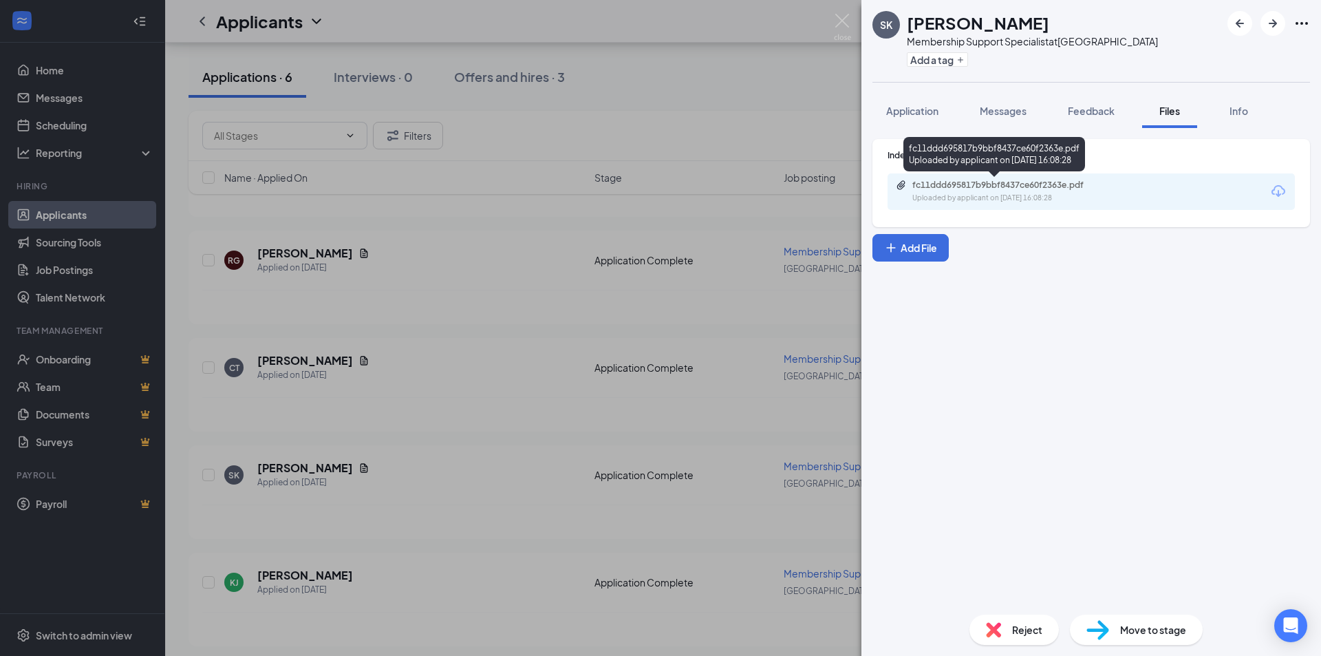
click at [984, 174] on div "fc11ddd695817b9bbf8437ce60f2363e.pdf Uploaded by applicant on Aug 25, 2025 at 1…" at bounding box center [995, 157] width 182 height 40
click at [977, 193] on div "Uploaded by applicant on Aug 25, 2025 at 16:08:28" at bounding box center [1015, 198] width 206 height 11
click at [832, 21] on div "SK Staci Kaioula Membership Support Specialist at Janesville Add a tag Applicat…" at bounding box center [660, 328] width 1321 height 656
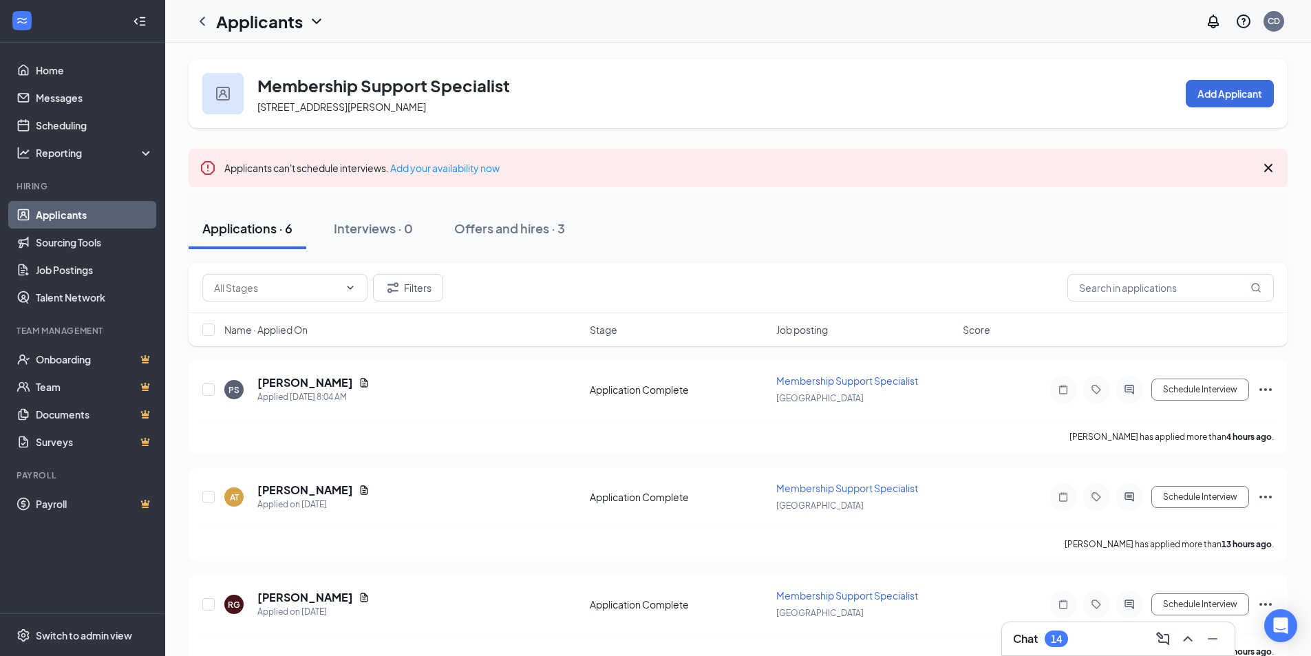
click at [1109, 643] on div "Chat 14" at bounding box center [1118, 639] width 211 height 22
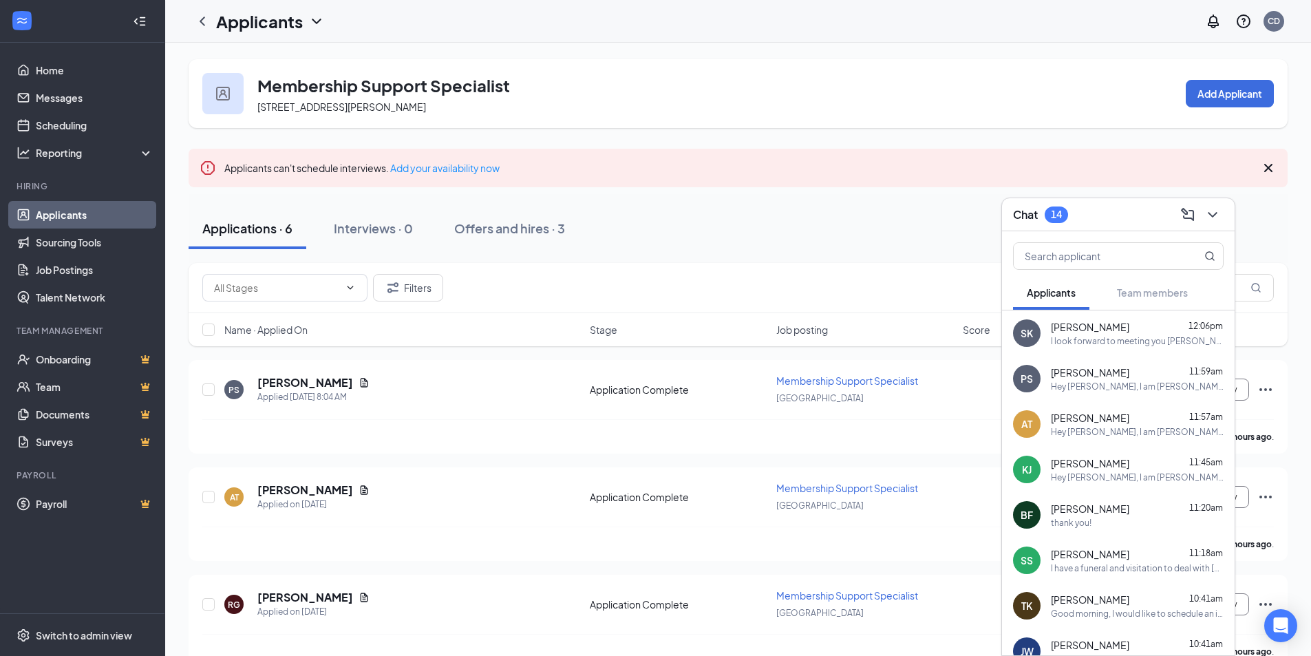
click at [1098, 568] on div "I have a funeral and visitation to deal with [DATE]/[DATE] morning/early aftern…" at bounding box center [1137, 568] width 173 height 12
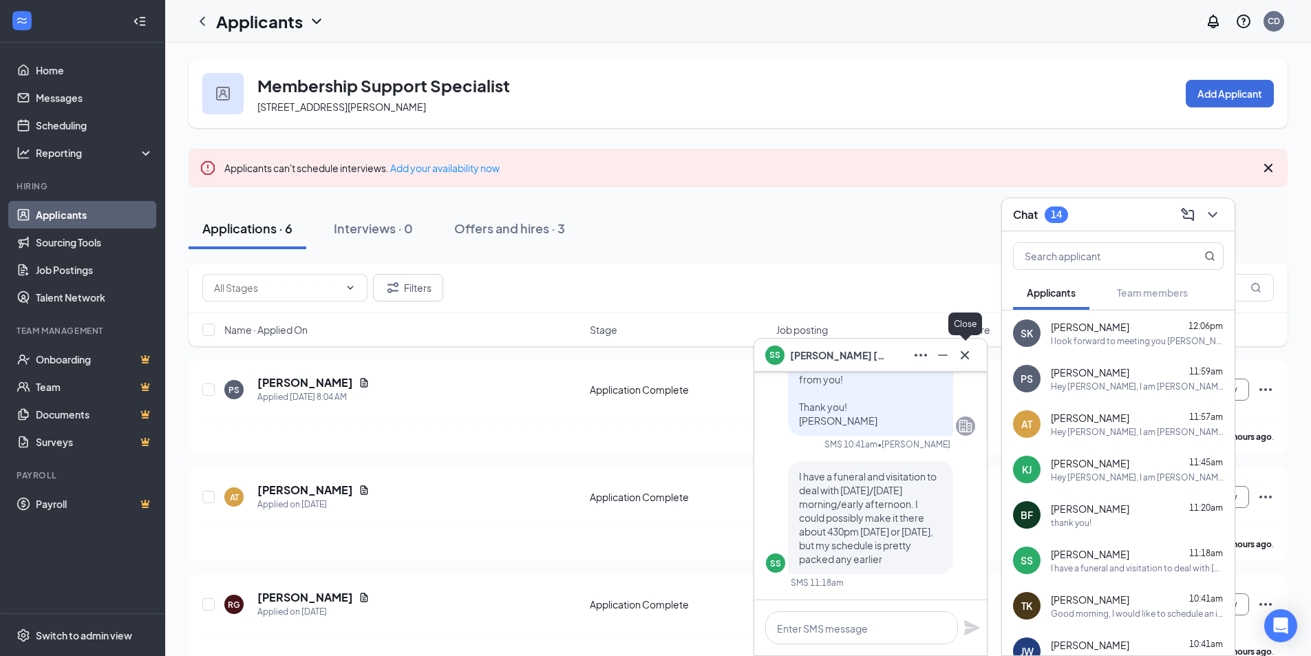
click at [970, 361] on icon "Cross" at bounding box center [965, 355] width 17 height 17
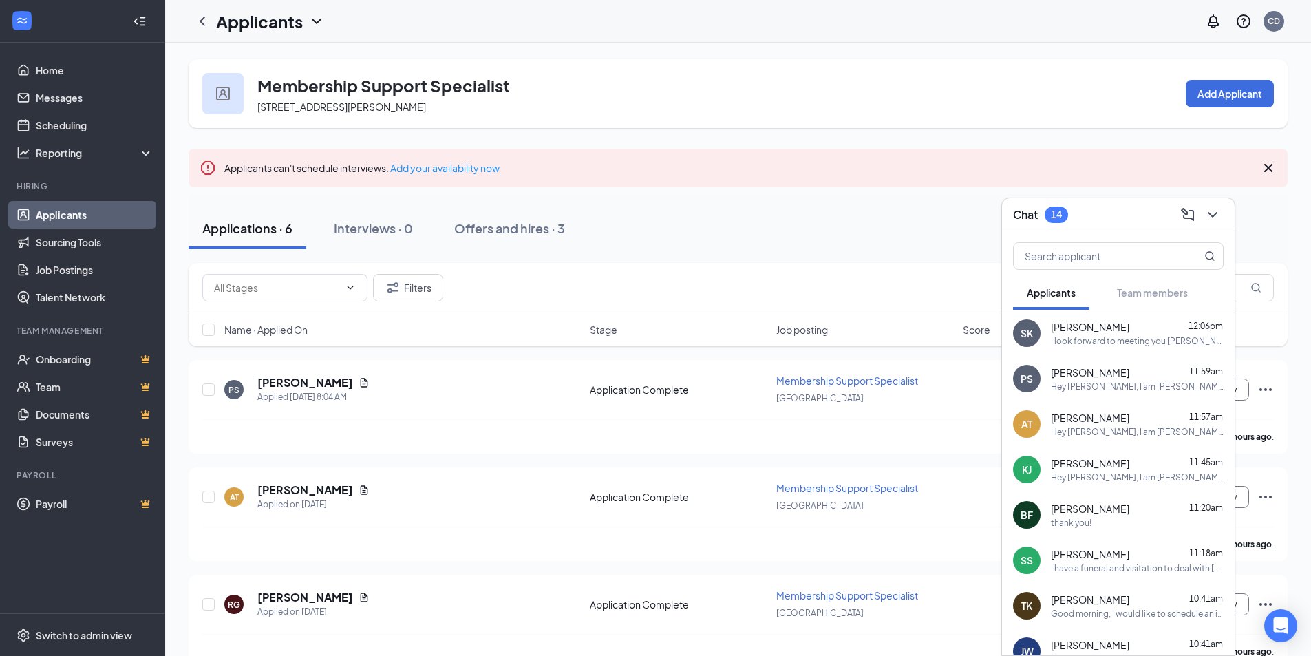
click at [1135, 215] on div "Chat 14" at bounding box center [1118, 214] width 211 height 21
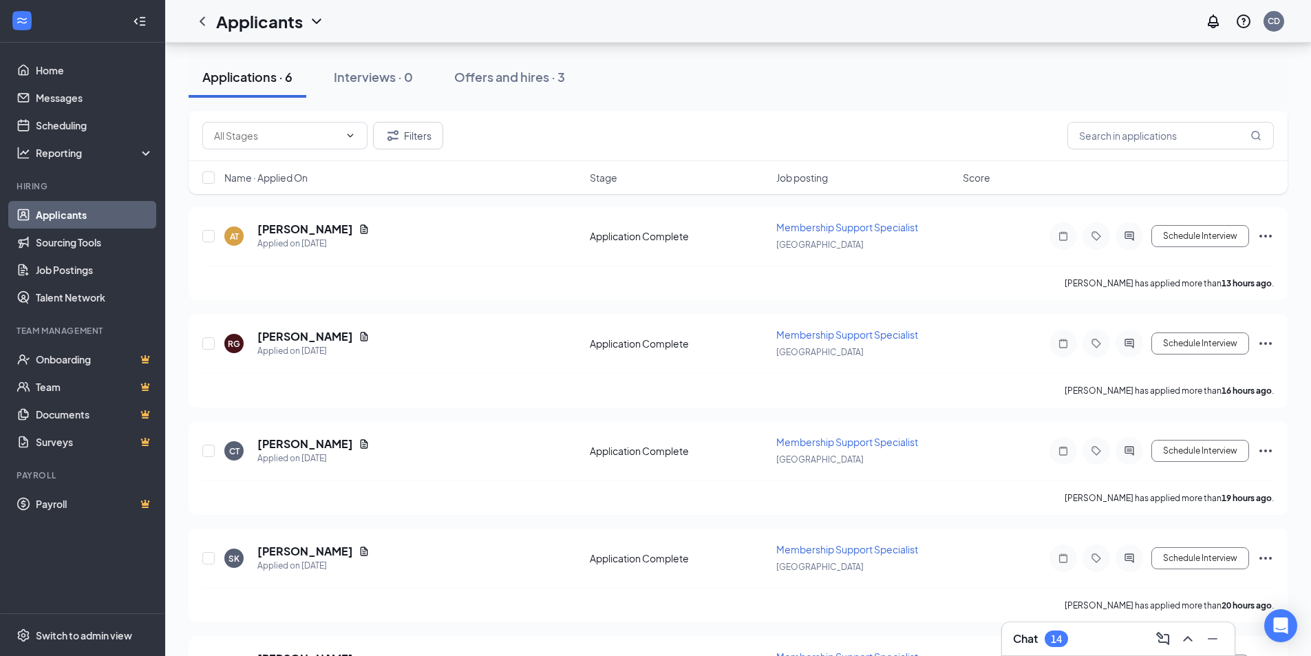
scroll to position [351, 0]
